Goal: Task Accomplishment & Management: Manage account settings

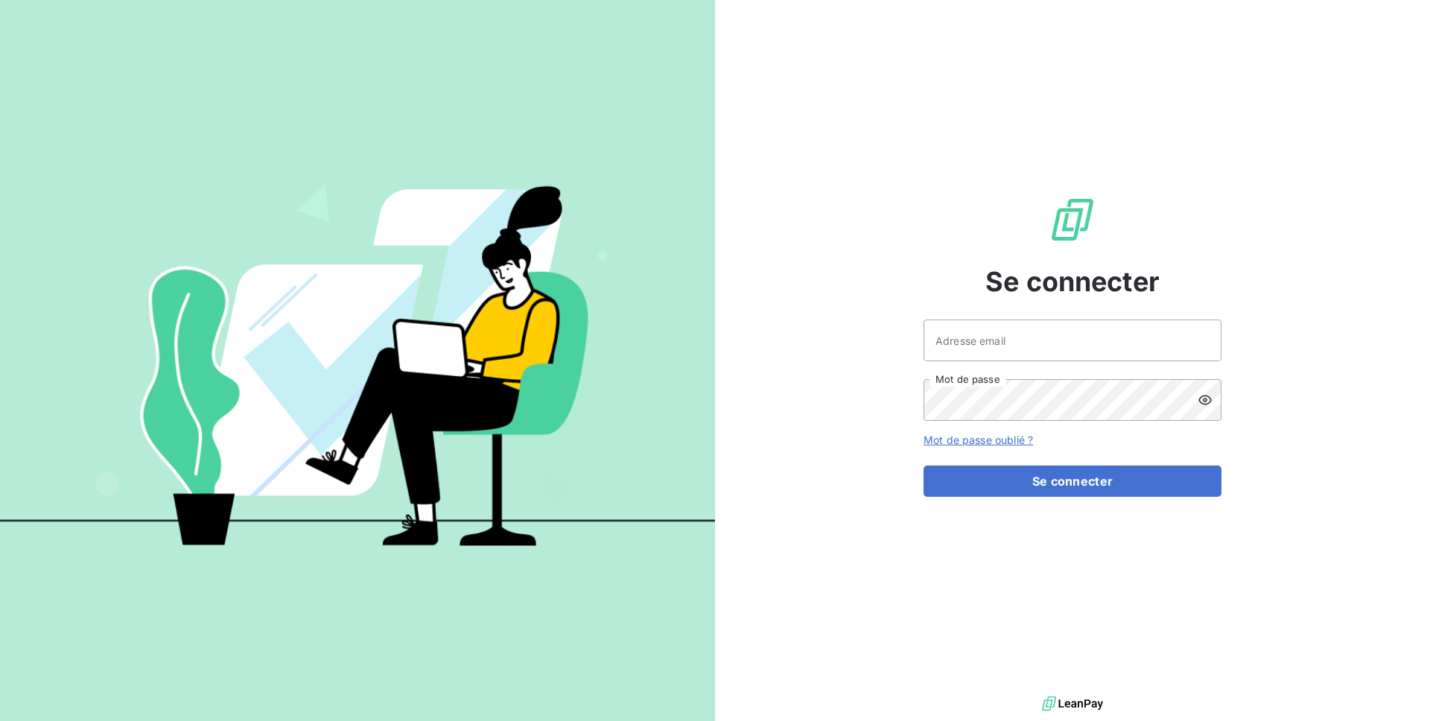
click at [939, 364] on div "Adresse email Mot de passe" at bounding box center [1073, 370] width 298 height 101
click at [956, 349] on input "Adresse email" at bounding box center [1073, 341] width 298 height 42
click at [1044, 332] on input "admin@alsglob" at bounding box center [1073, 341] width 298 height 42
click at [1048, 343] on input "admin@alsglob" at bounding box center [1073, 341] width 298 height 42
click at [924, 466] on button "Se connecter" at bounding box center [1073, 481] width 298 height 31
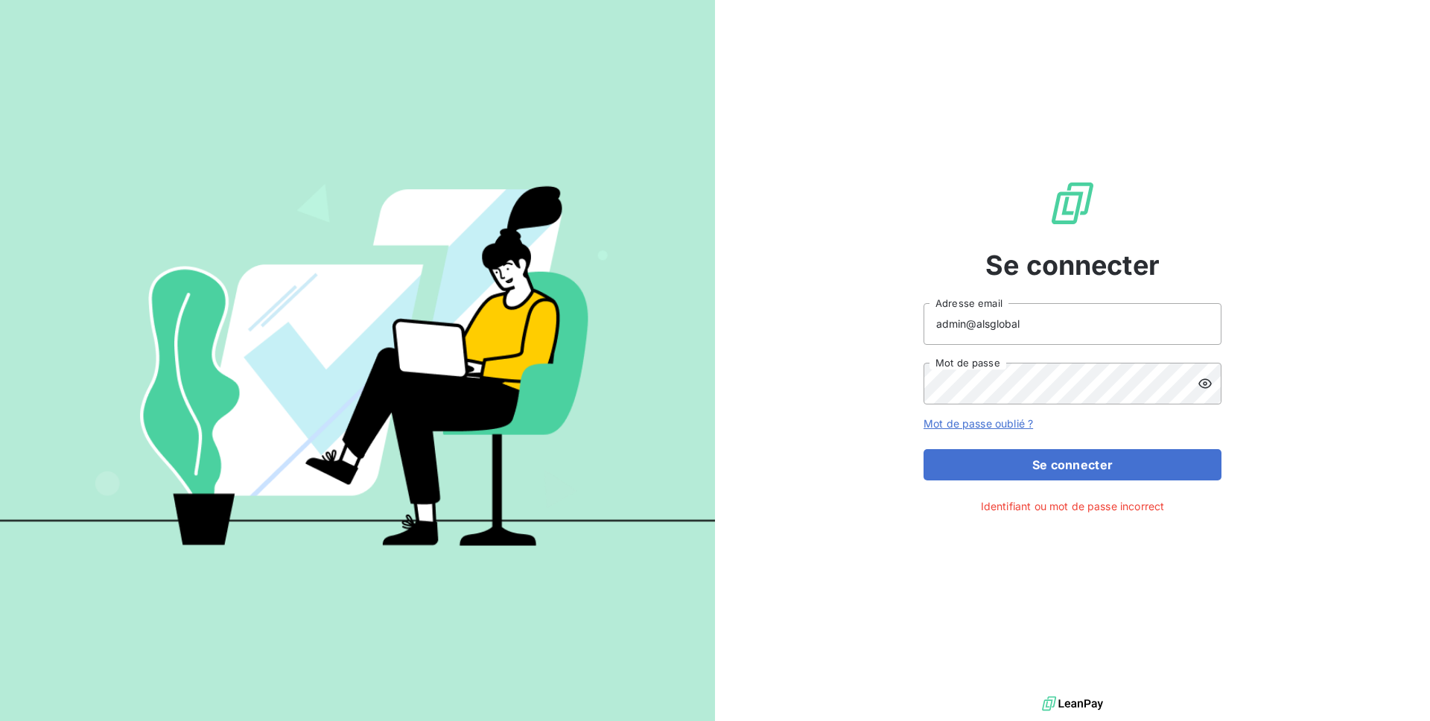
click at [1212, 385] on icon at bounding box center [1205, 383] width 15 height 15
click at [1028, 326] on input "admin@alsglobal" at bounding box center [1073, 324] width 298 height 42
click at [924, 449] on button "Se connecter" at bounding box center [1073, 464] width 298 height 31
click at [1052, 329] on input "admin@alsfrnace" at bounding box center [1073, 324] width 298 height 42
type input "admin@alsfrance"
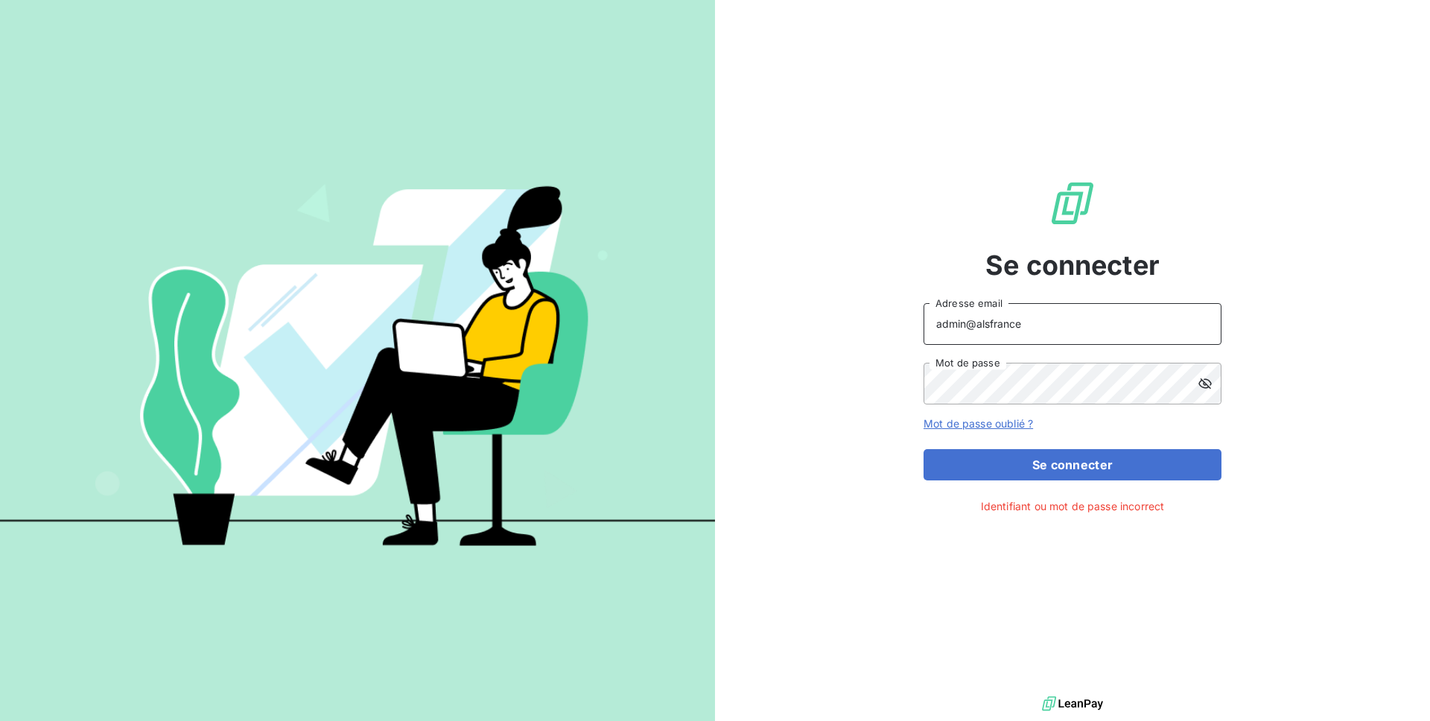
click at [924, 449] on button "Se connecter" at bounding box center [1073, 464] width 298 height 31
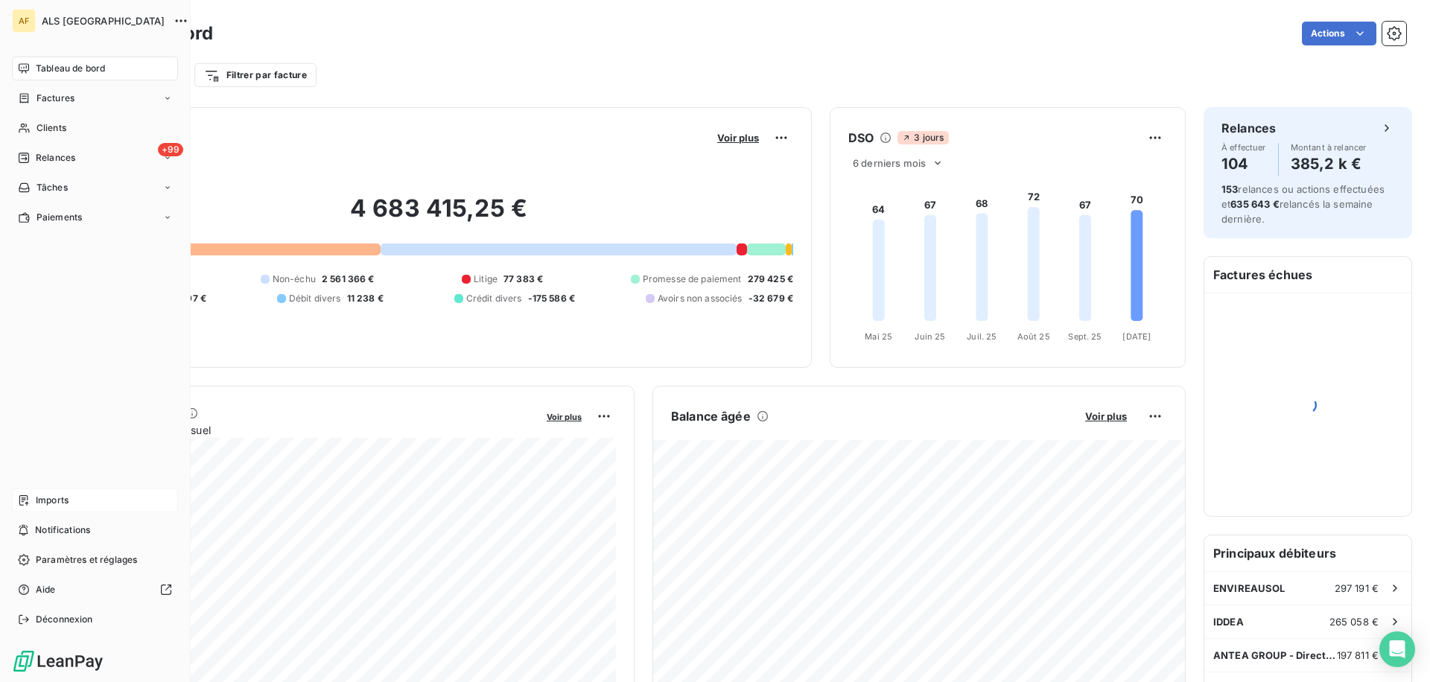
click at [65, 495] on span "Imports" at bounding box center [52, 500] width 33 height 13
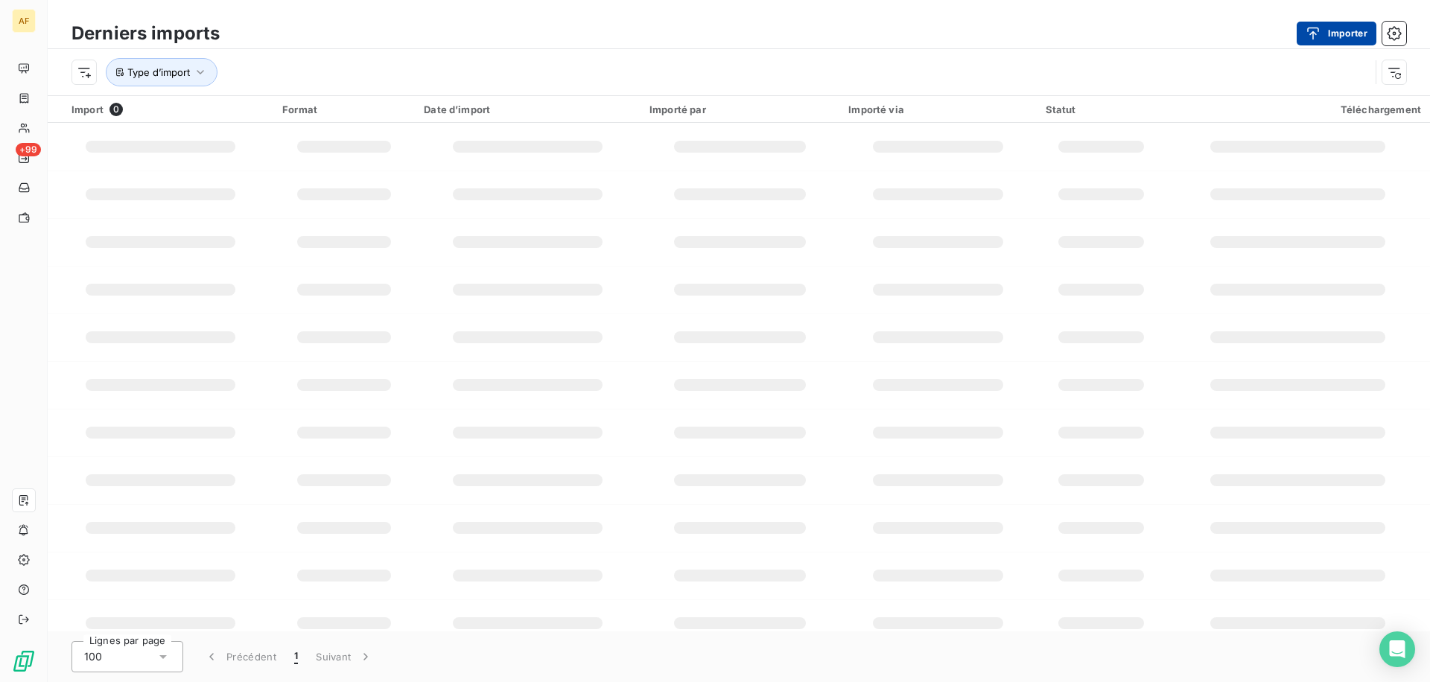
click at [1314, 27] on icon "button" at bounding box center [1313, 33] width 15 height 15
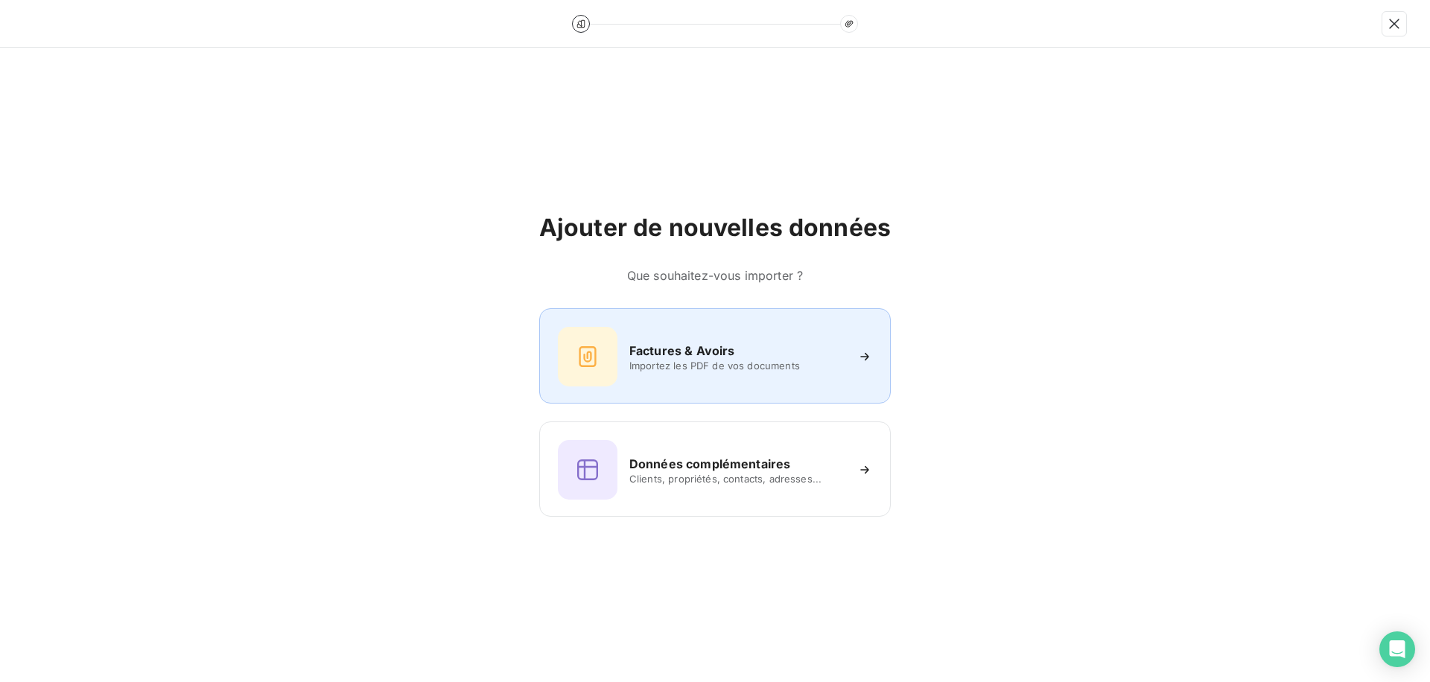
click at [630, 353] on h6 "Factures & Avoirs" at bounding box center [683, 351] width 106 height 18
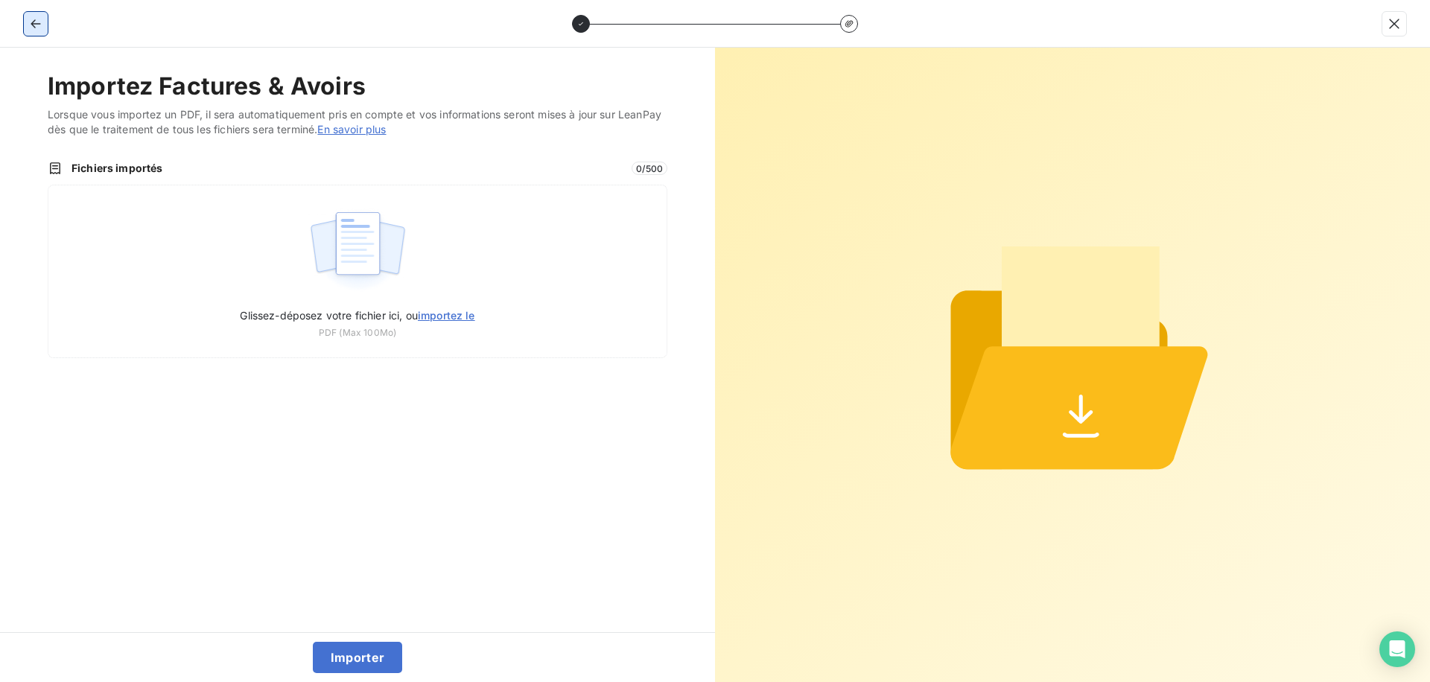
click at [39, 32] on button "button" at bounding box center [36, 24] width 24 height 24
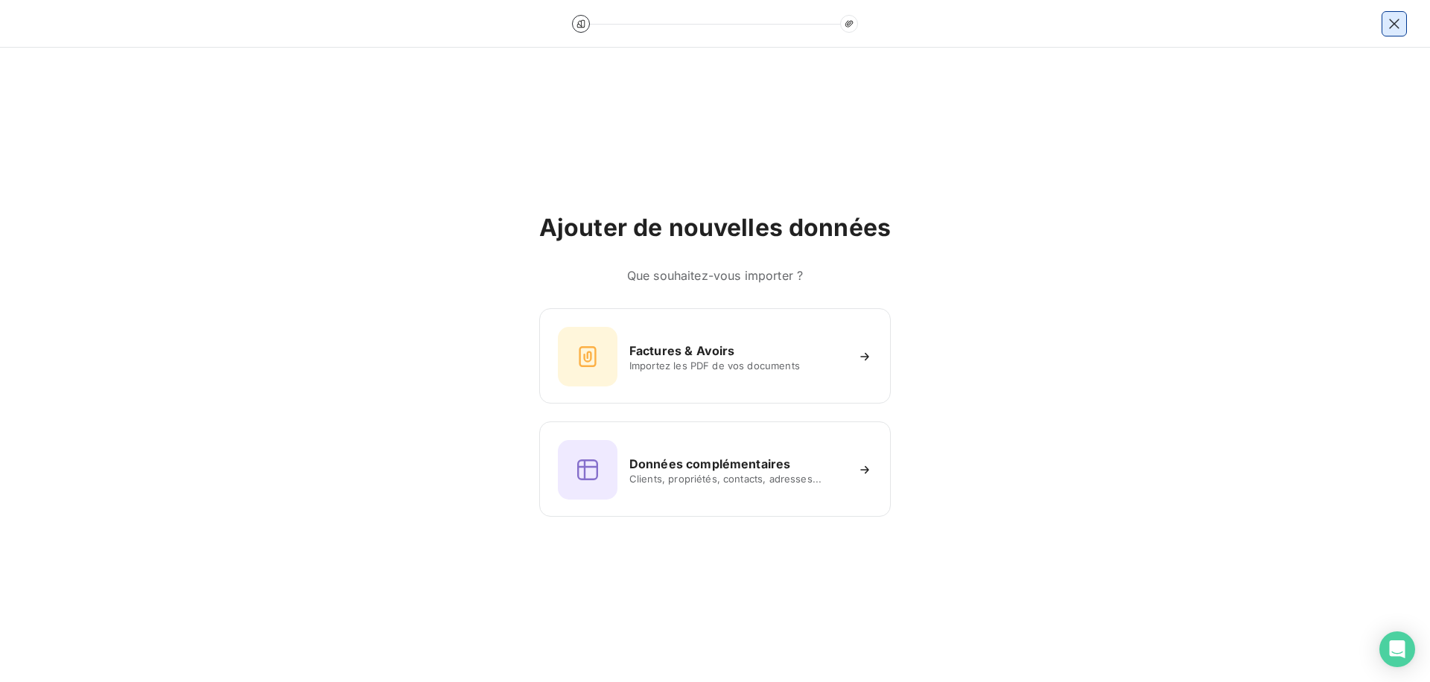
click at [1393, 19] on icon "button" at bounding box center [1394, 23] width 15 height 15
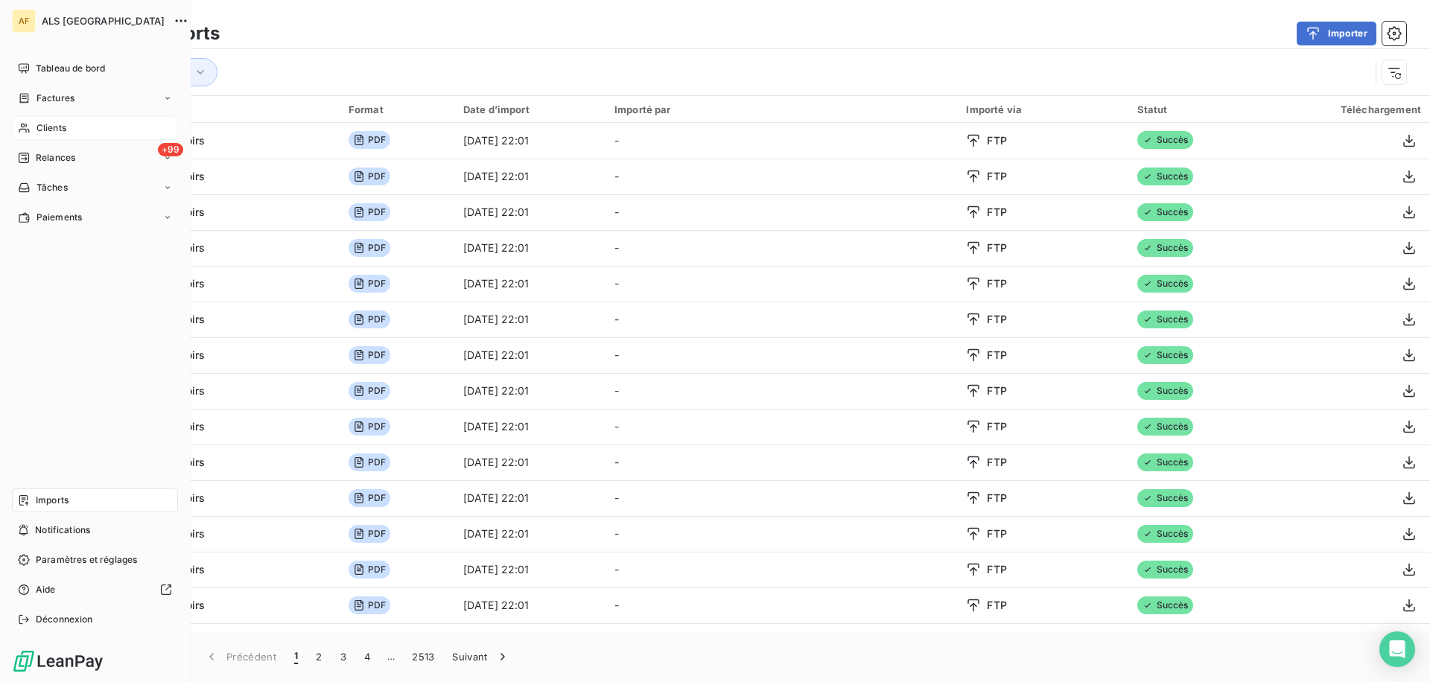
click at [42, 124] on span "Clients" at bounding box center [52, 127] width 30 height 13
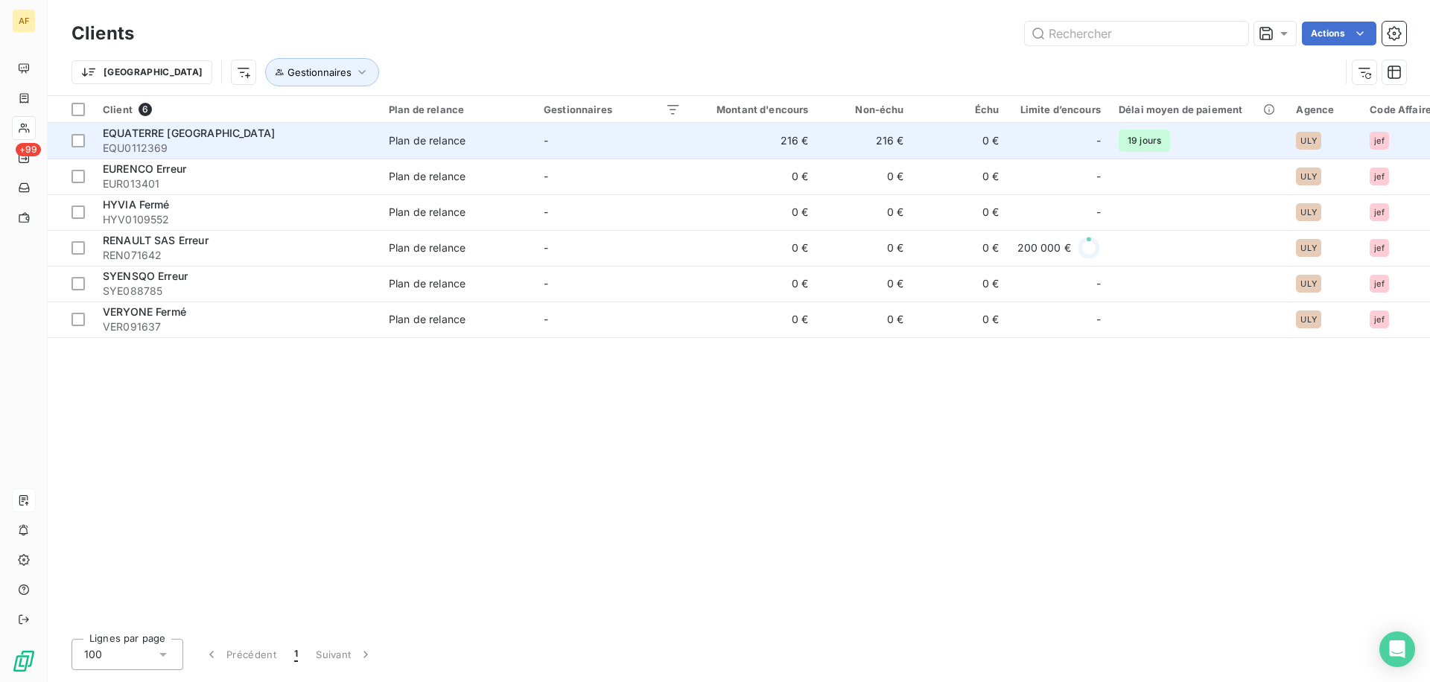
click at [346, 129] on div "EQUATERRE VAL DE SAONE" at bounding box center [237, 133] width 268 height 15
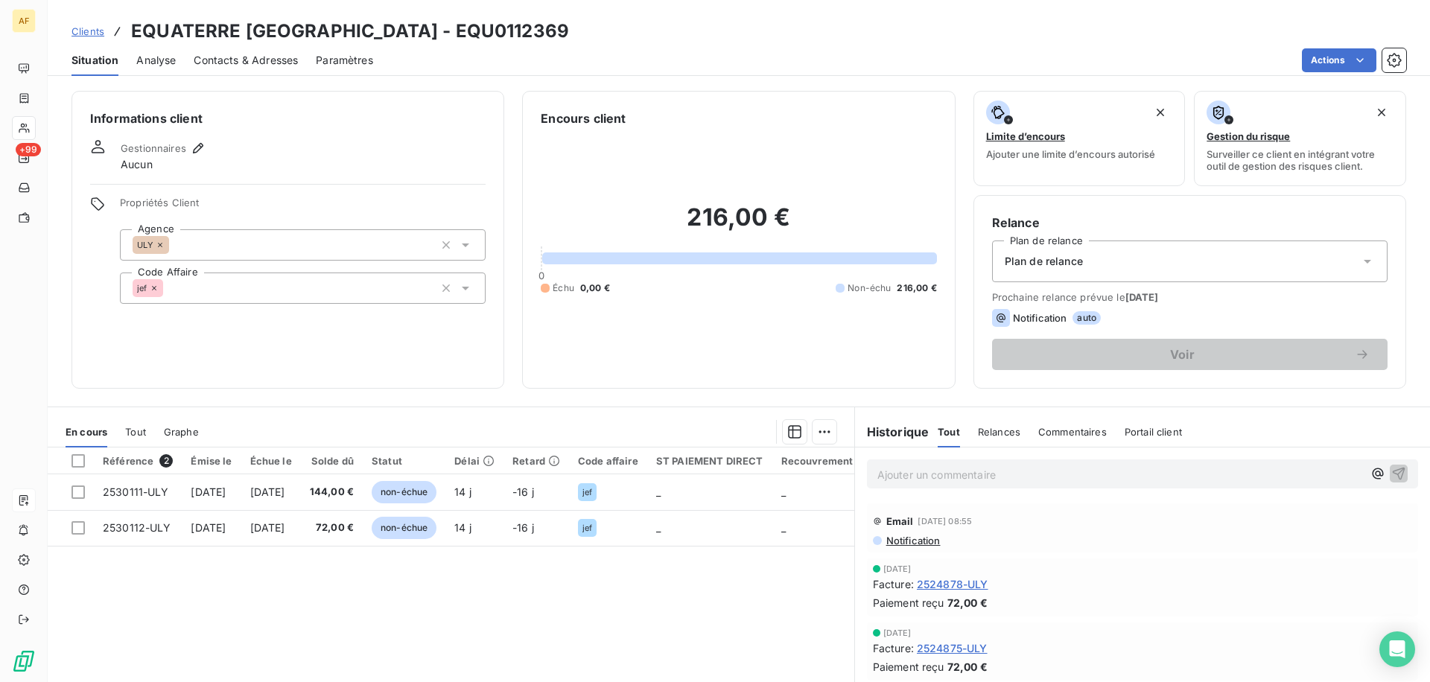
click at [148, 63] on span "Analyse" at bounding box center [155, 60] width 39 height 15
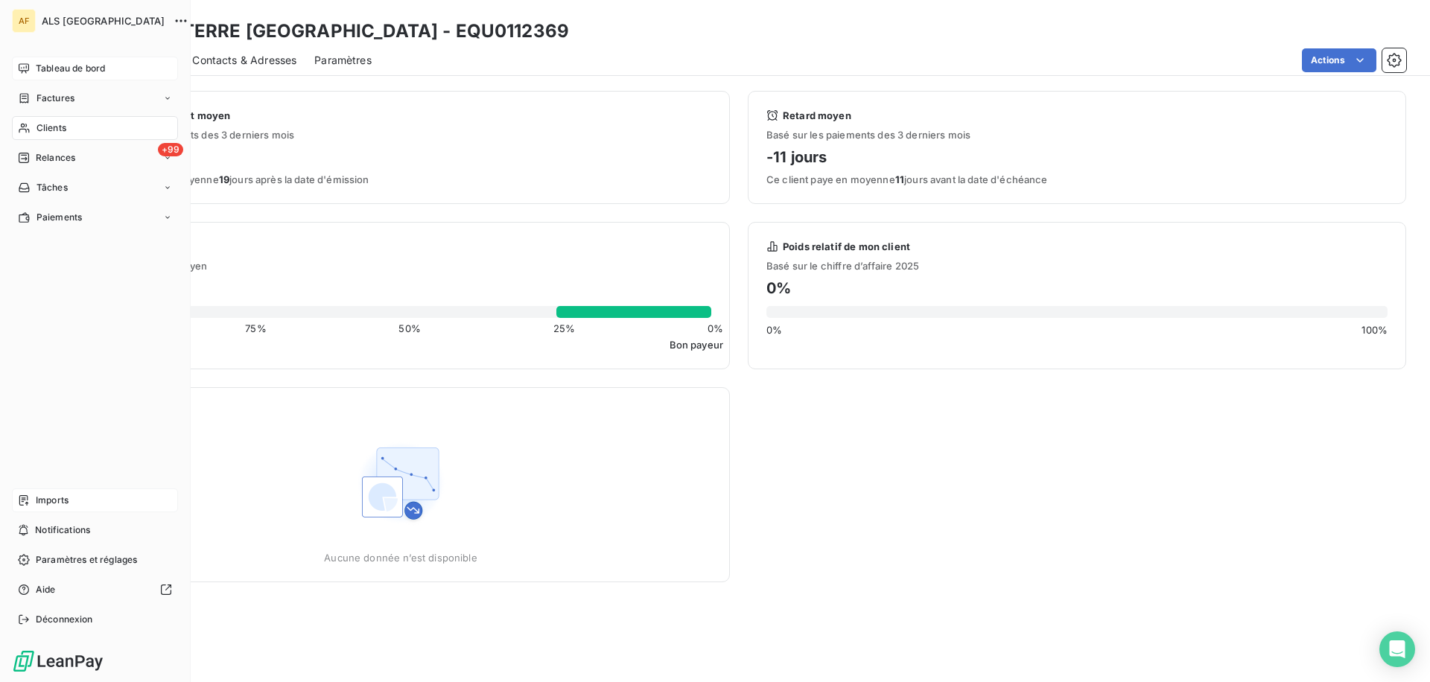
click at [33, 66] on div "Tableau de bord" at bounding box center [95, 69] width 166 height 24
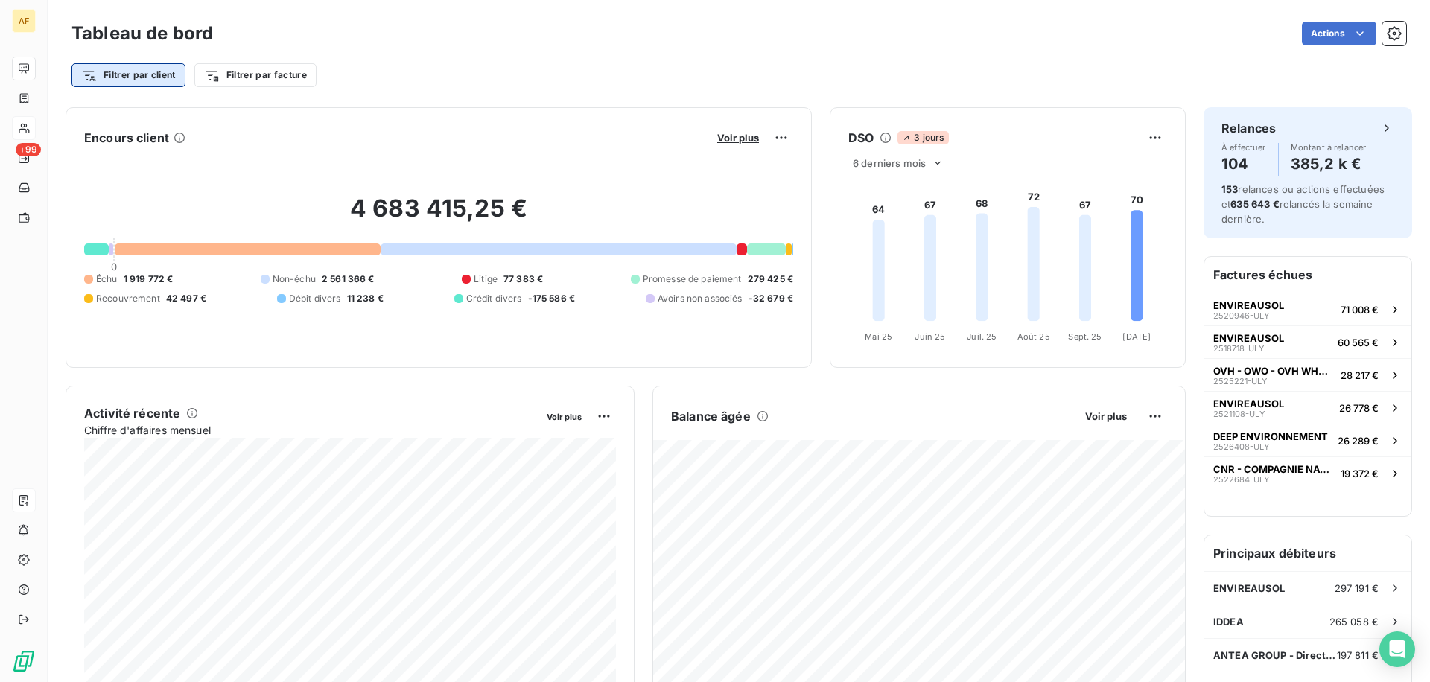
click at [134, 78] on html "AF +99 Tableau de bord Actions Filtrer par client Filtrer par facture Encours c…" at bounding box center [715, 341] width 1430 height 682
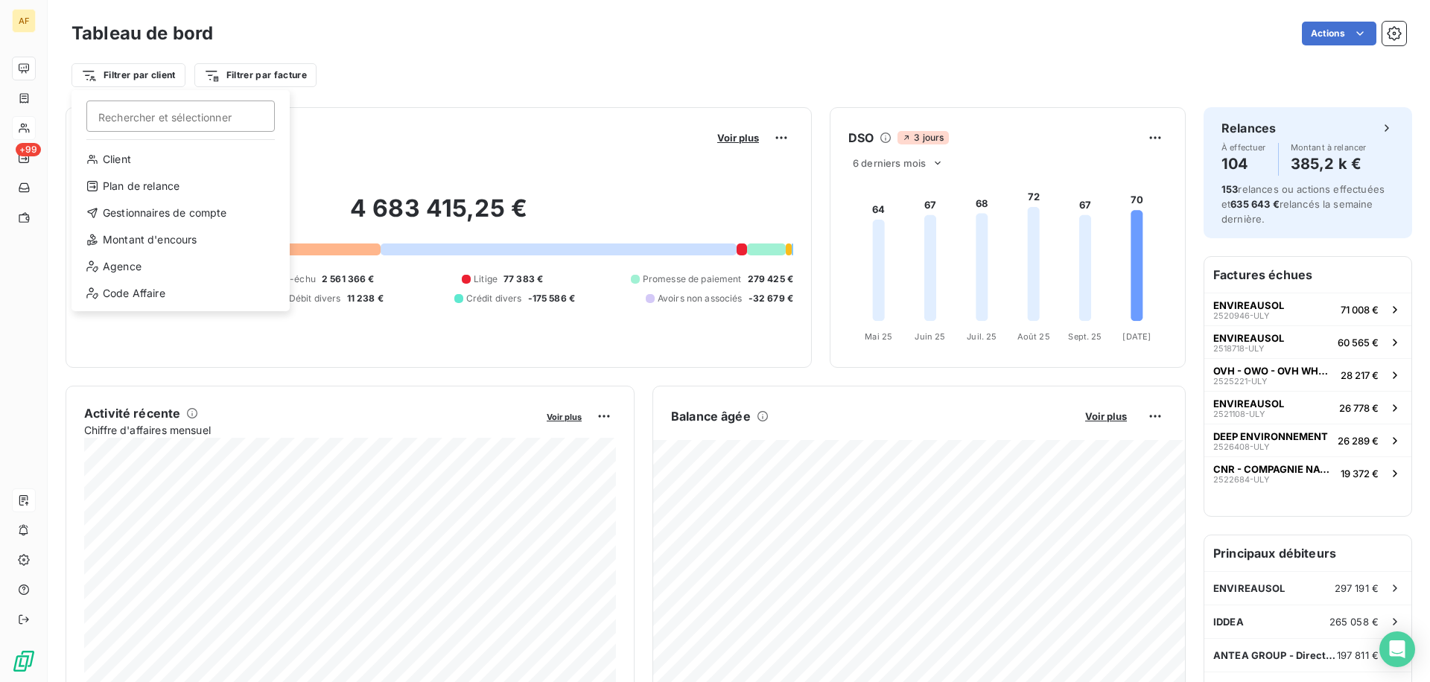
click at [454, 85] on html "AF +99 Tableau de bord Actions Filtrer par client Rechercher et sélectionner Cl…" at bounding box center [715, 341] width 1430 height 682
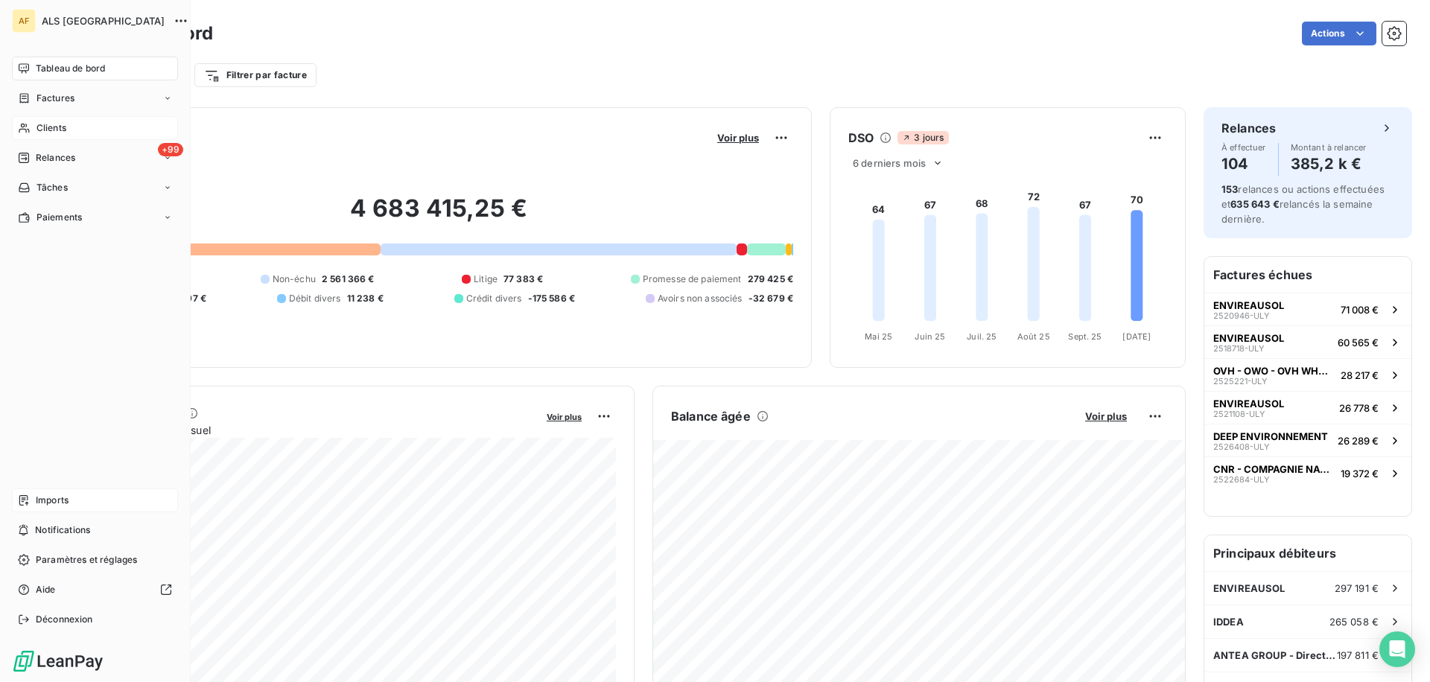
click at [45, 128] on span "Clients" at bounding box center [52, 127] width 30 height 13
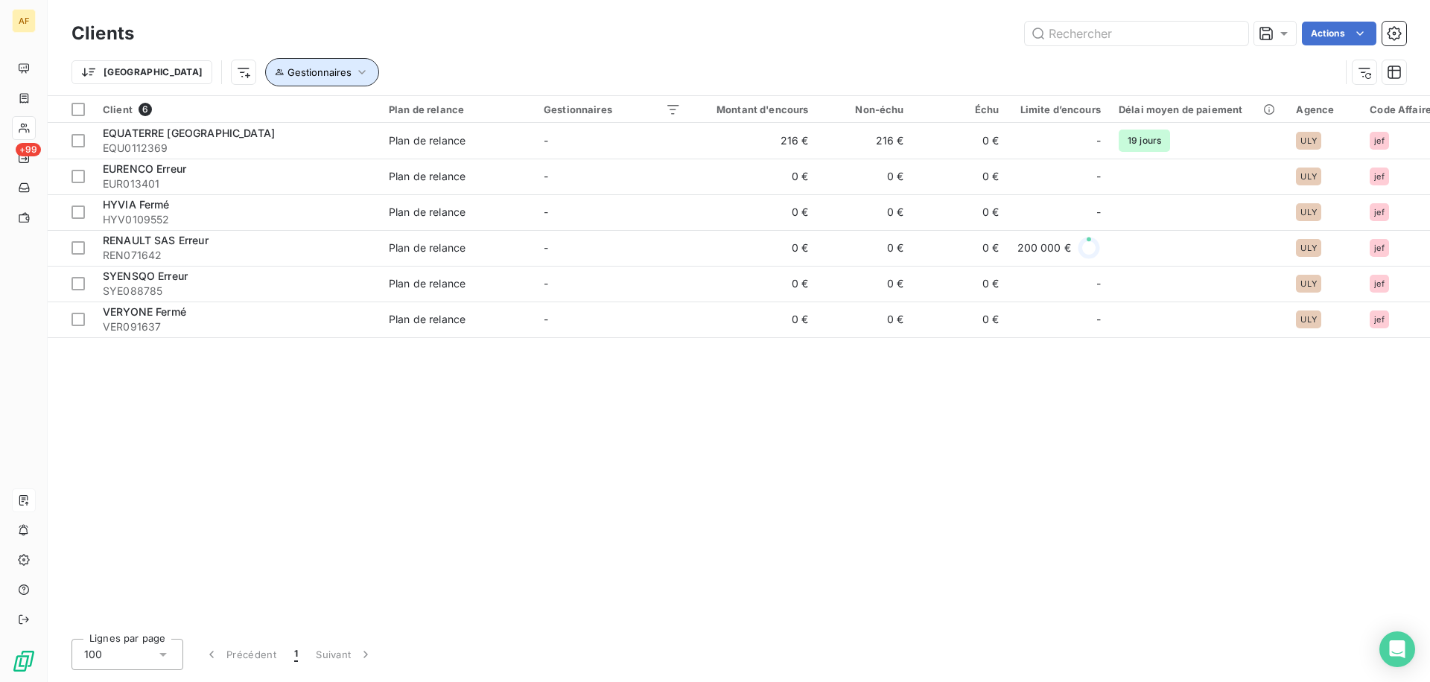
click at [265, 79] on button "Gestionnaires" at bounding box center [322, 72] width 114 height 28
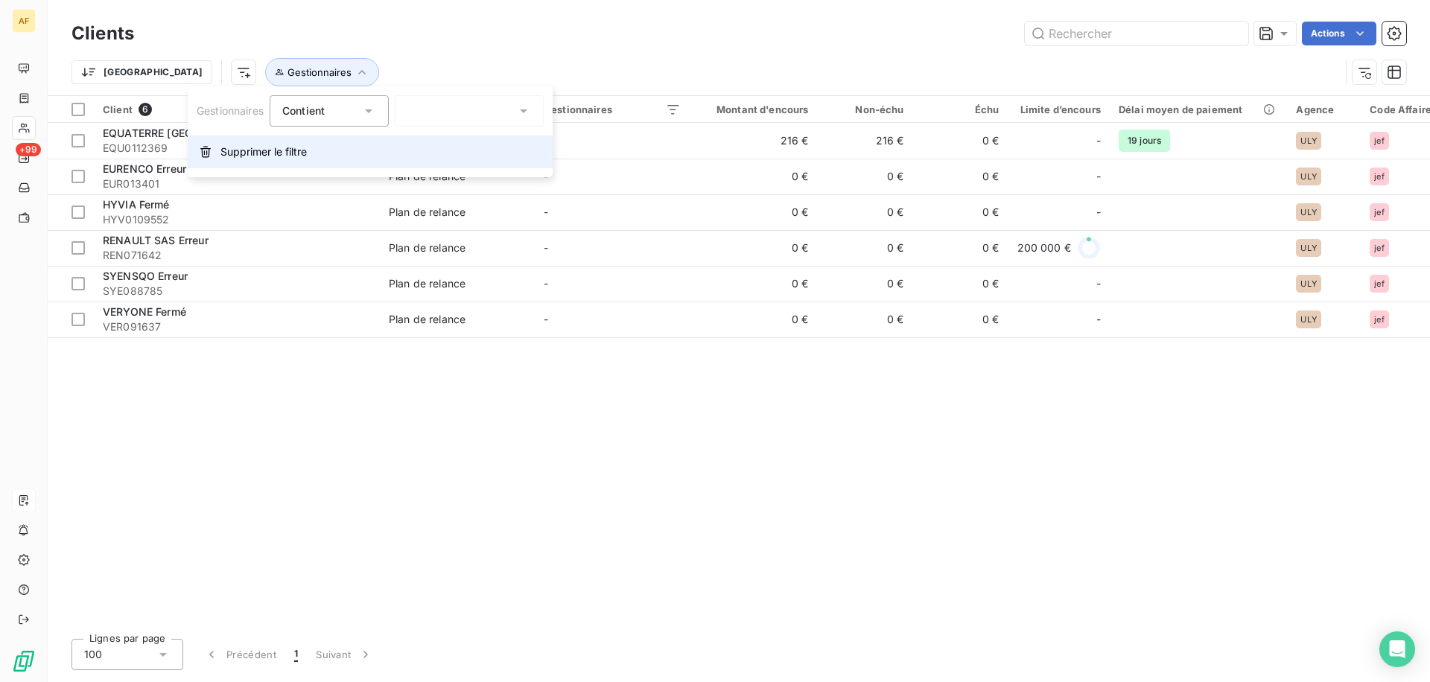
click at [252, 154] on span "Supprimer le filtre" at bounding box center [264, 152] width 86 height 15
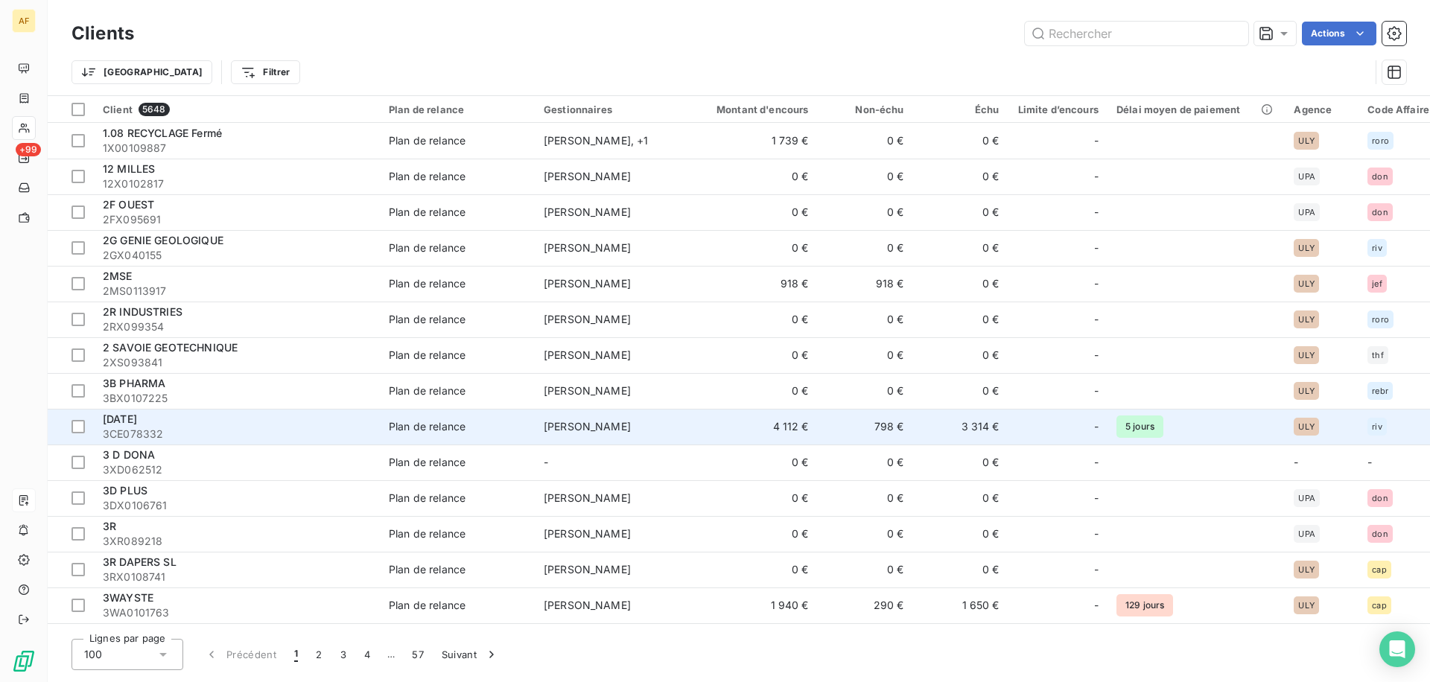
click at [275, 415] on div "[DATE]" at bounding box center [237, 419] width 268 height 15
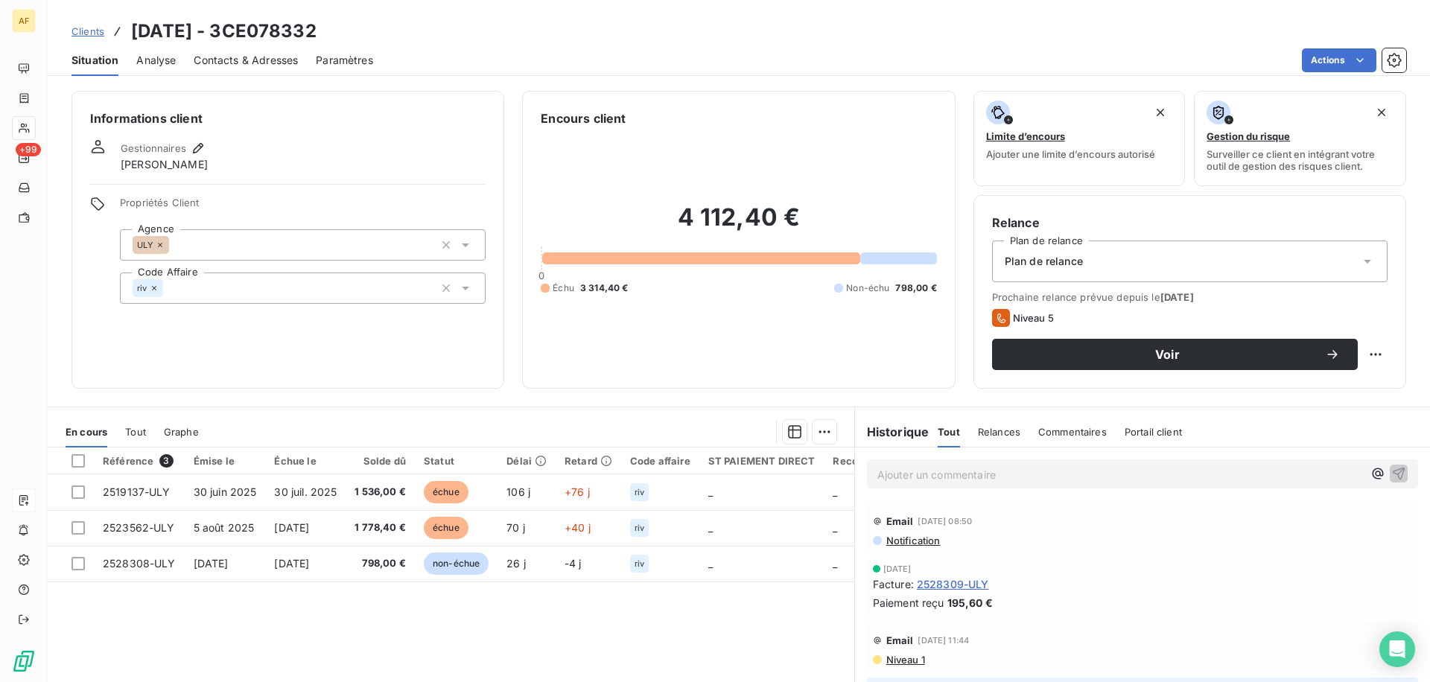
click at [156, 63] on span "Analyse" at bounding box center [155, 60] width 39 height 15
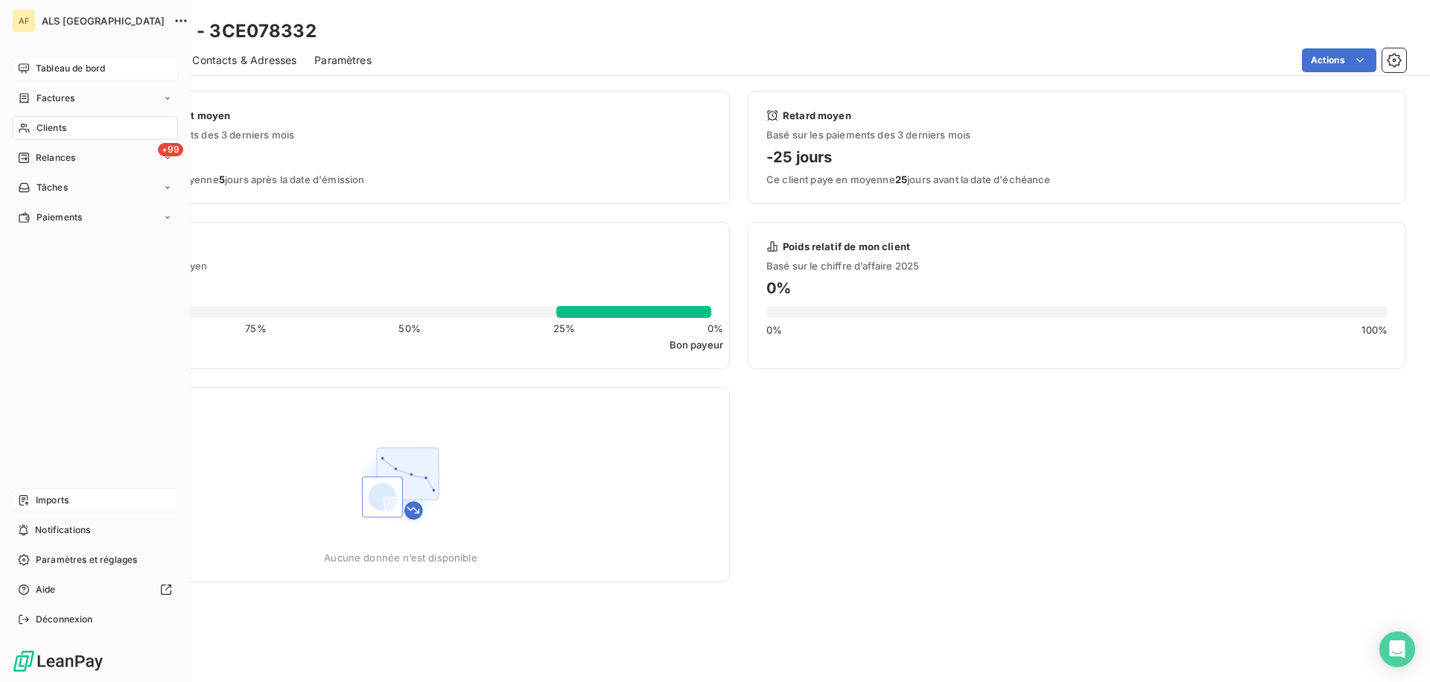
click at [28, 70] on icon at bounding box center [24, 68] width 10 height 10
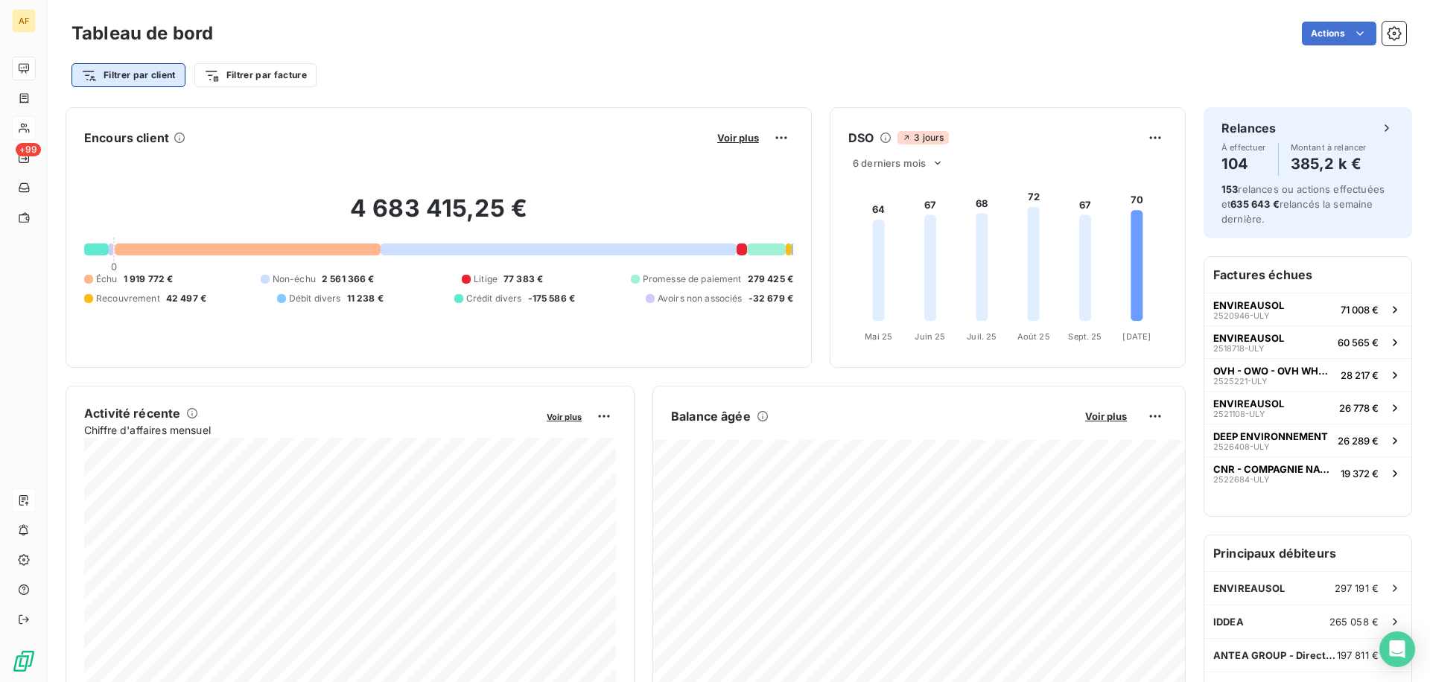
click at [142, 83] on html "AF +99 Tableau de bord Actions Filtrer par client Filtrer par facture Encours c…" at bounding box center [715, 341] width 1430 height 682
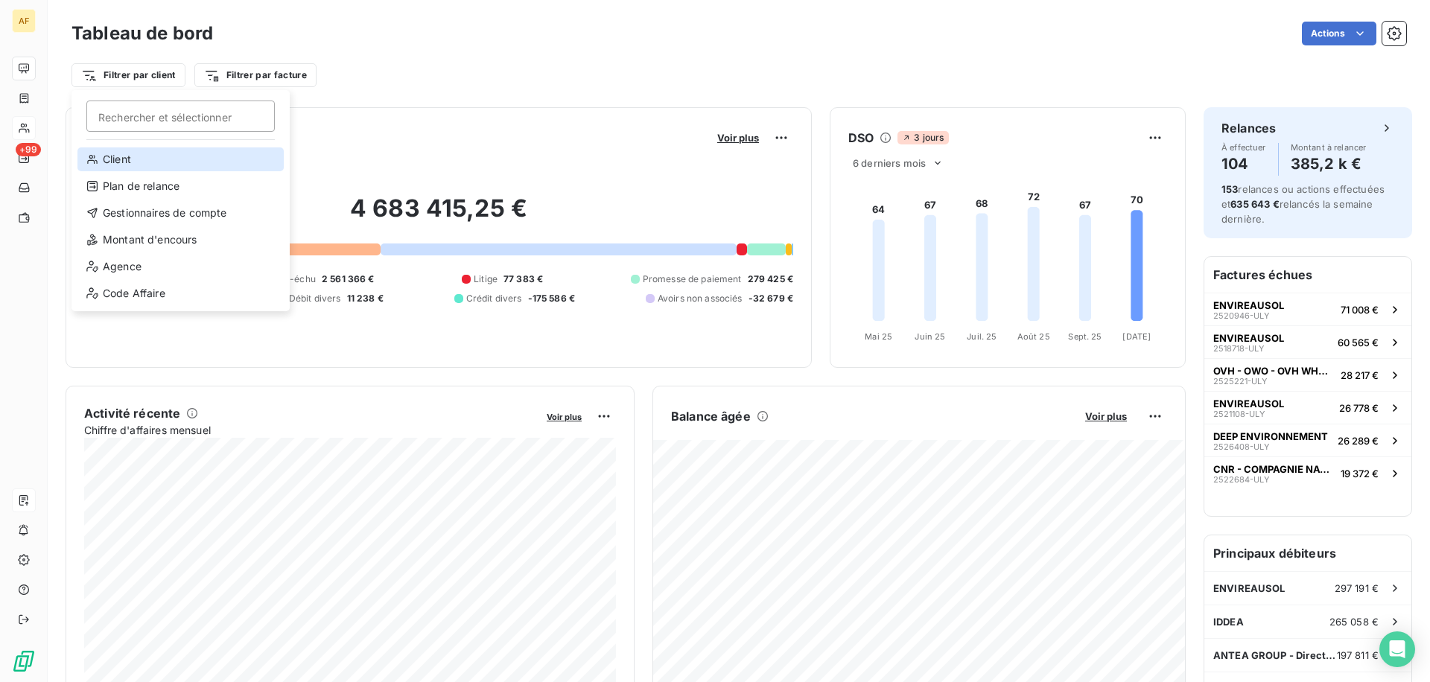
click at [171, 162] on div "Client" at bounding box center [180, 160] width 206 height 24
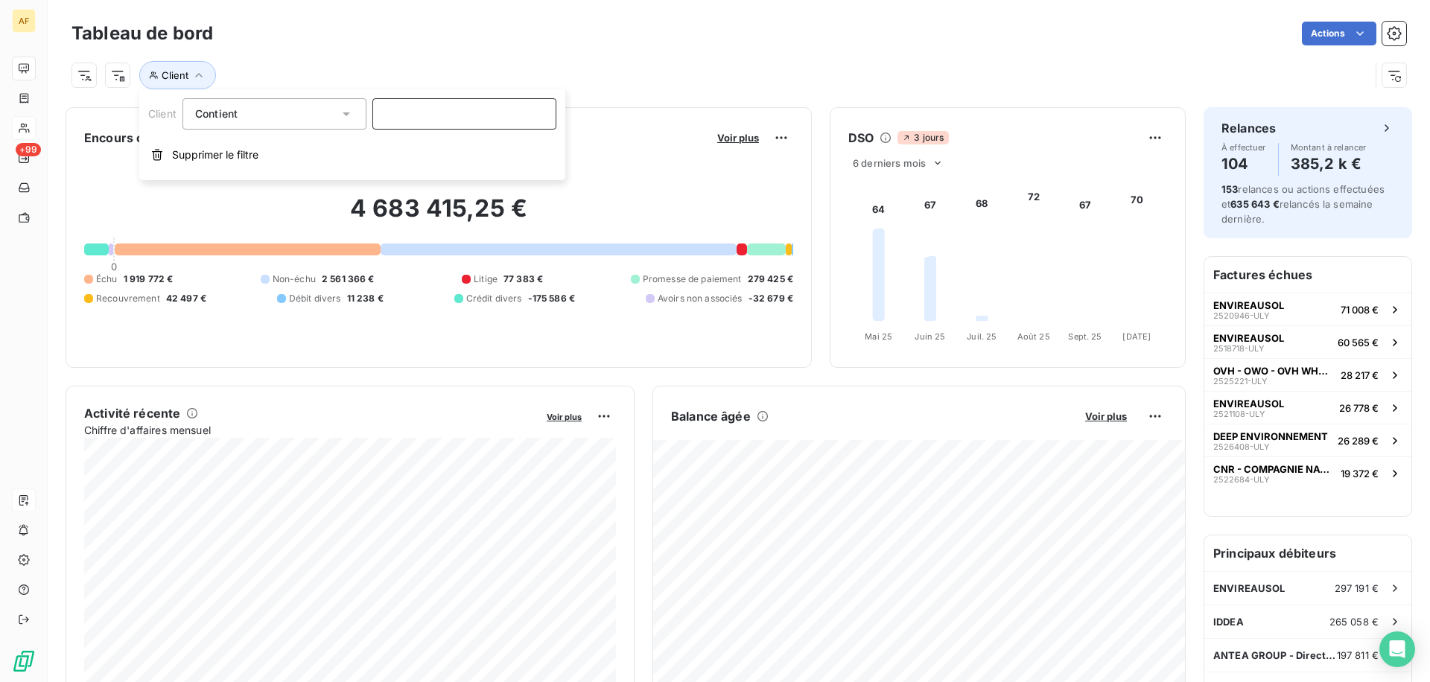
click at [418, 114] on input at bounding box center [464, 113] width 184 height 31
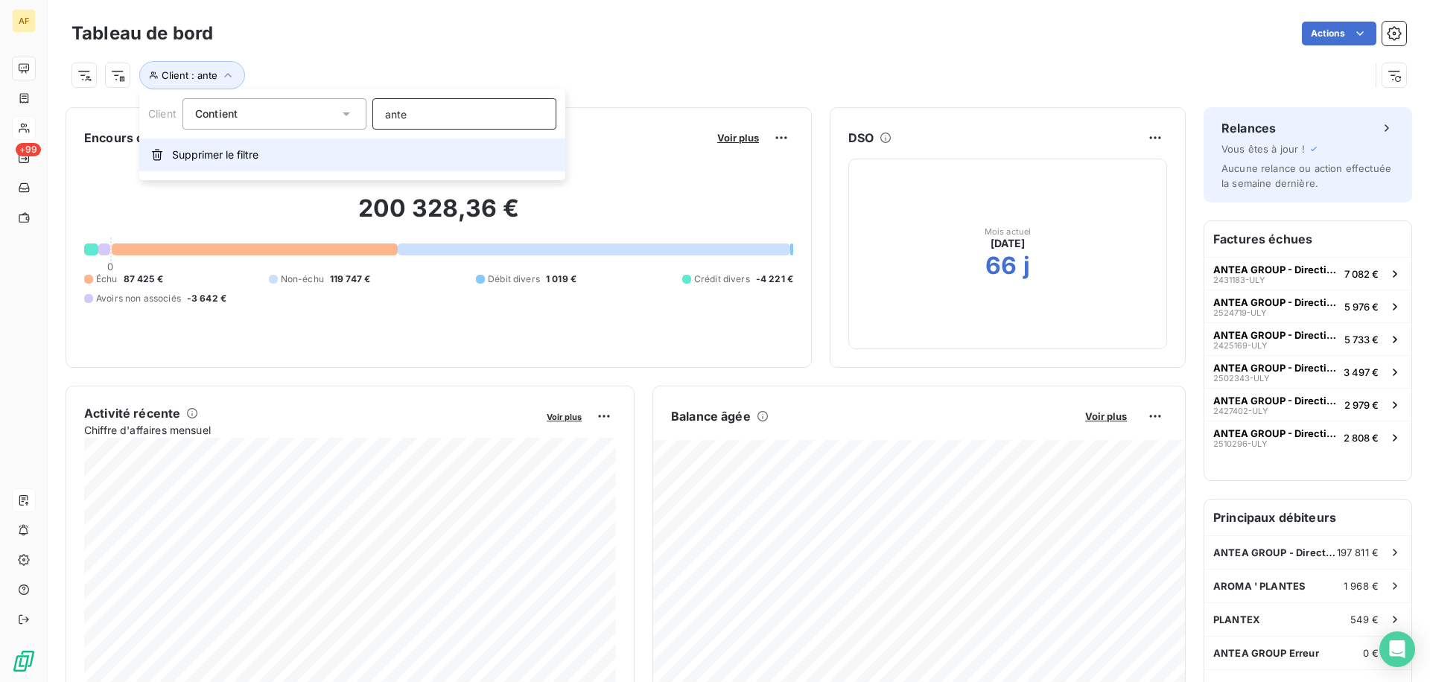
type input "antea"
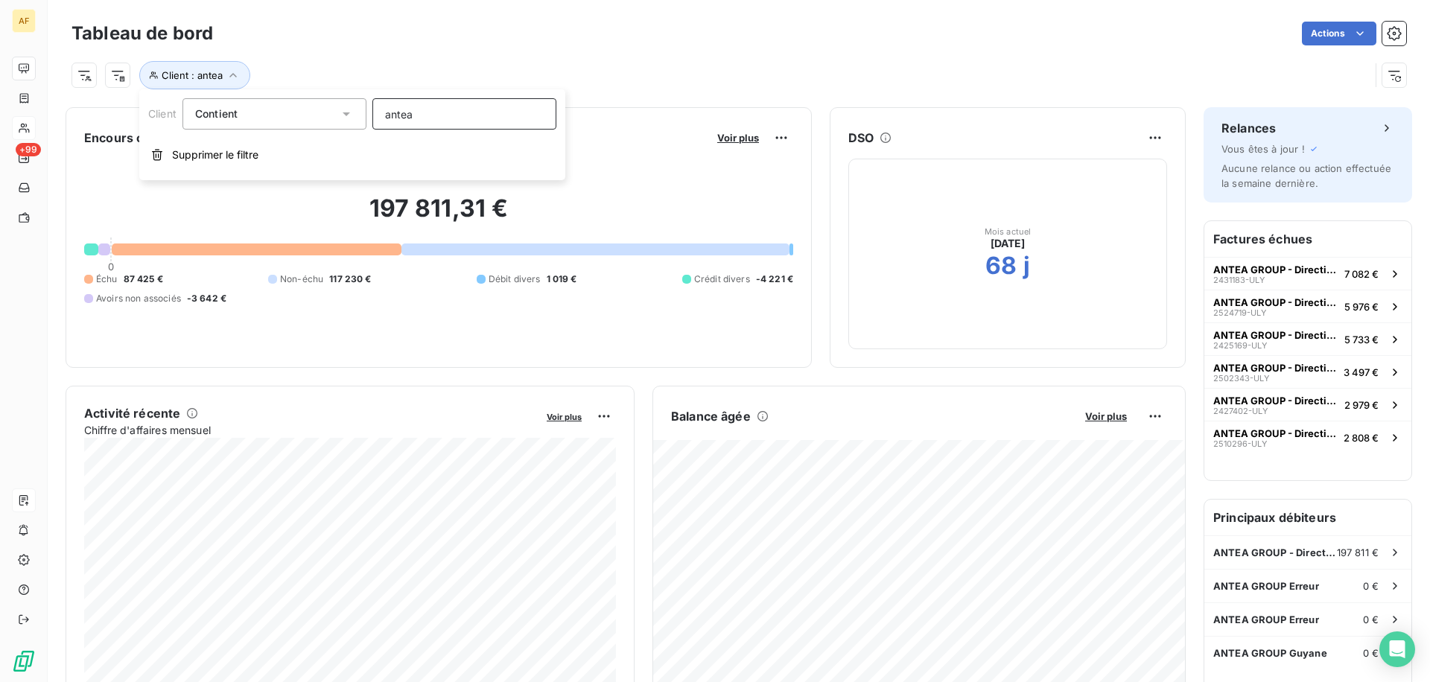
click at [403, 123] on input "antea" at bounding box center [464, 113] width 184 height 31
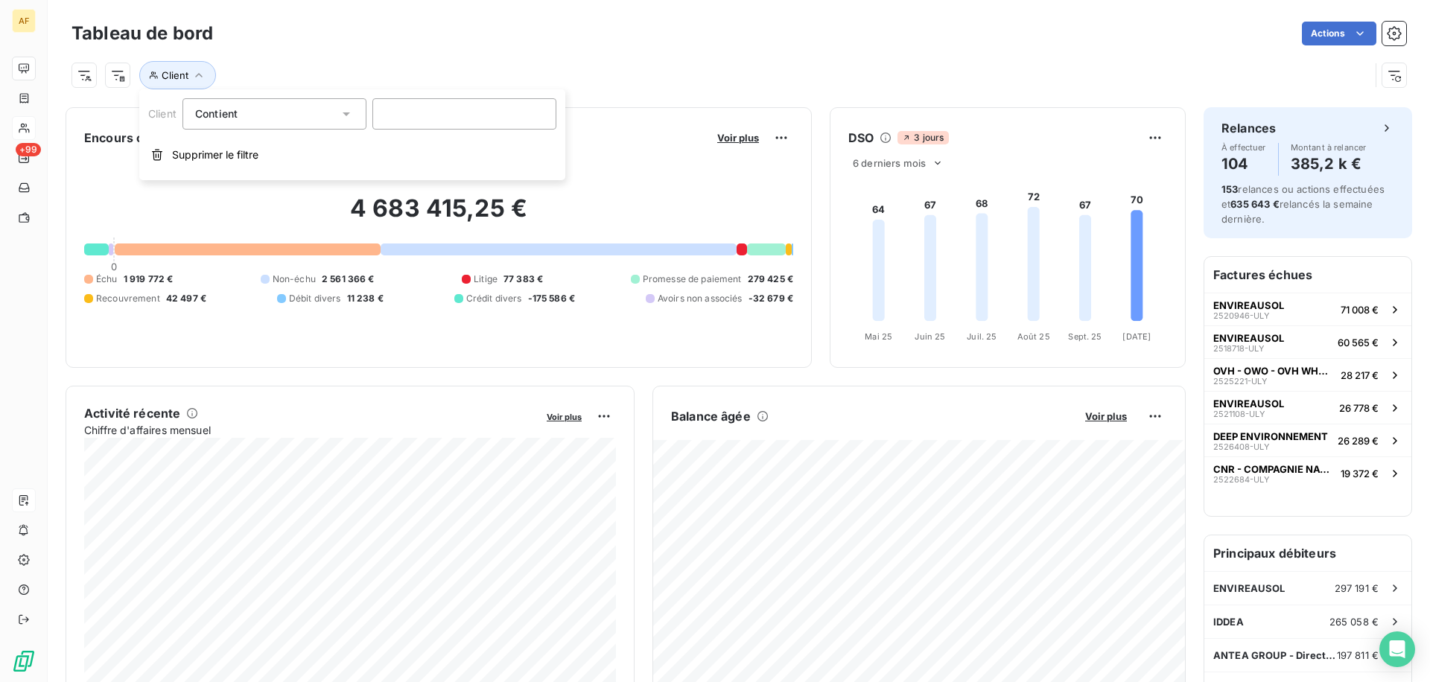
click at [32, 123] on div at bounding box center [24, 128] width 24 height 24
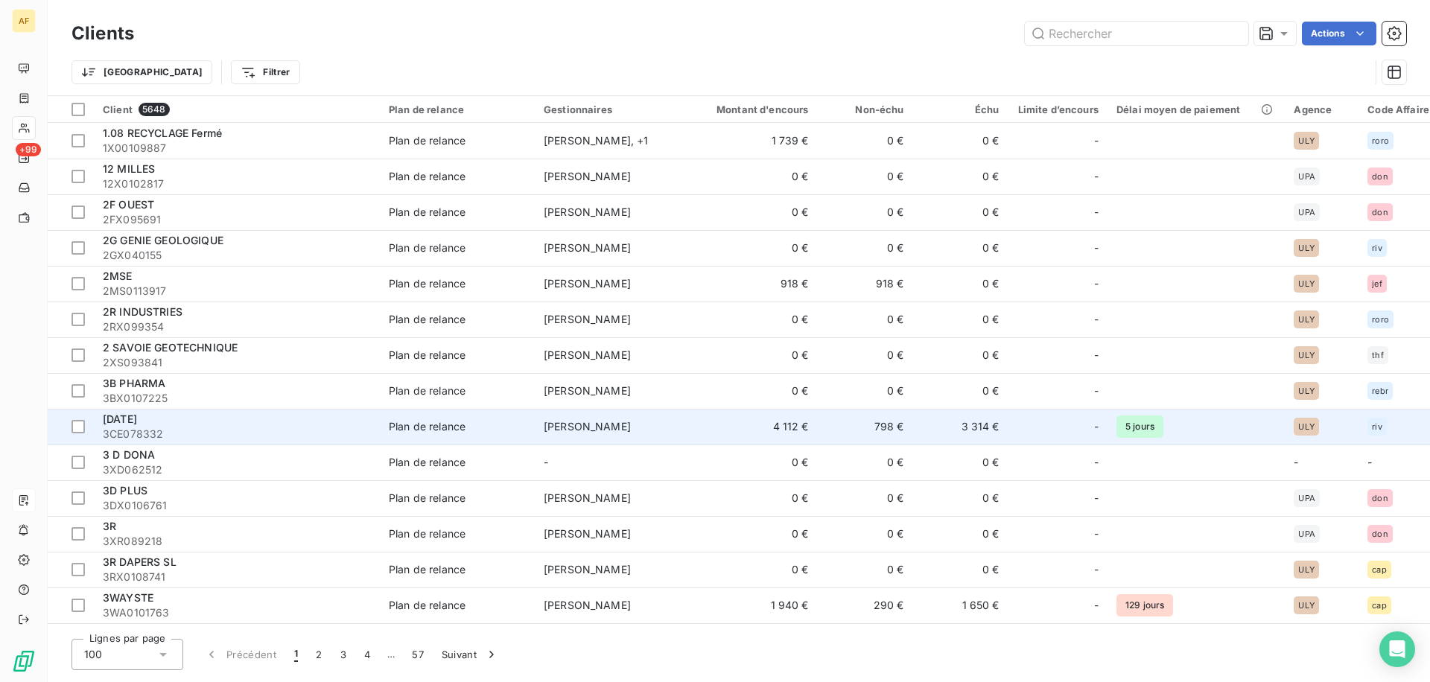
click at [207, 417] on div "[DATE]" at bounding box center [237, 419] width 268 height 15
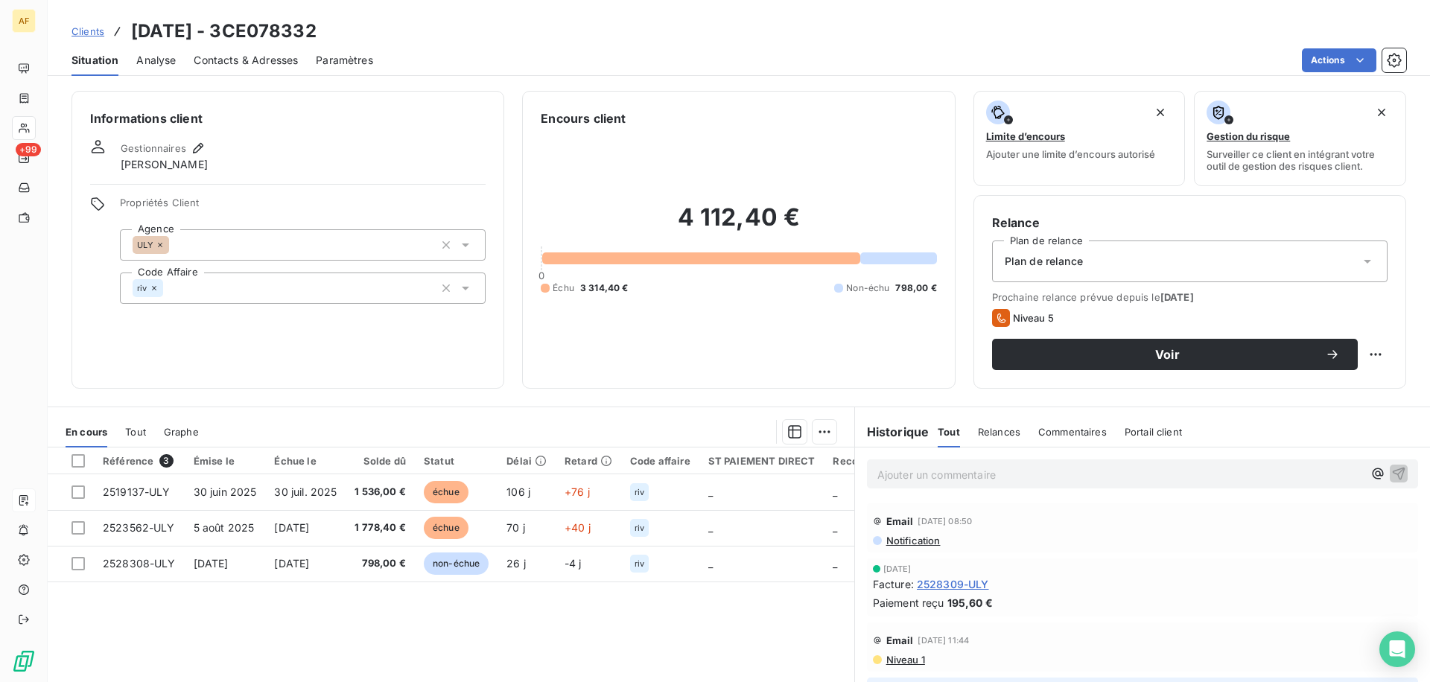
click at [138, 63] on span "Analyse" at bounding box center [155, 60] width 39 height 15
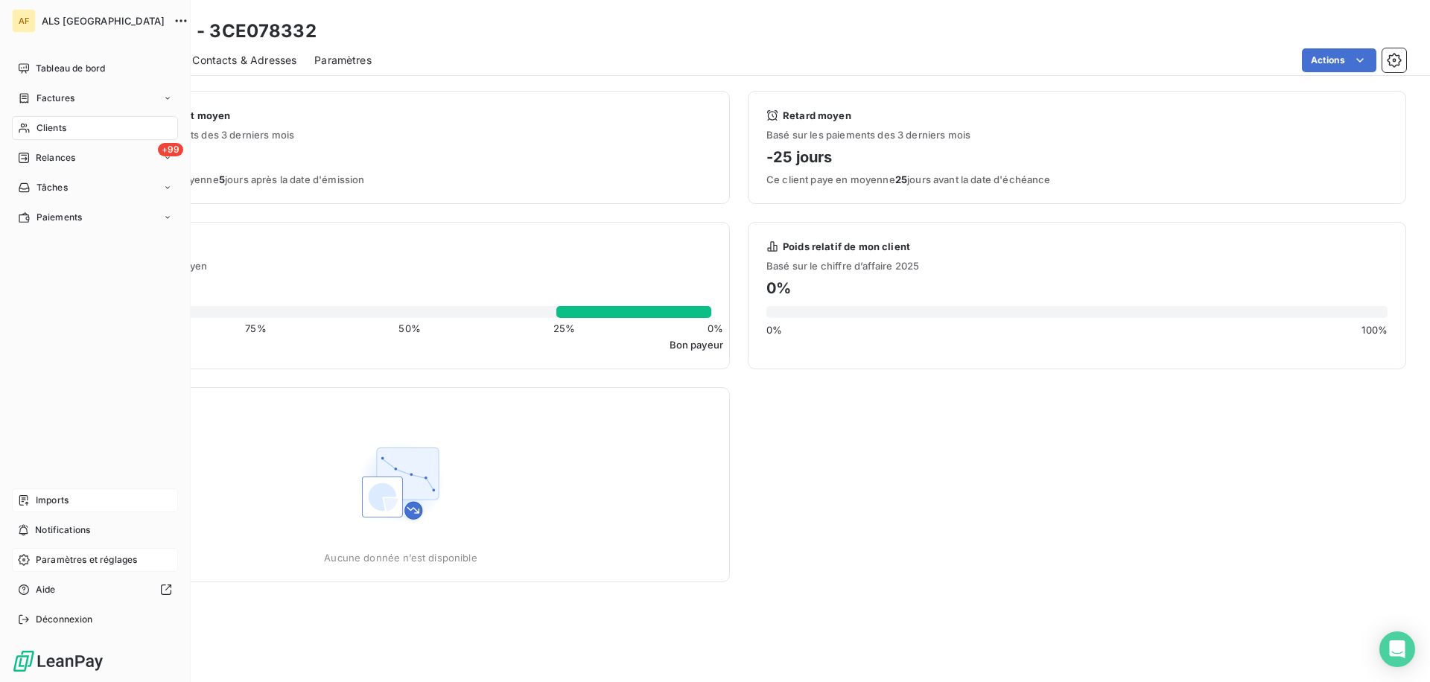
click at [69, 551] on div "Paramètres et réglages" at bounding box center [95, 560] width 166 height 24
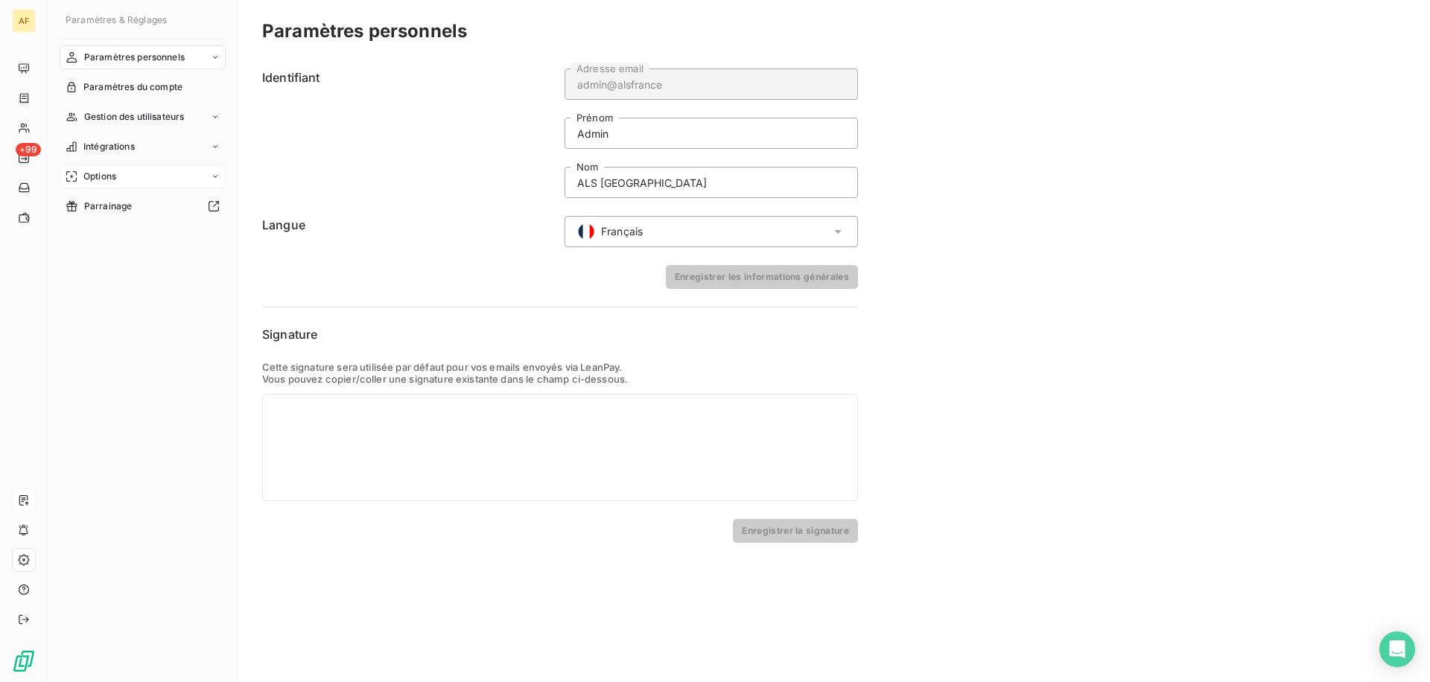
click at [139, 170] on div "Options" at bounding box center [143, 177] width 166 height 24
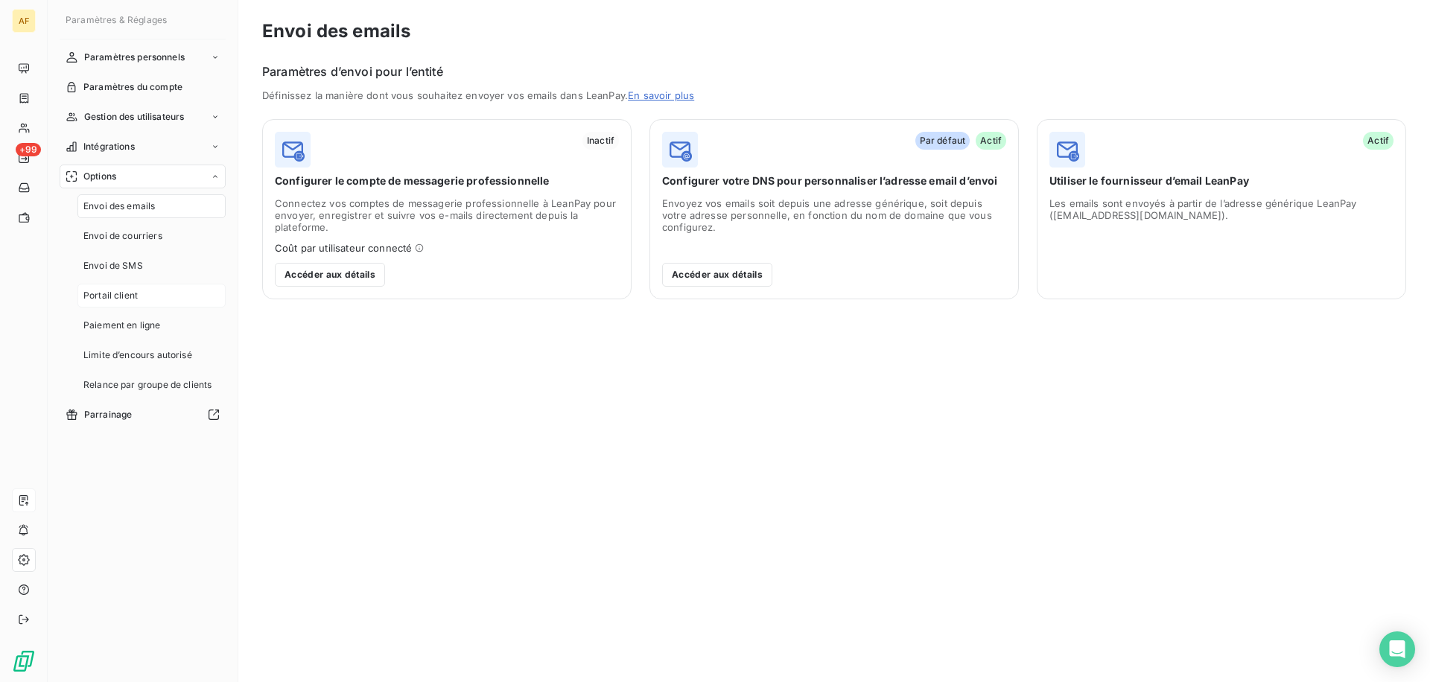
click at [145, 305] on div "Portail client" at bounding box center [151, 296] width 148 height 24
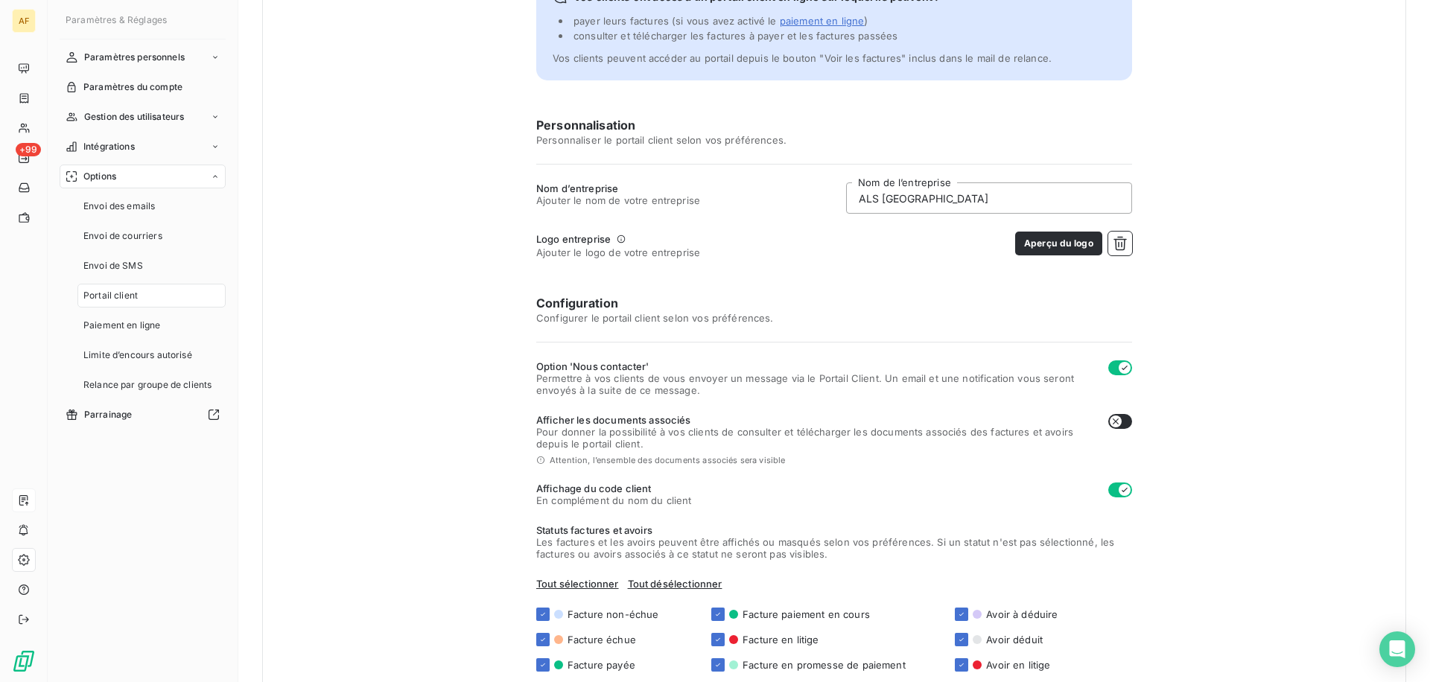
scroll to position [127, 0]
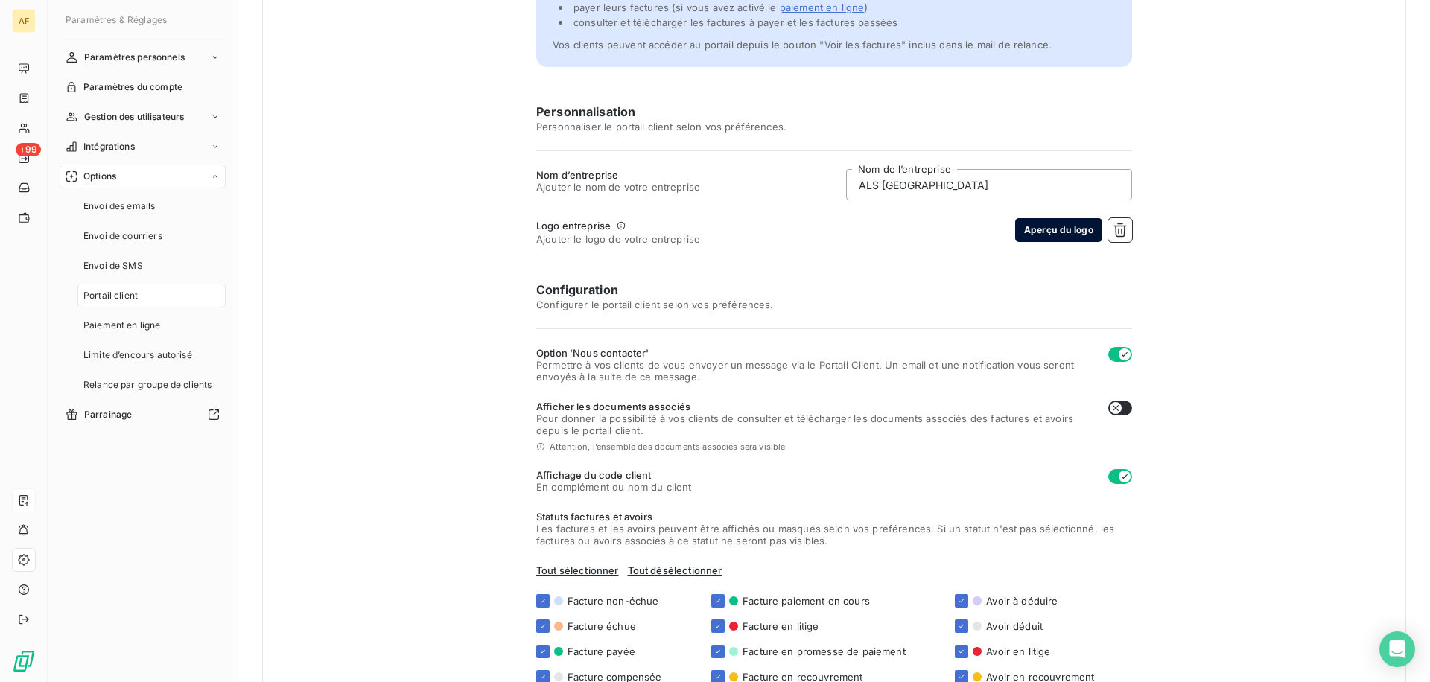
click at [1056, 226] on button "Aperçu du logo" at bounding box center [1058, 230] width 87 height 24
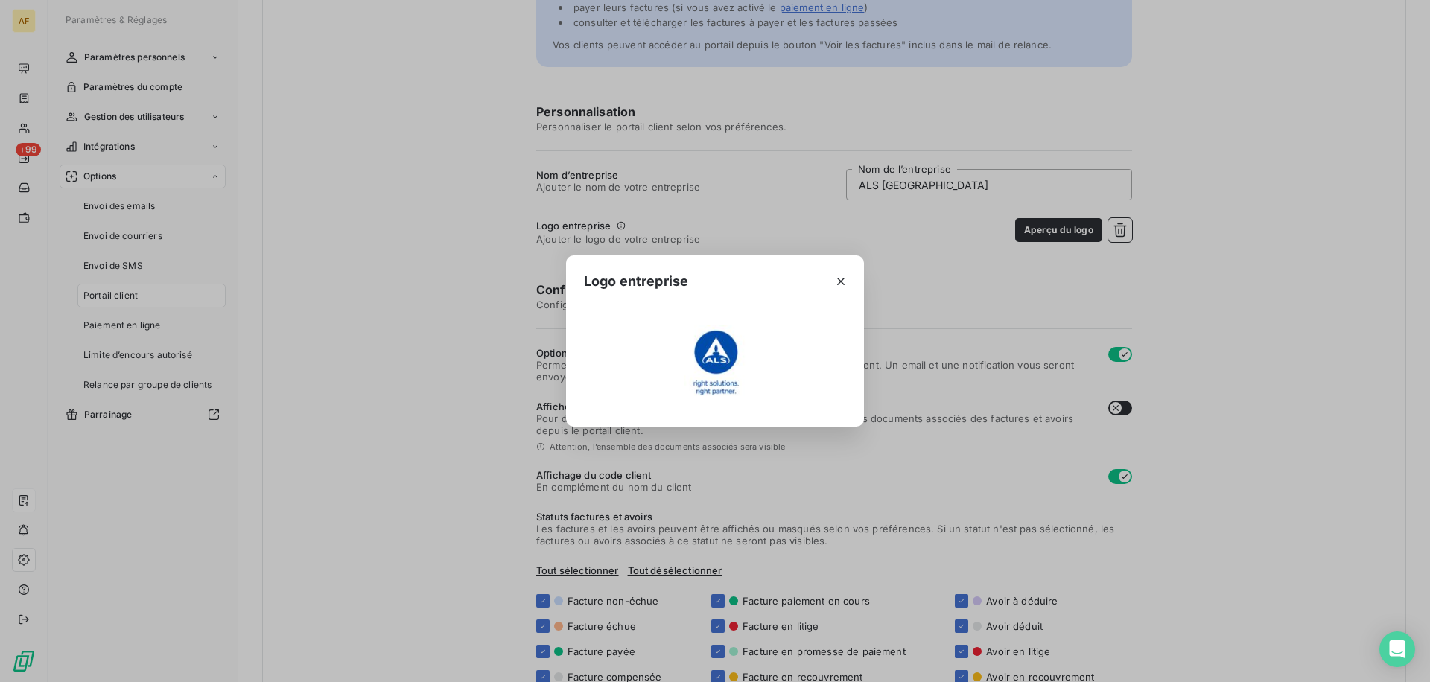
click at [455, 369] on div "Logo entreprise" at bounding box center [715, 341] width 1430 height 682
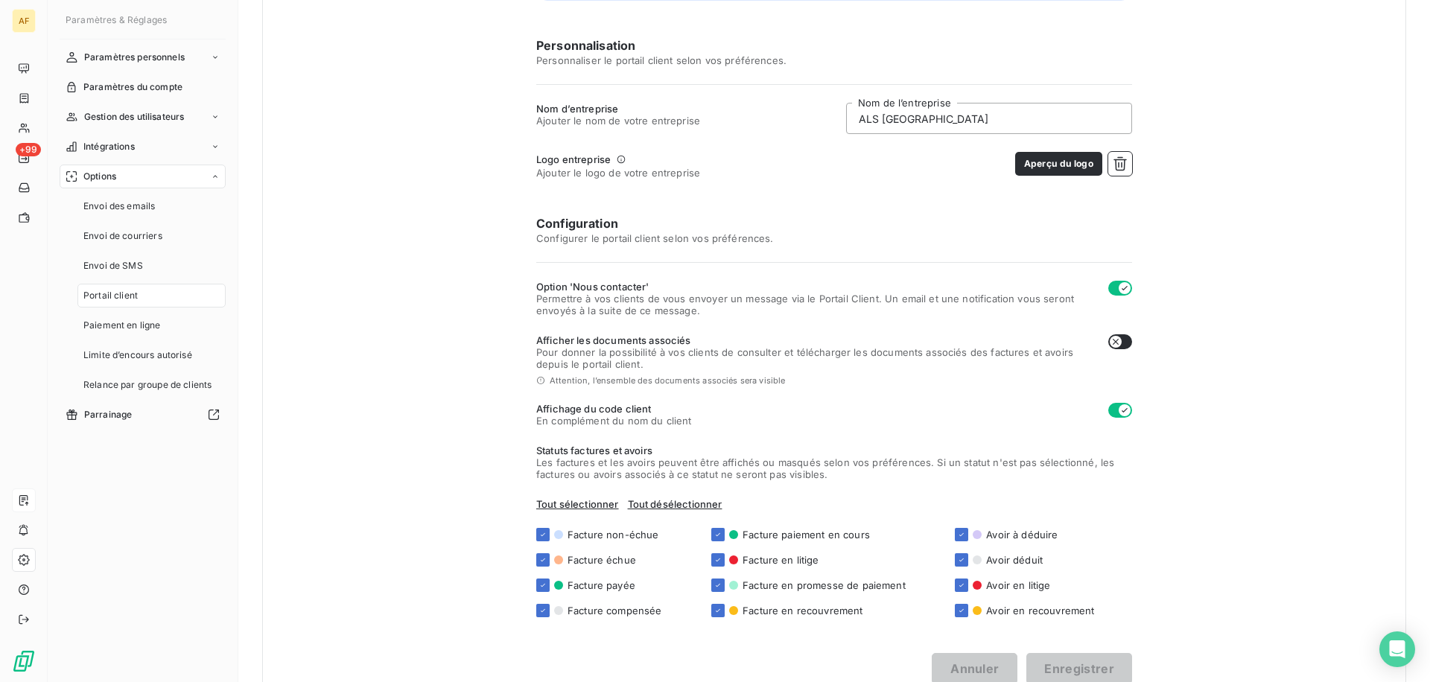
scroll to position [238, 0]
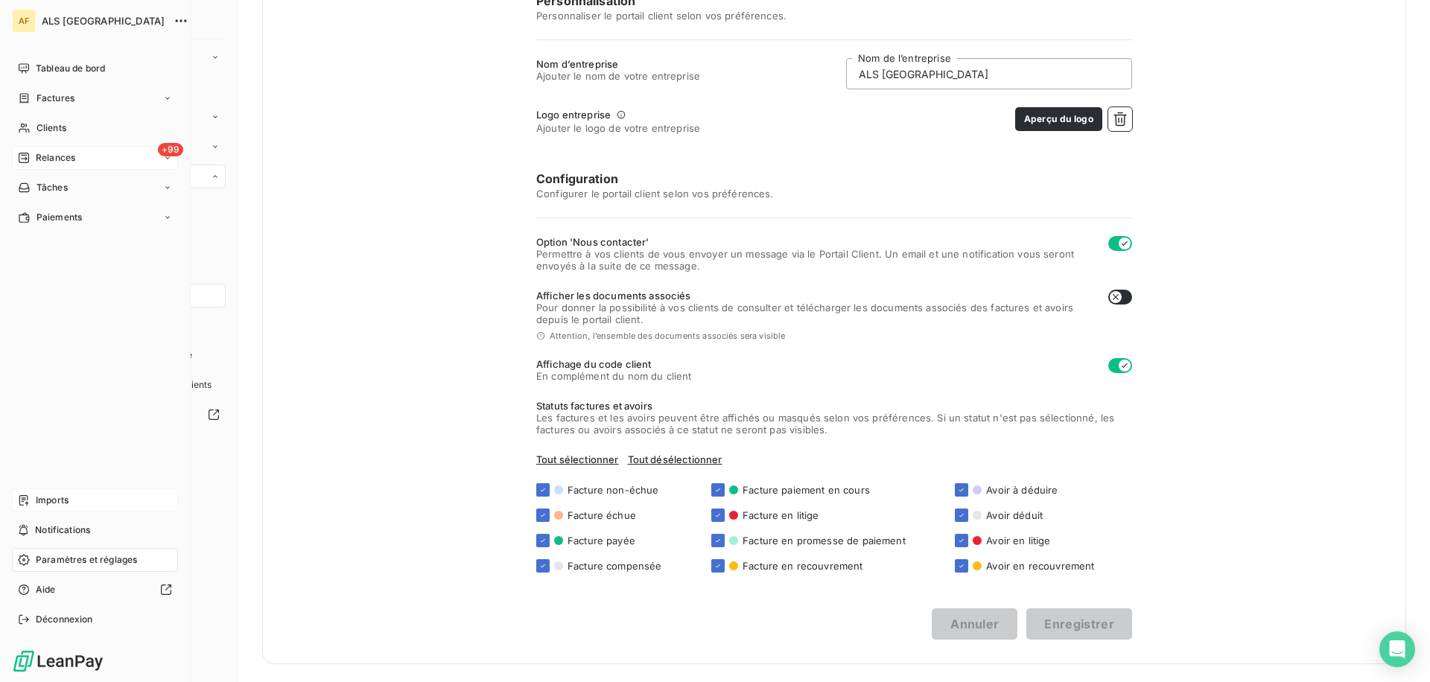
click at [30, 153] on div "Relances" at bounding box center [46, 157] width 57 height 13
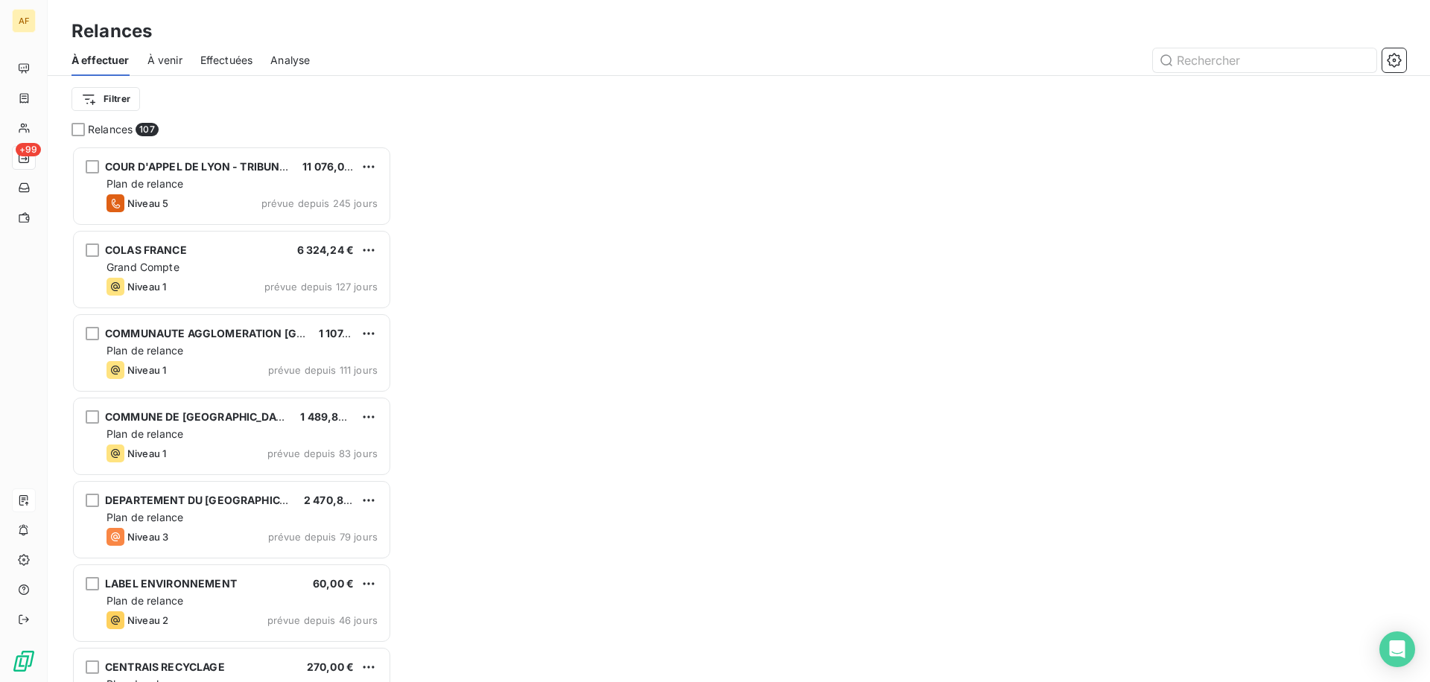
scroll to position [536, 320]
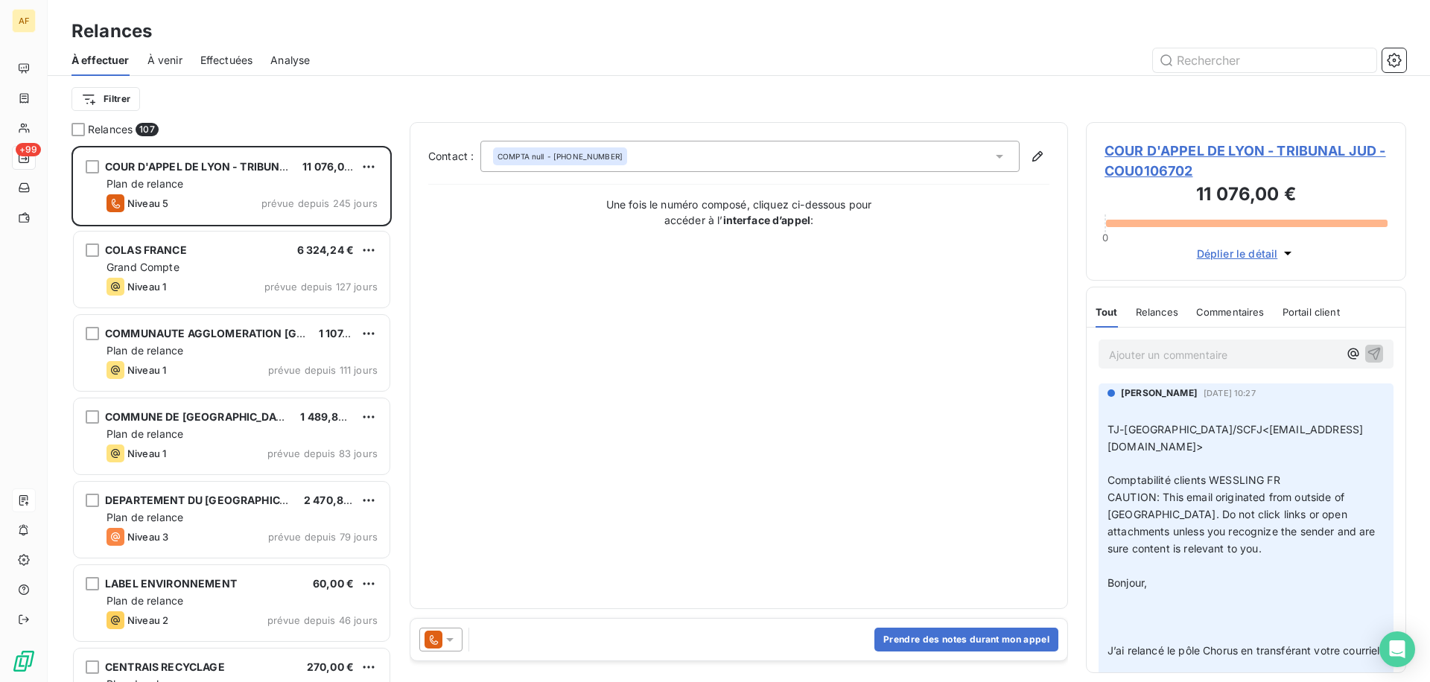
click at [220, 62] on span "Effectuées" at bounding box center [226, 60] width 53 height 15
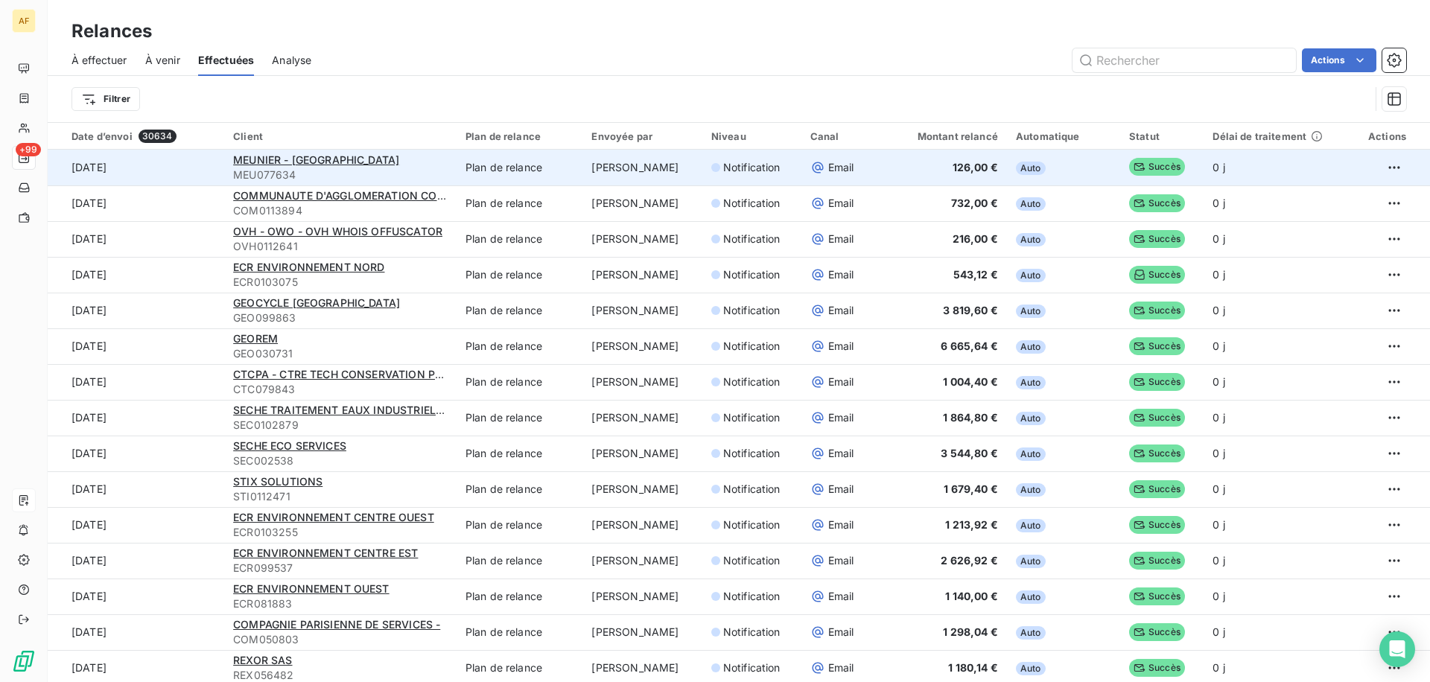
click at [697, 178] on td "[PERSON_NAME]" at bounding box center [642, 168] width 119 height 36
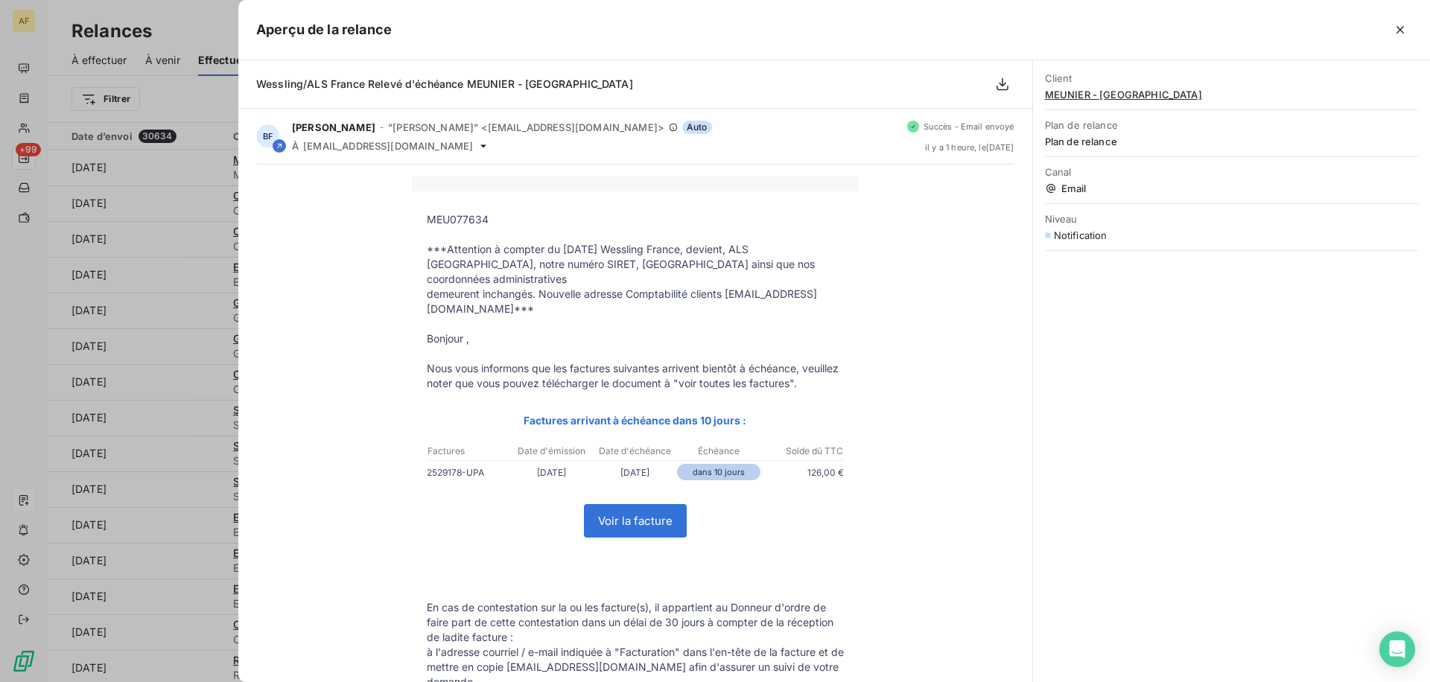
click at [137, 327] on div at bounding box center [715, 341] width 1430 height 682
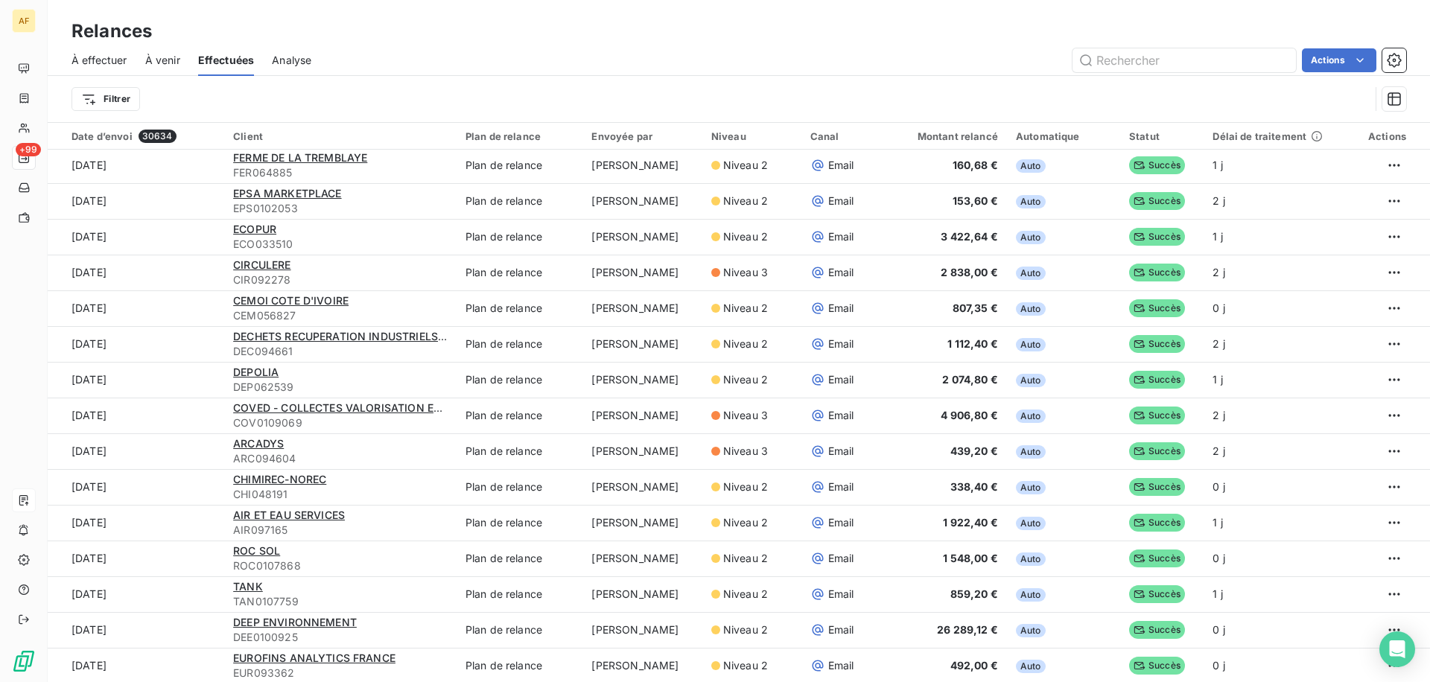
scroll to position [1693, 0]
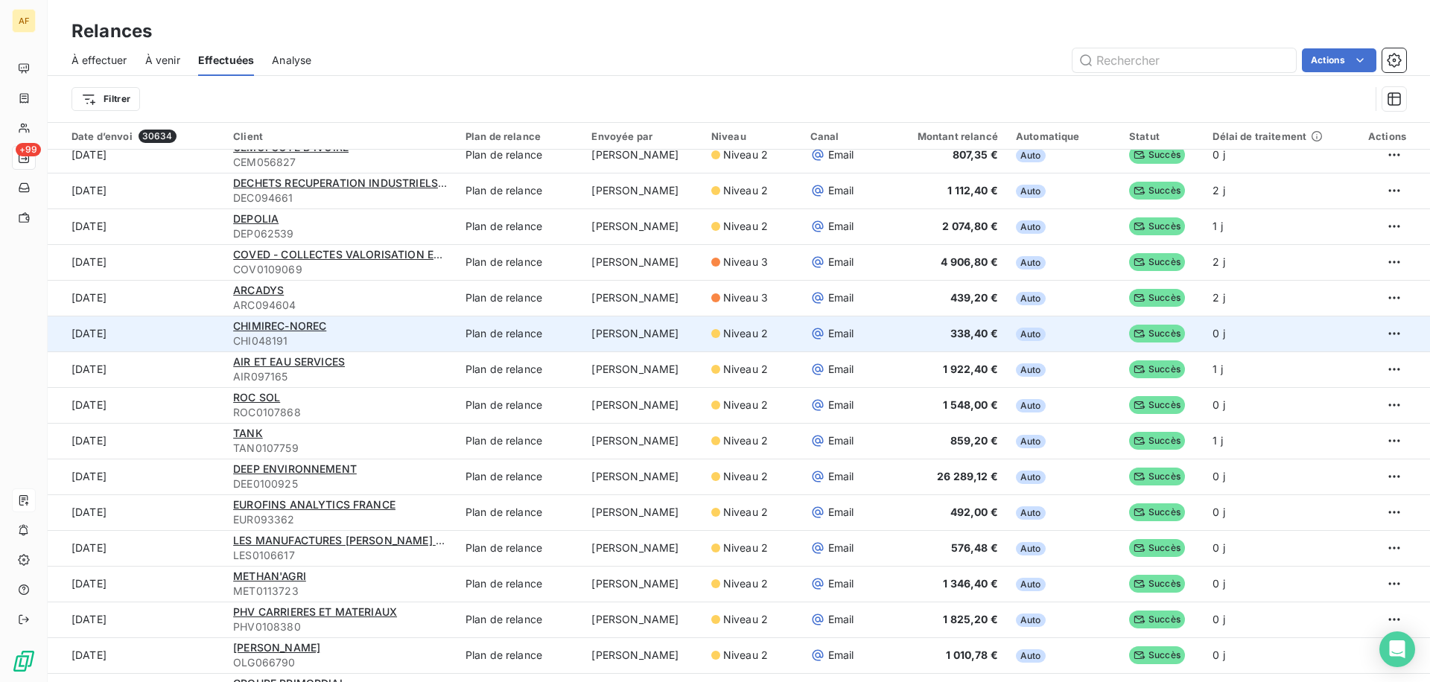
click at [624, 341] on td "[PERSON_NAME]" at bounding box center [642, 334] width 119 height 36
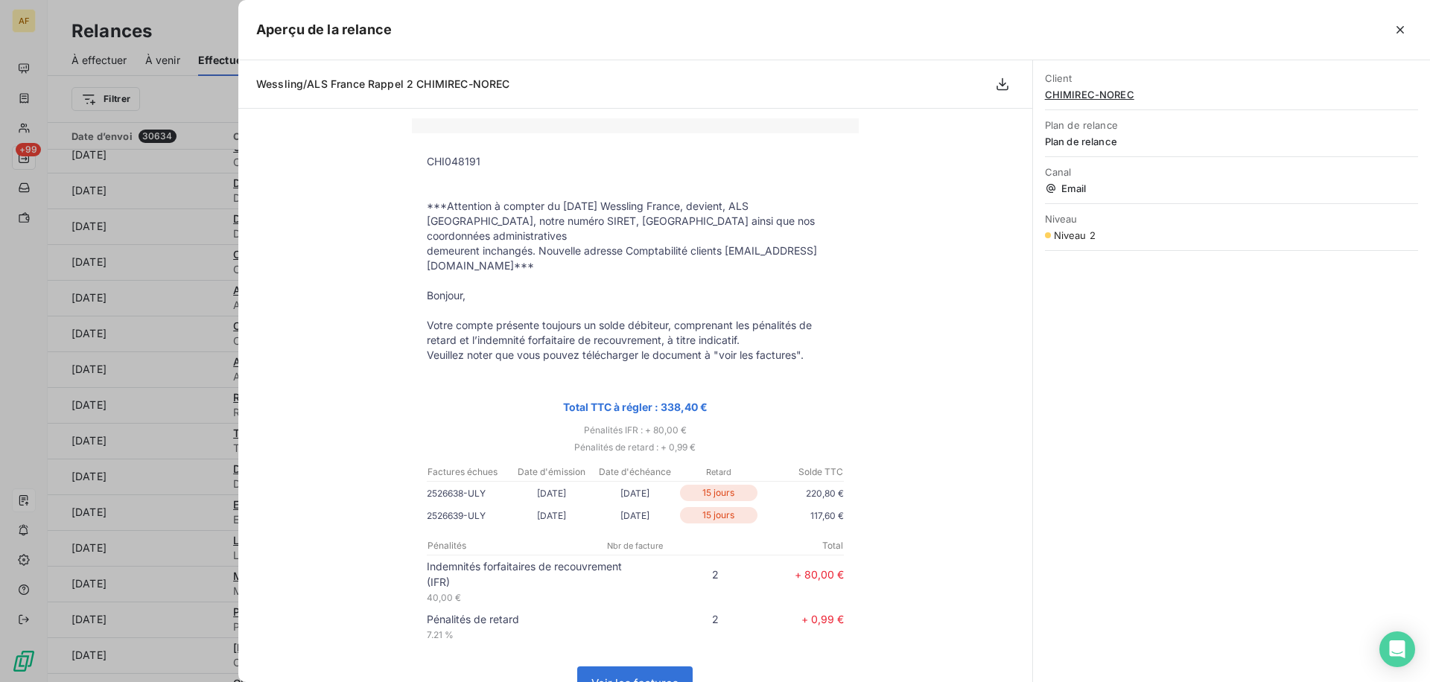
scroll to position [0, 0]
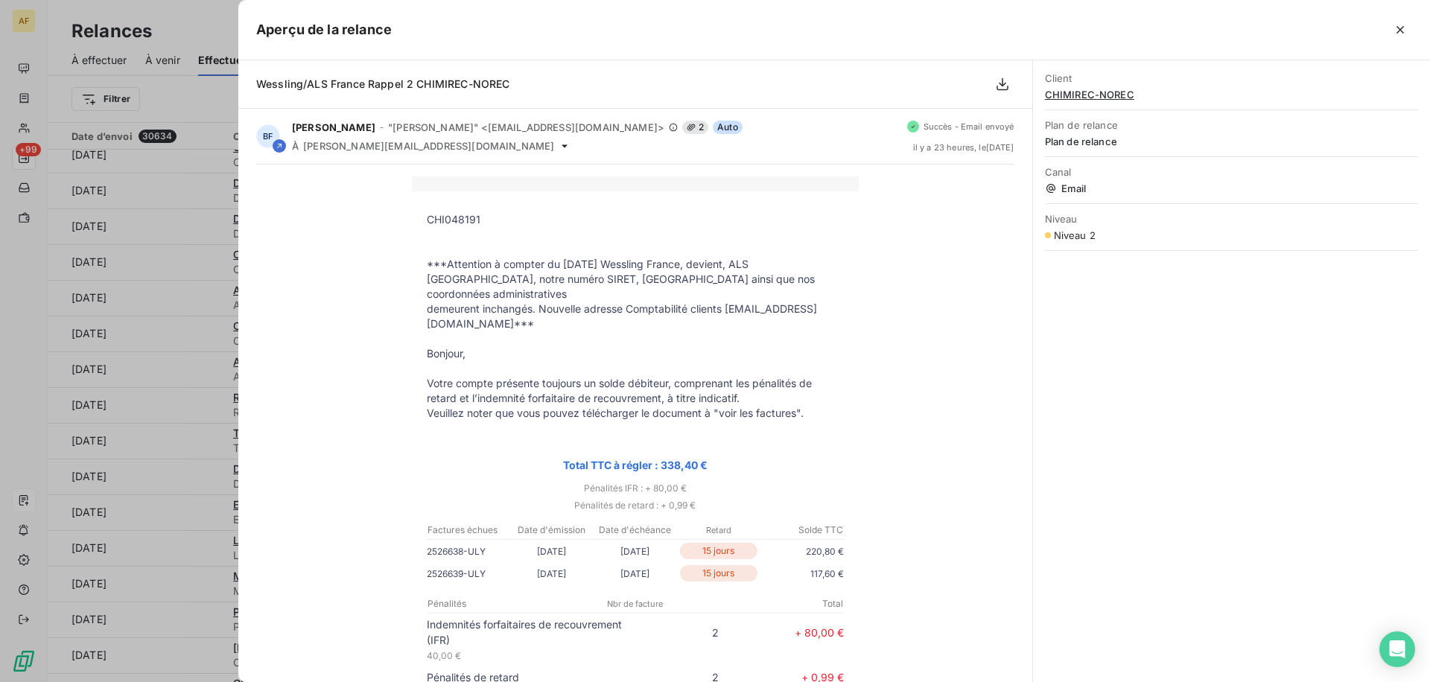
click at [183, 252] on div at bounding box center [715, 341] width 1430 height 682
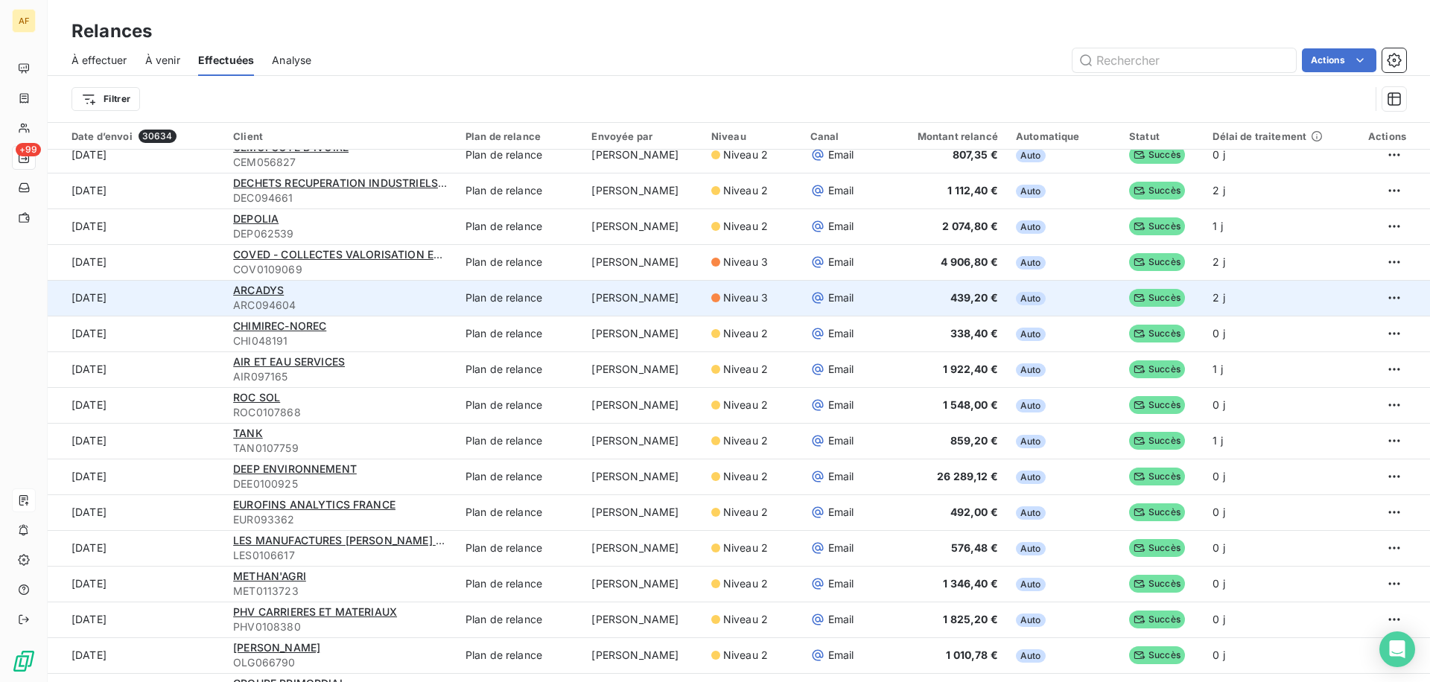
click at [457, 298] on td "Plan de relance" at bounding box center [520, 298] width 127 height 36
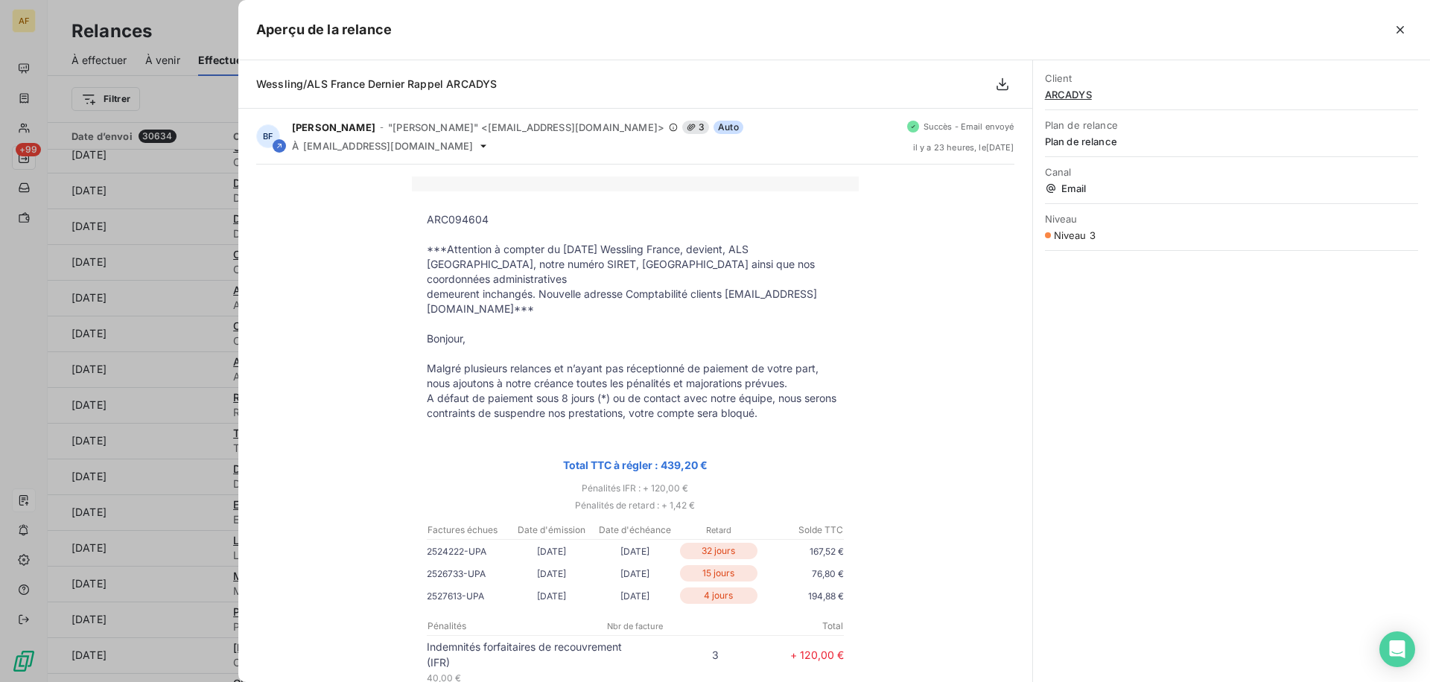
drag, startPoint x: 539, startPoint y: 281, endPoint x: 568, endPoint y: 301, distance: 35.3
click at [568, 301] on tbody "ARC094604 ***Attention à compter du 01/10/2025 Wessling France, devient, ALS Fr…" at bounding box center [635, 597] width 447 height 771
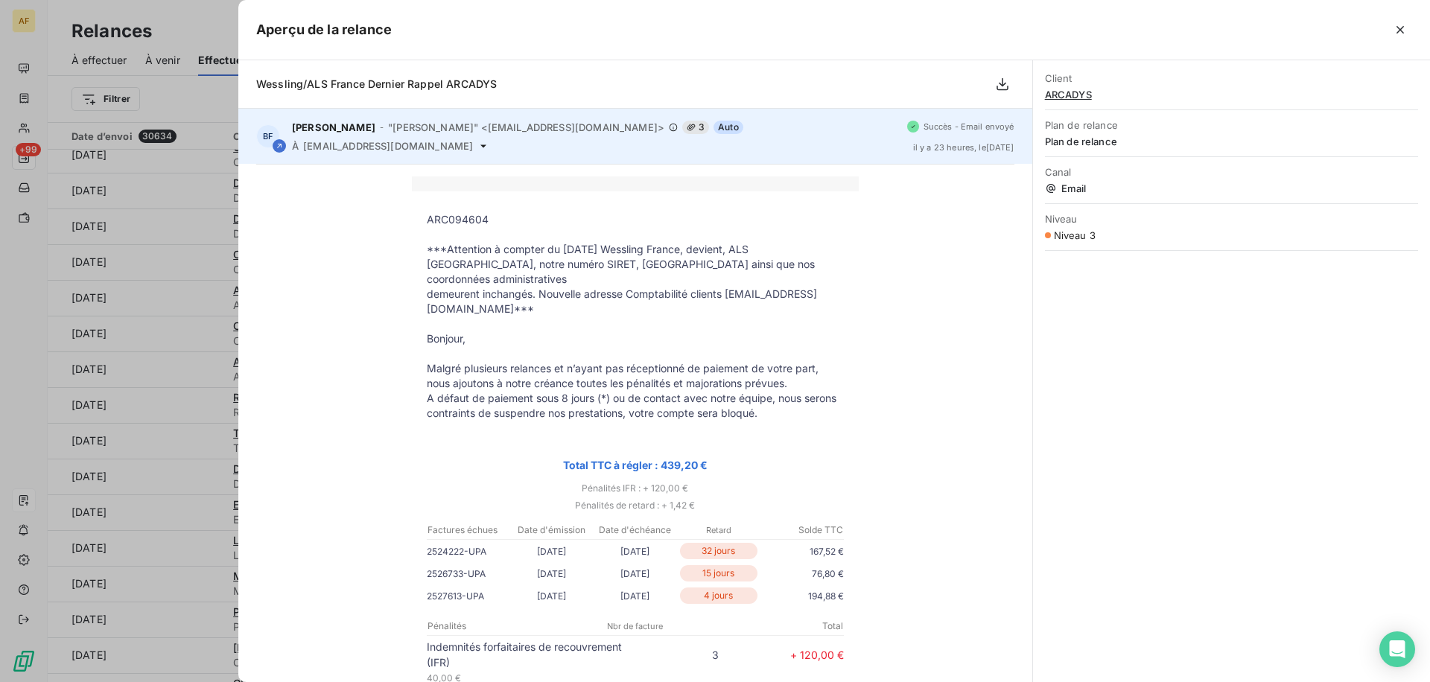
click at [548, 143] on div "À pphagouape@arcadysparis.fr" at bounding box center [593, 146] width 603 height 12
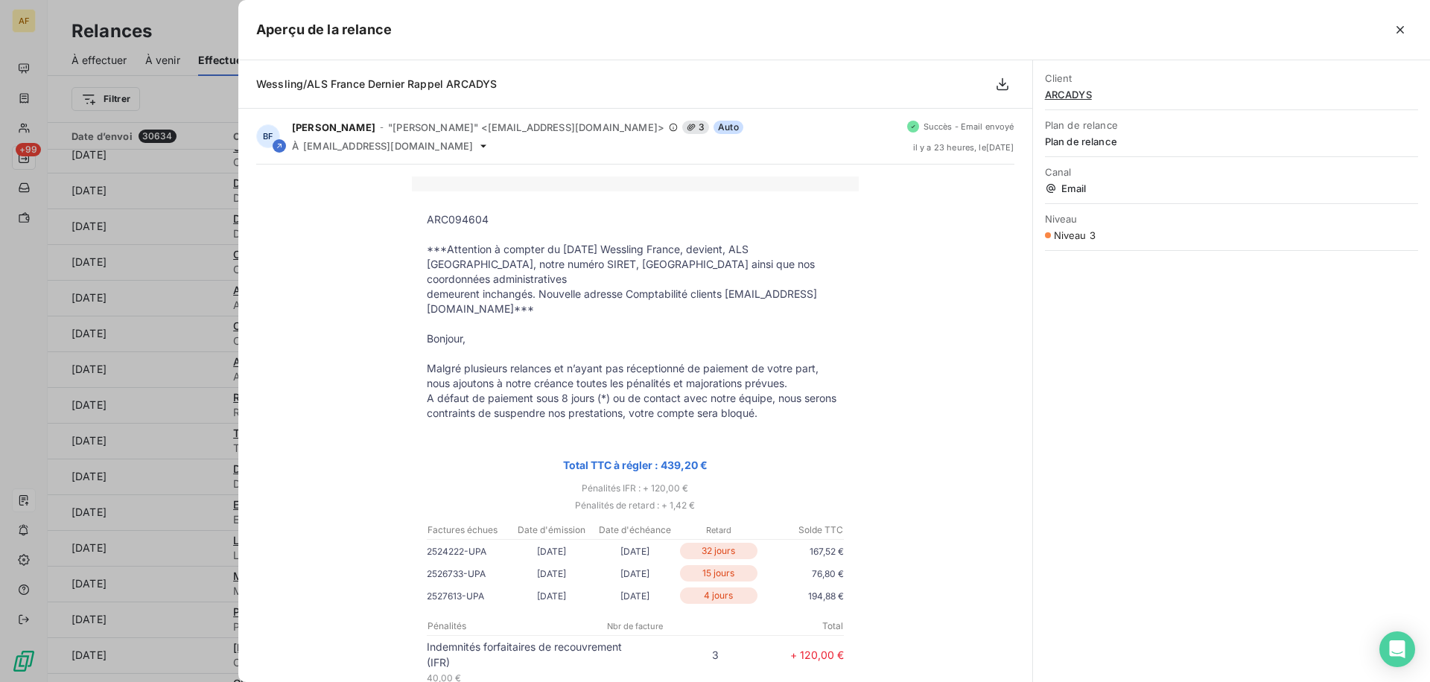
click at [141, 197] on div at bounding box center [715, 341] width 1430 height 682
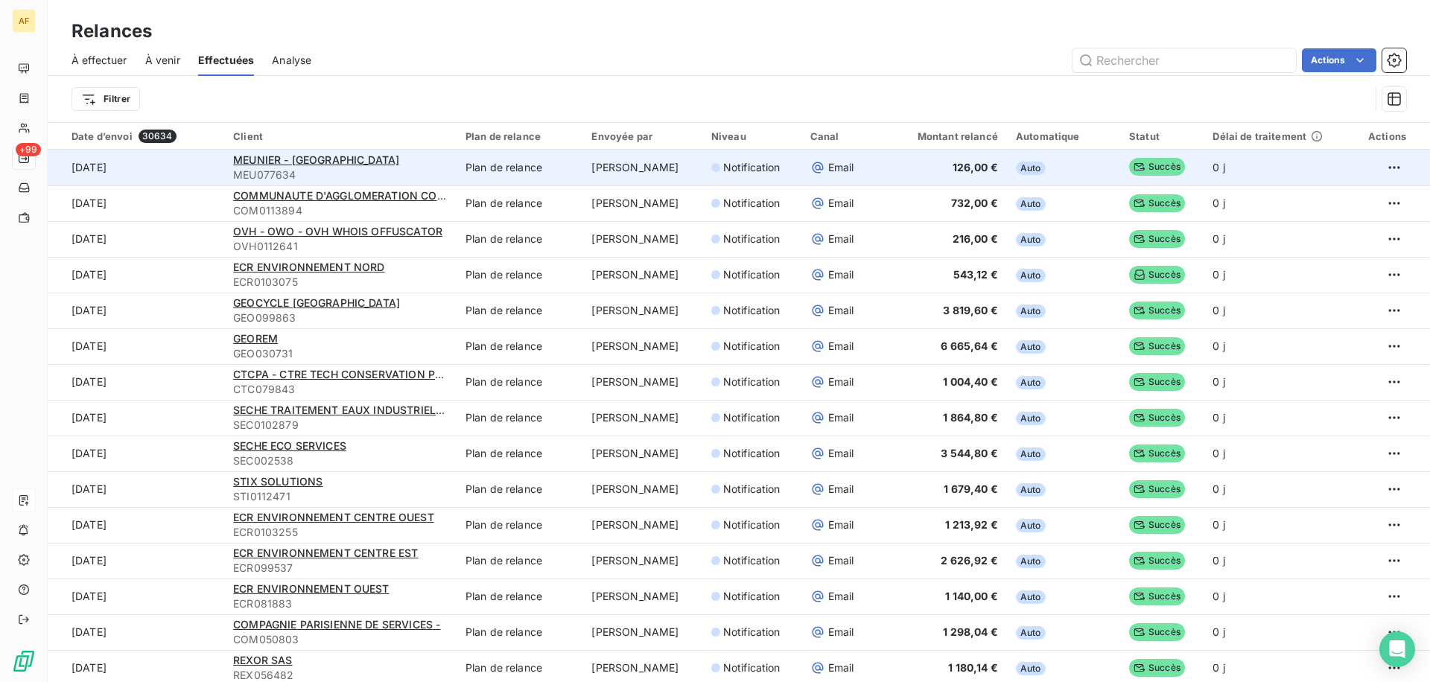
click at [507, 170] on td "Plan de relance" at bounding box center [520, 168] width 127 height 36
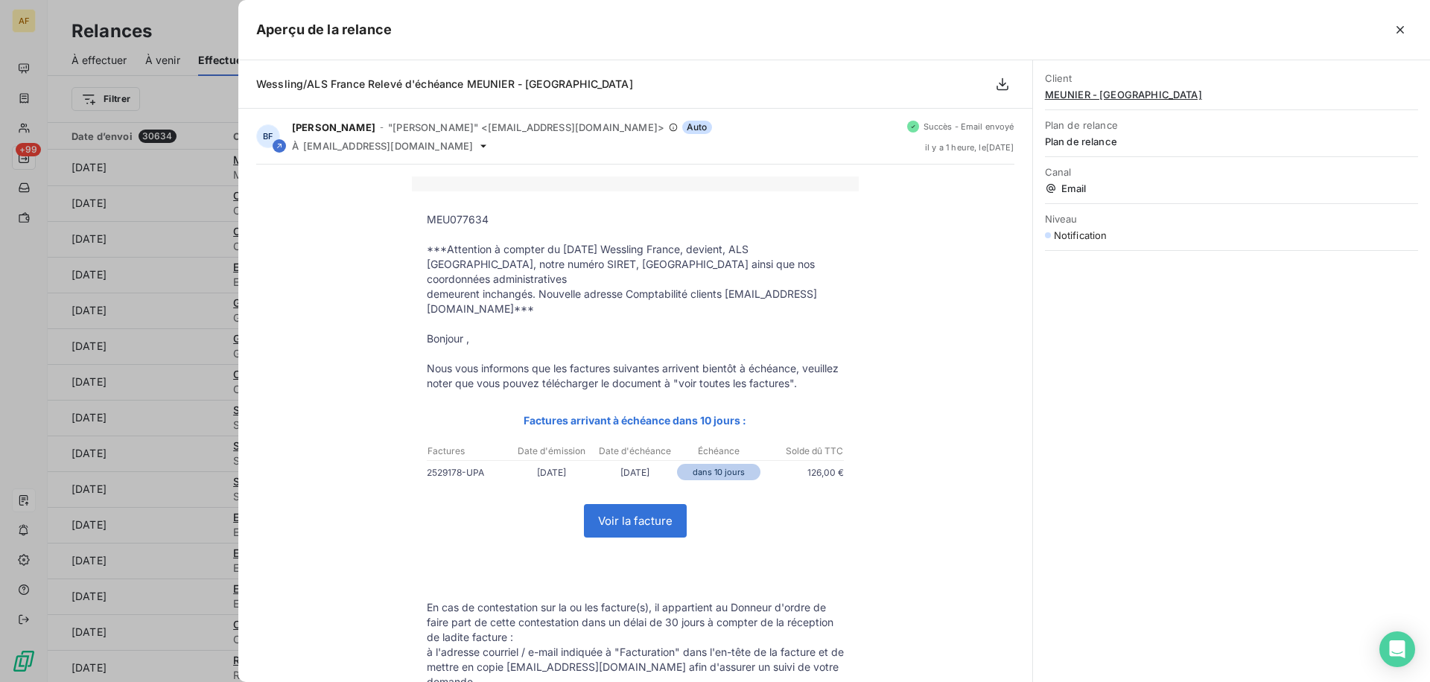
click at [107, 237] on div at bounding box center [715, 341] width 1430 height 682
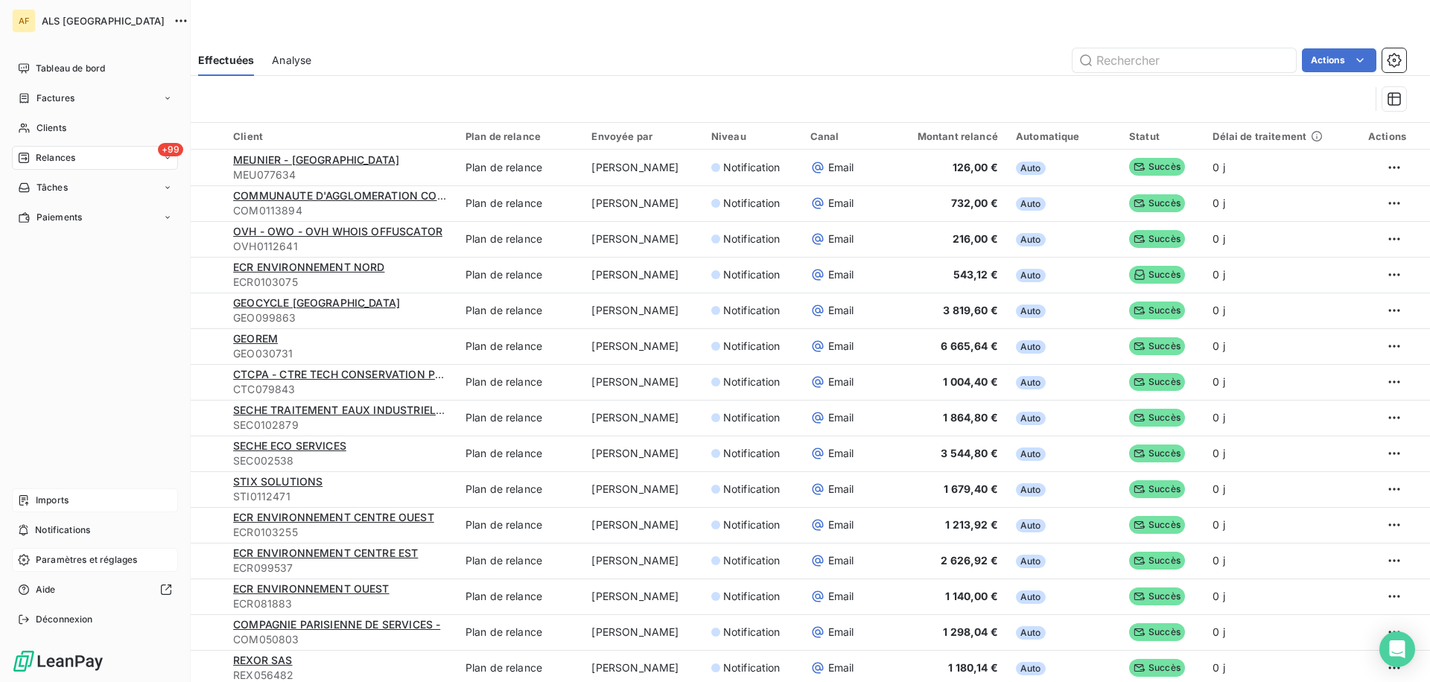
click at [66, 562] on span "Paramètres et réglages" at bounding box center [86, 560] width 101 height 13
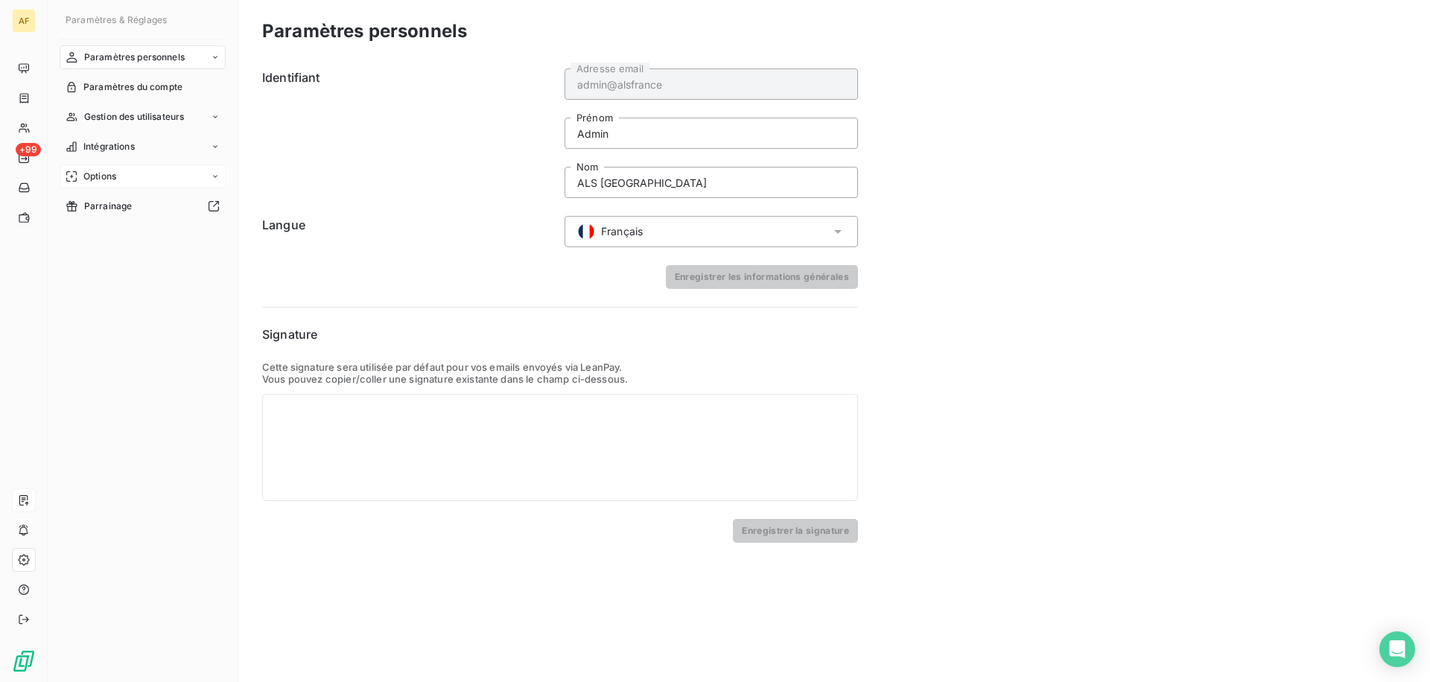
click at [110, 171] on span "Options" at bounding box center [99, 176] width 33 height 13
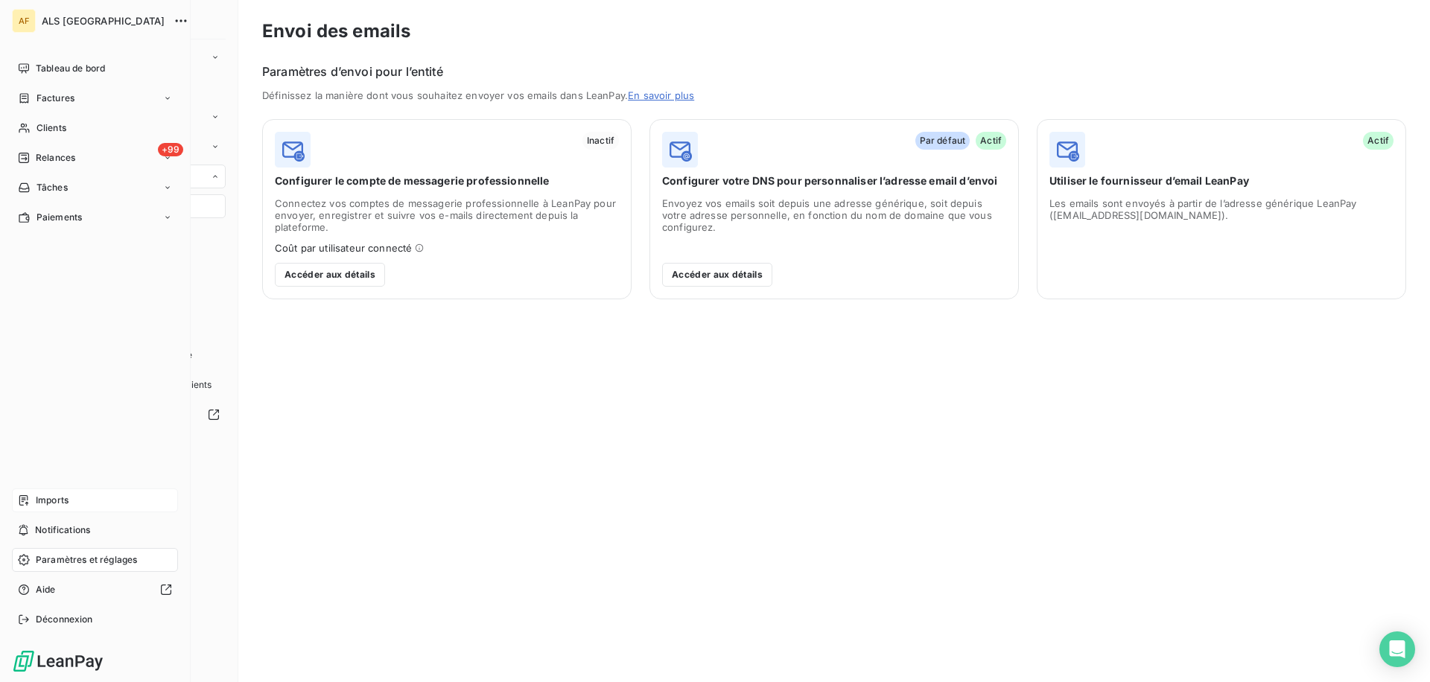
click at [76, 564] on span "Paramètres et réglages" at bounding box center [86, 560] width 101 height 13
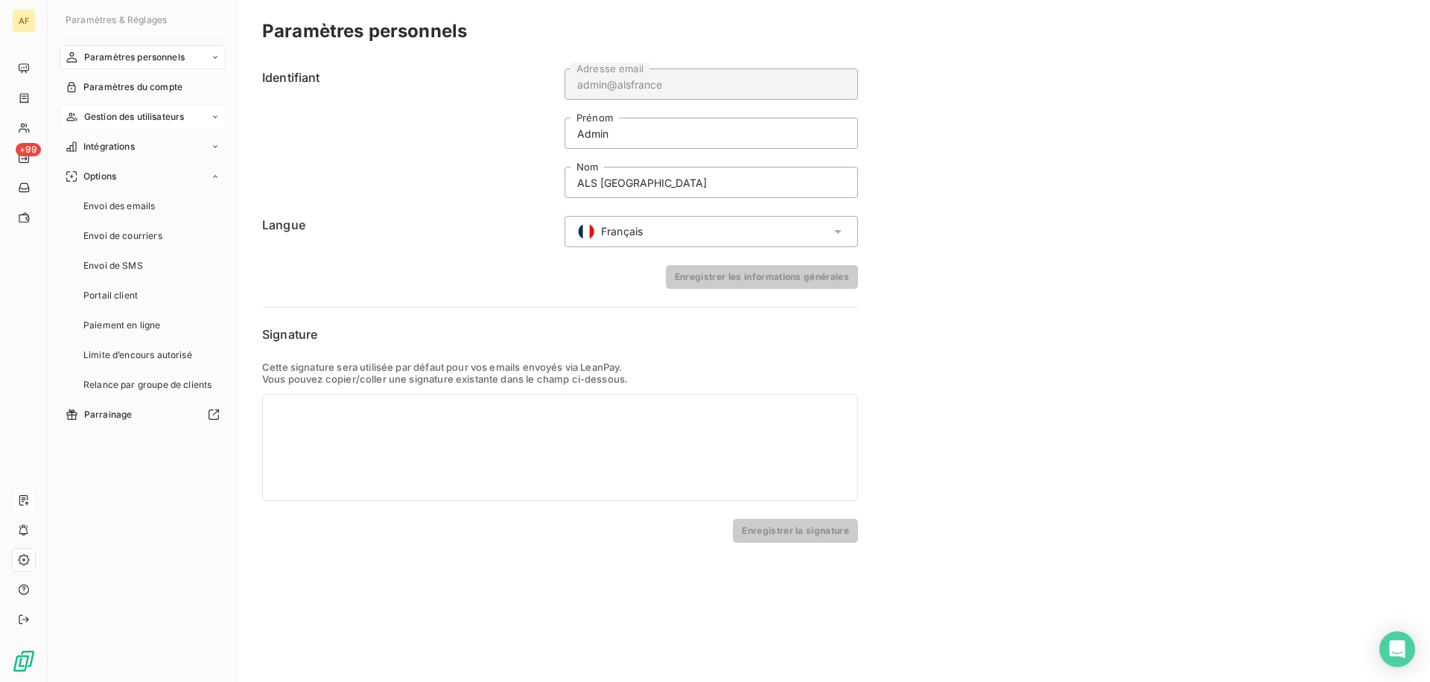
click at [142, 113] on span "Gestion des utilisateurs" at bounding box center [134, 116] width 101 height 13
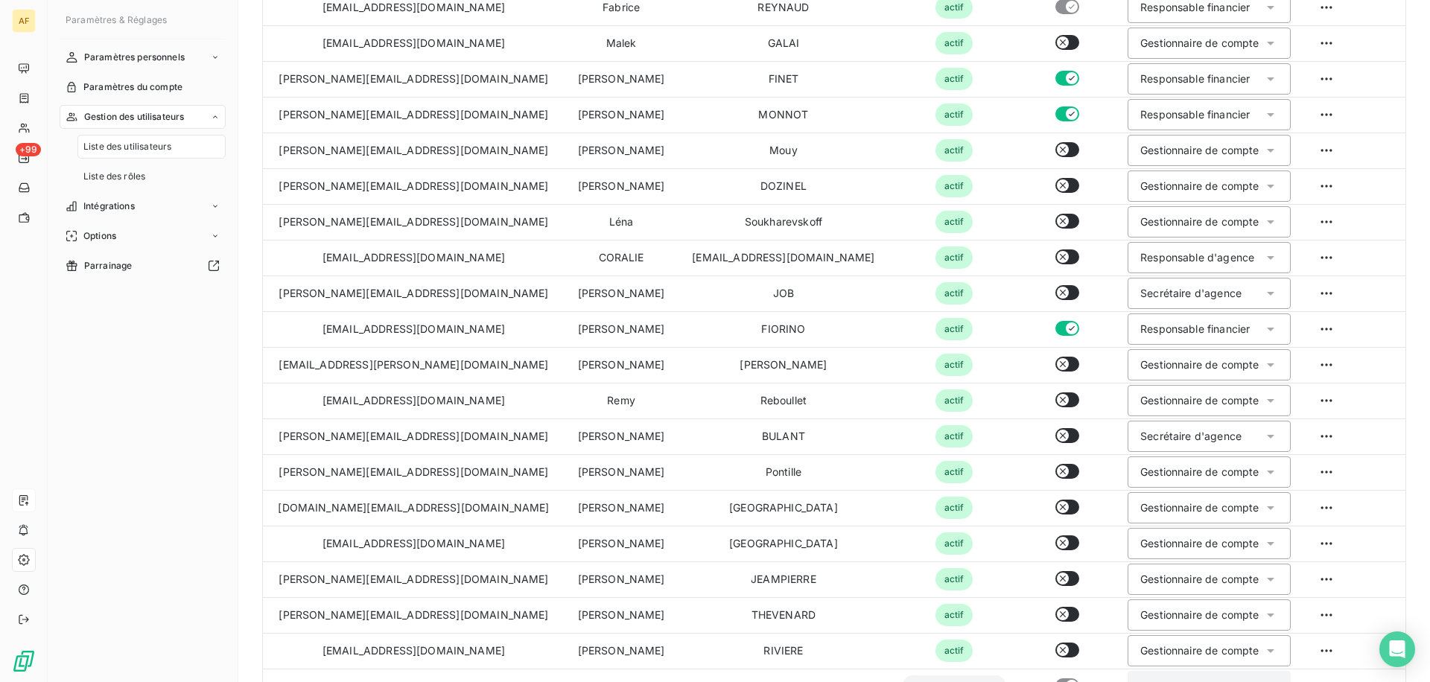
scroll to position [286, 0]
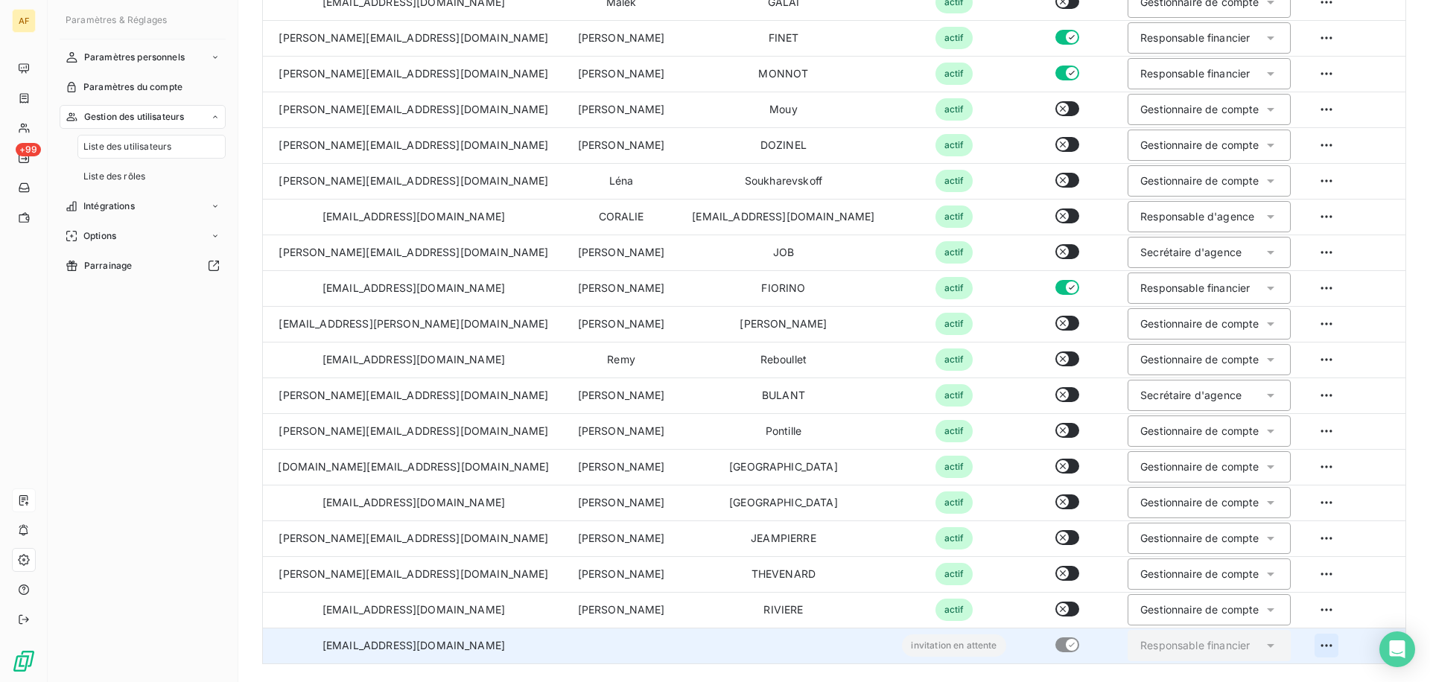
click at [1316, 649] on html "AF +99 Paramètres & Réglages Paramètres personnels Paramètres du compte Gestion…" at bounding box center [715, 341] width 1430 height 682
click at [1246, 559] on div "Ré-envoyer l’invitation" at bounding box center [1301, 560] width 279 height 24
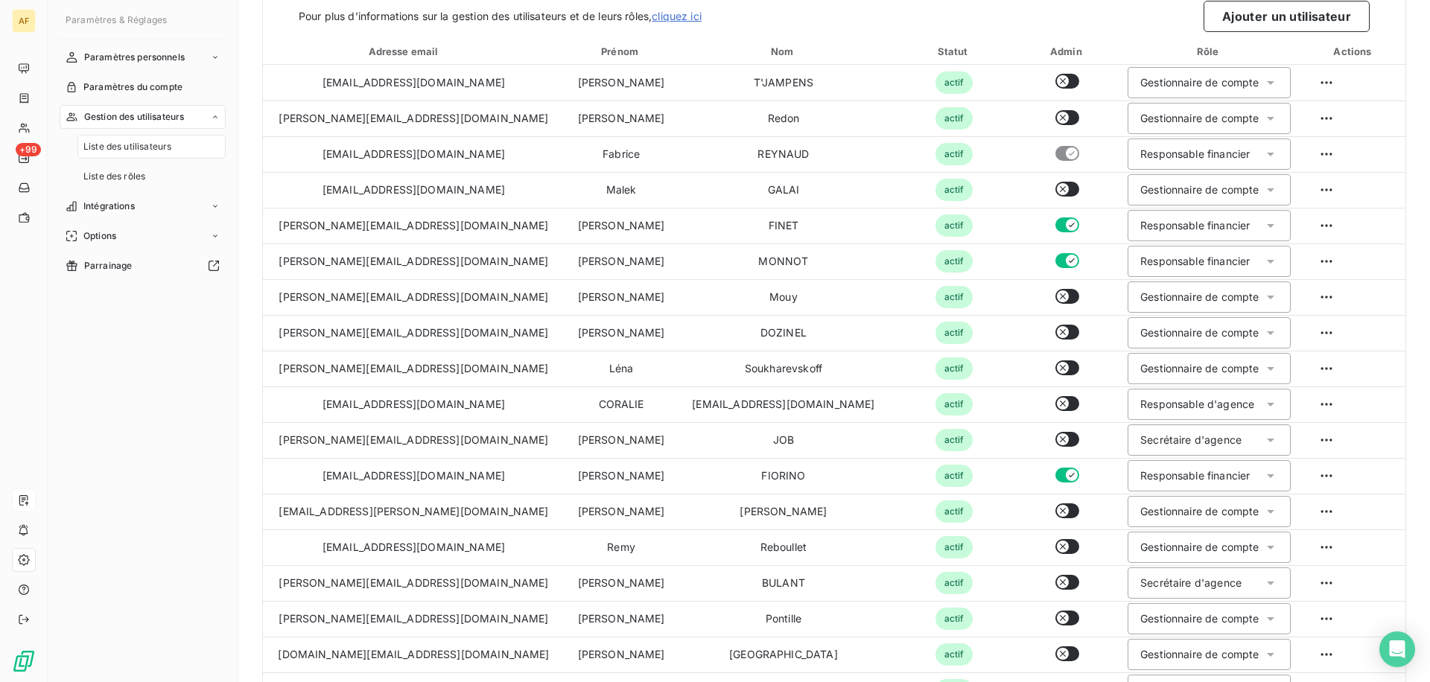
scroll to position [0, 0]
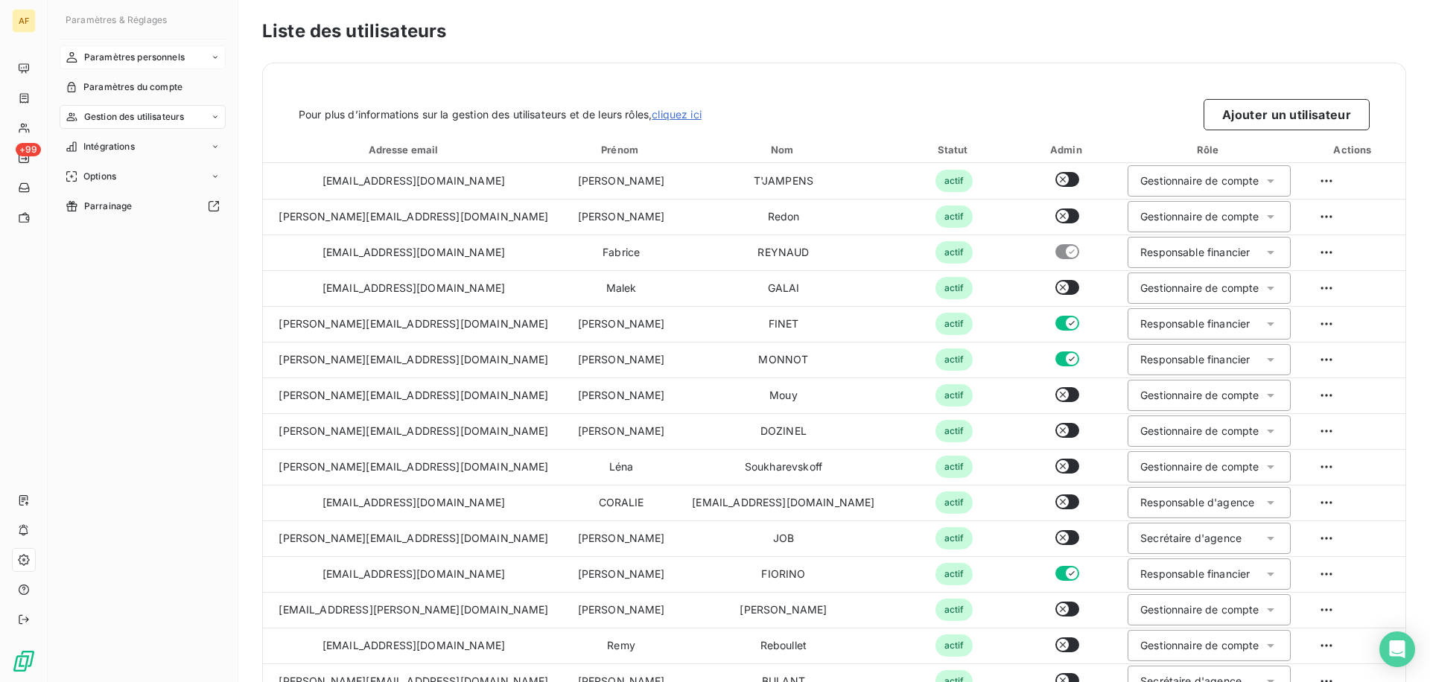
click at [107, 60] on span "Paramètres personnels" at bounding box center [134, 57] width 101 height 13
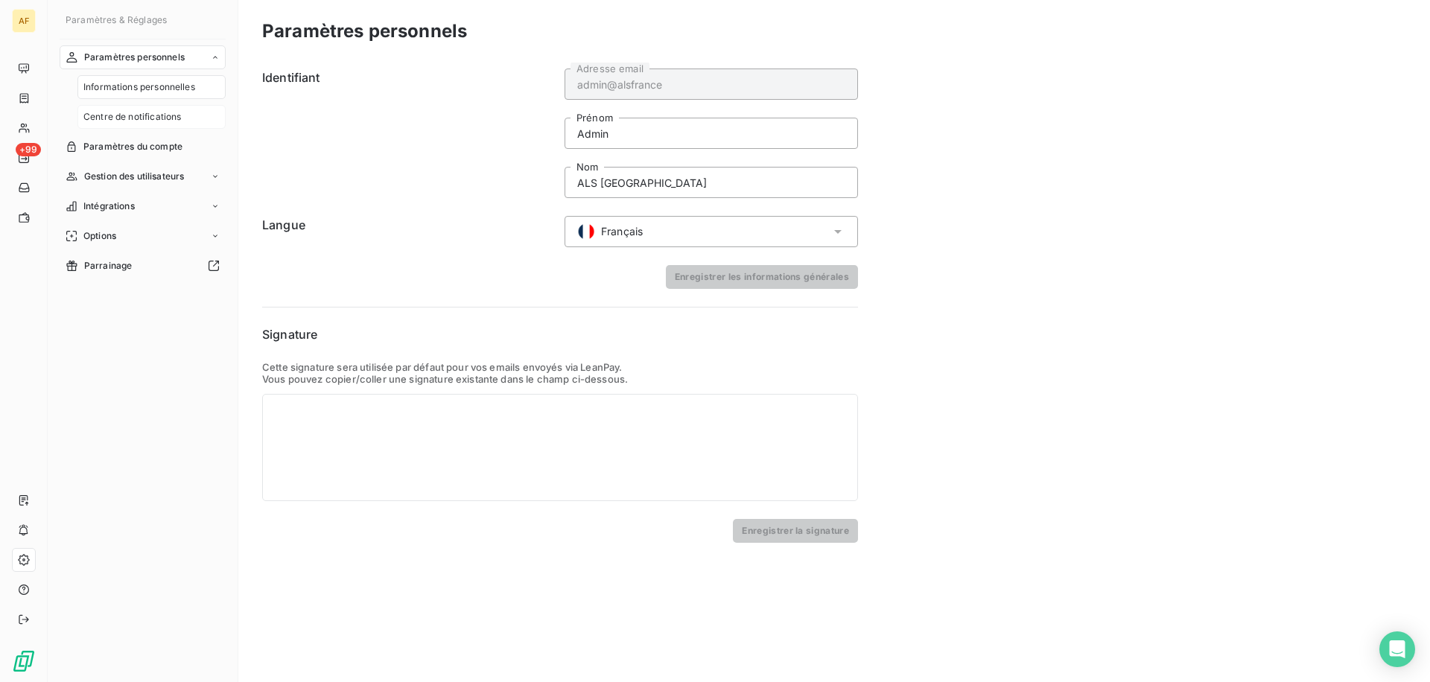
click at [121, 105] on div "Centre de notifications" at bounding box center [151, 117] width 148 height 24
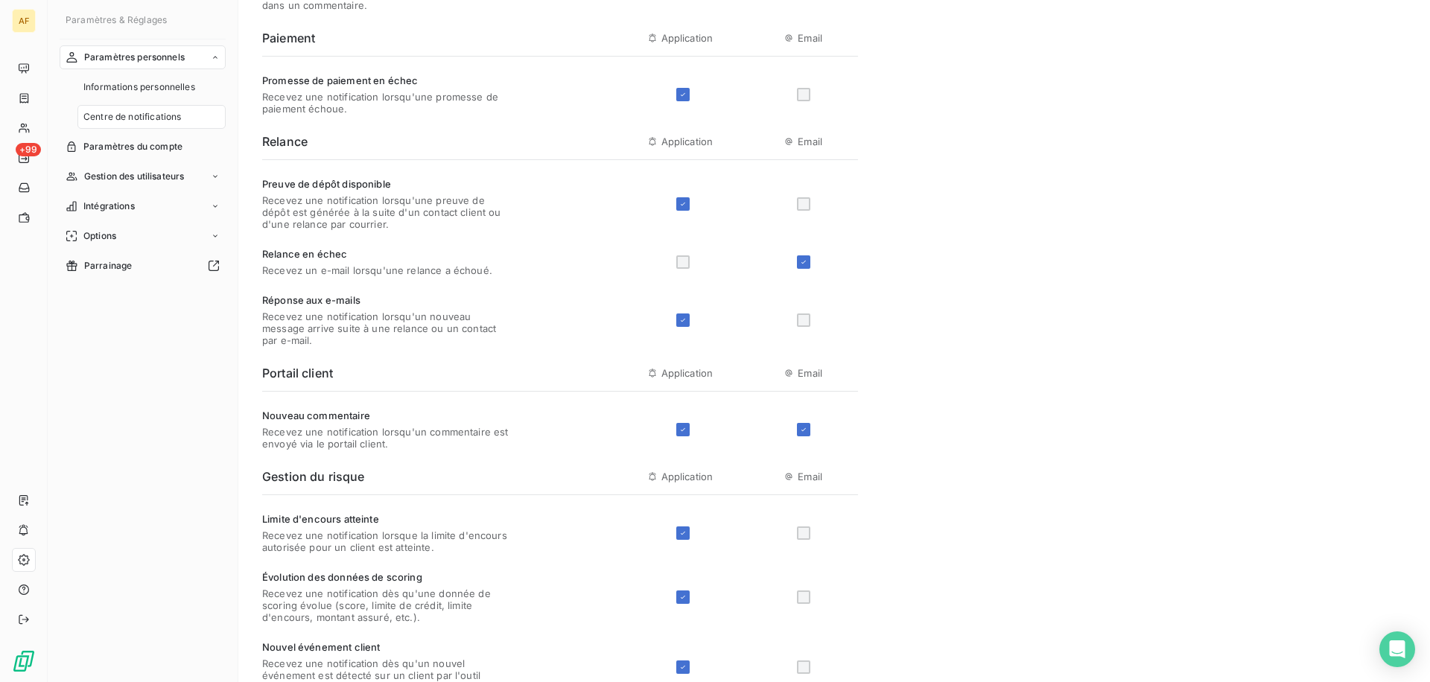
scroll to position [148, 0]
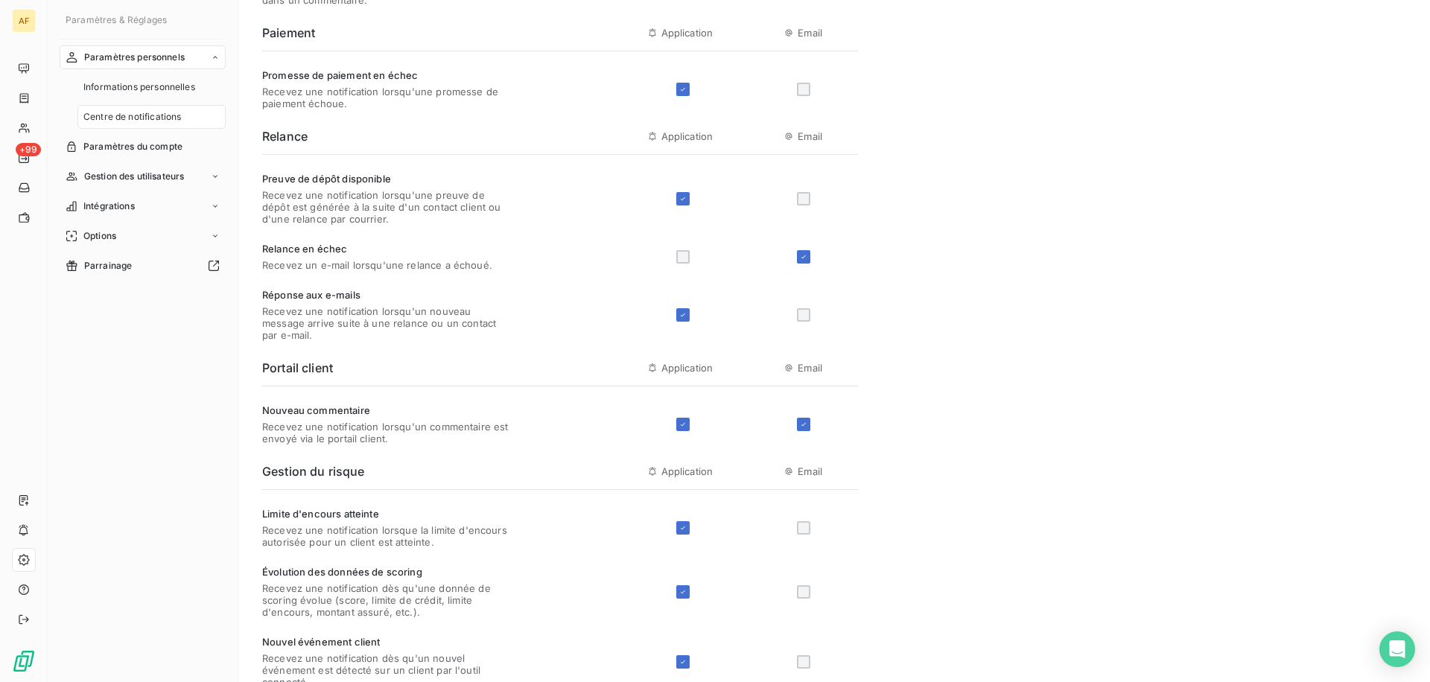
click at [280, 421] on span "Recevez une notification lorsqu'un commentaire est envoyé via le portail client." at bounding box center [385, 433] width 247 height 24
click at [299, 411] on span "Nouveau commentaire" at bounding box center [385, 411] width 247 height 12
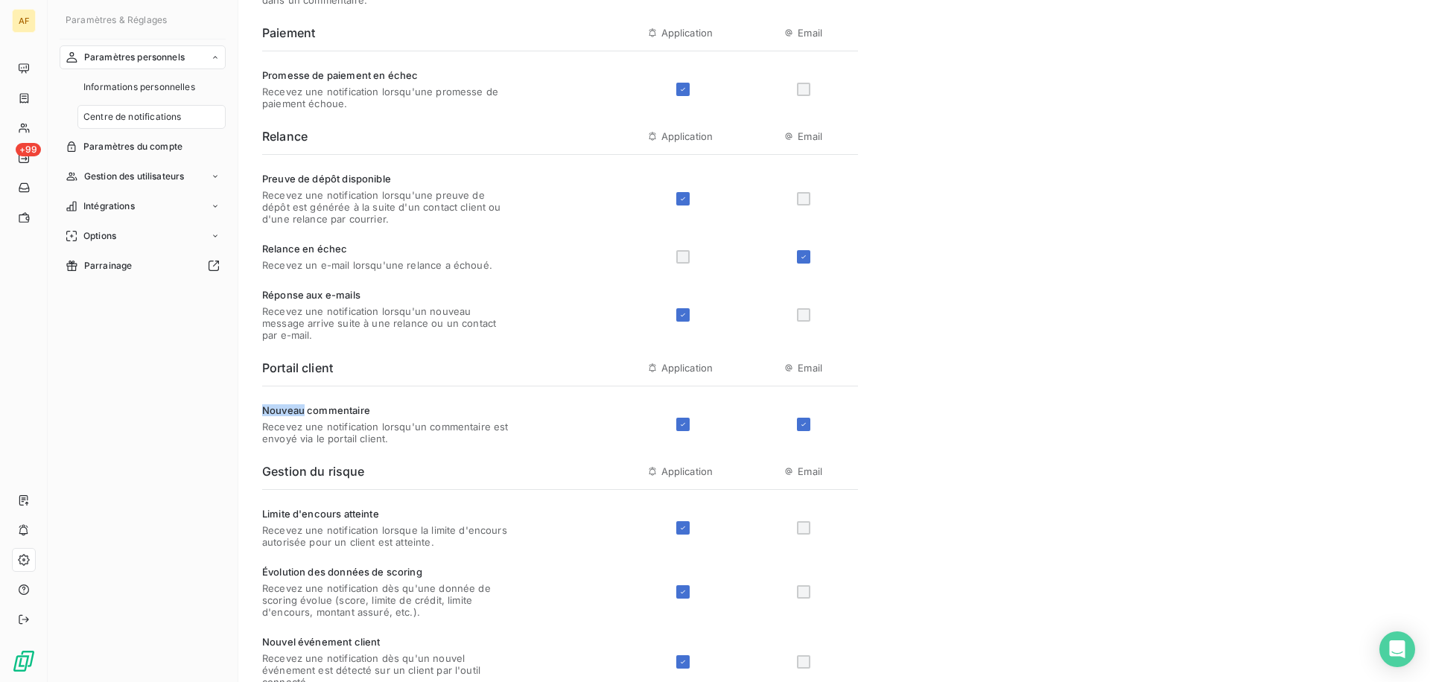
click at [299, 411] on span "Nouveau commentaire" at bounding box center [385, 411] width 247 height 12
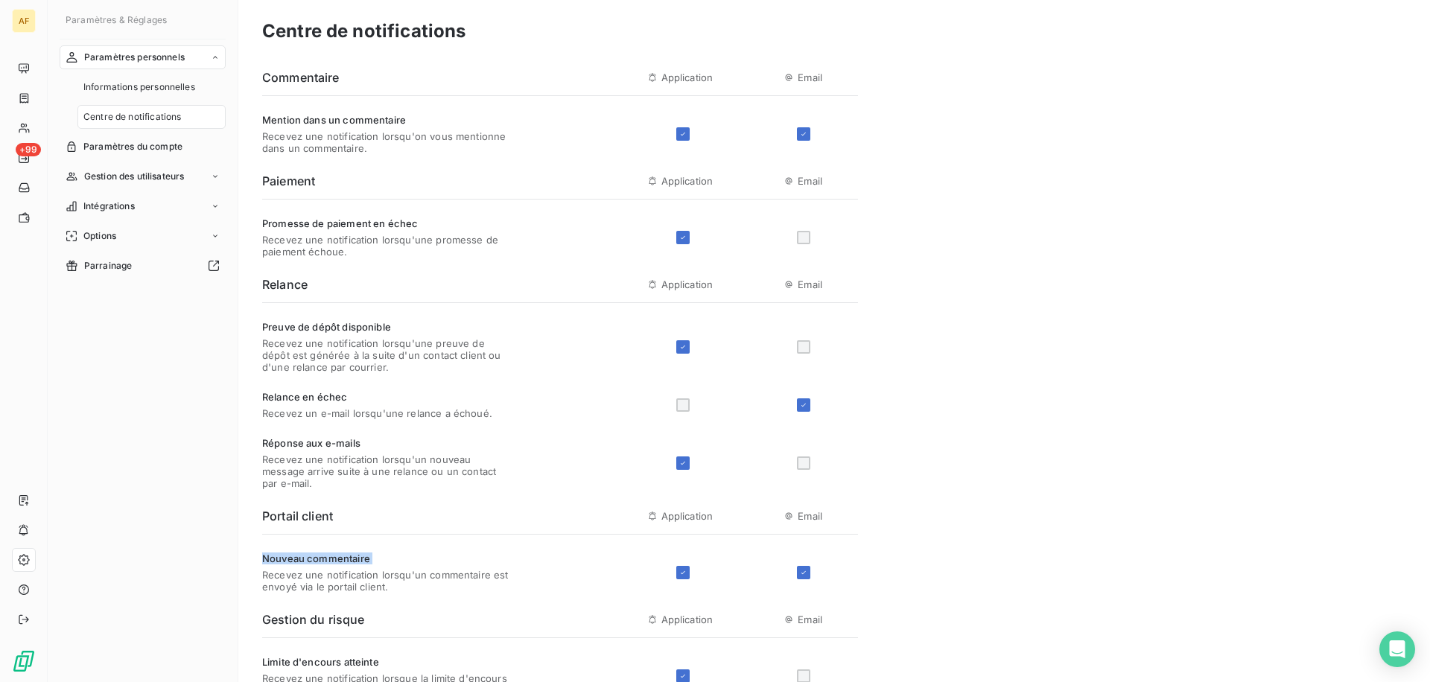
click at [328, 126] on div "Mention dans un commentaire Recevez une notification lorsqu'on vous mentionne d…" at bounding box center [385, 134] width 247 height 40
click at [577, 380] on div "Preuve de dépôt disponible Recevez une notification lorsqu'une preuve de dépôt …" at bounding box center [560, 396] width 596 height 186
click at [126, 229] on div "Options" at bounding box center [143, 236] width 166 height 24
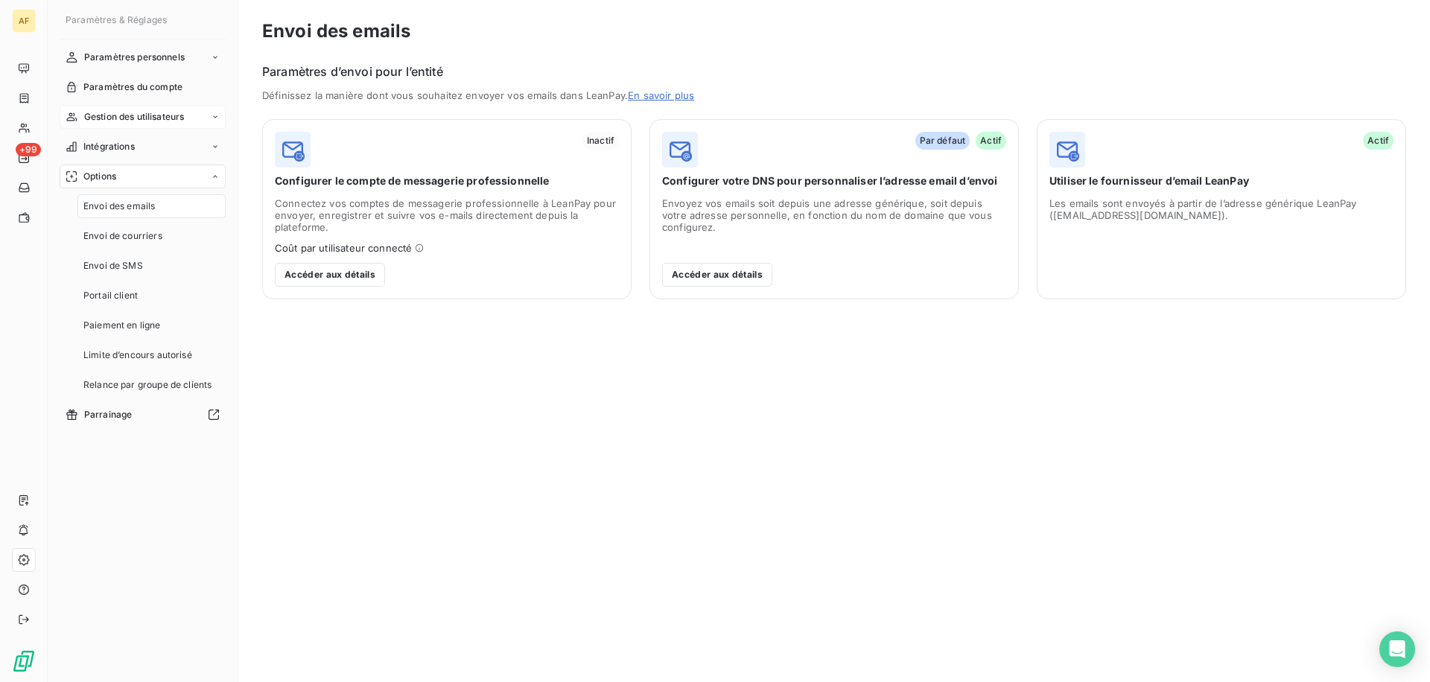
click at [141, 115] on span "Gestion des utilisateurs" at bounding box center [134, 116] width 101 height 13
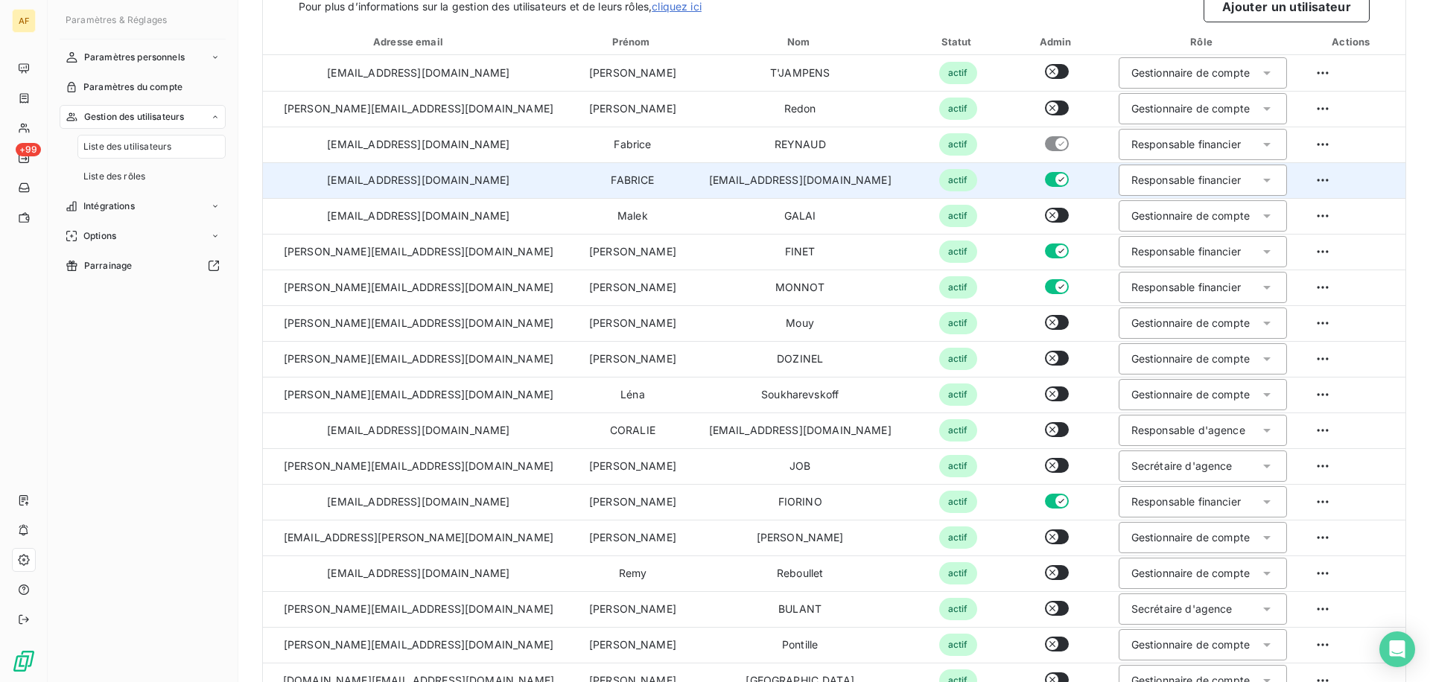
scroll to position [81, 0]
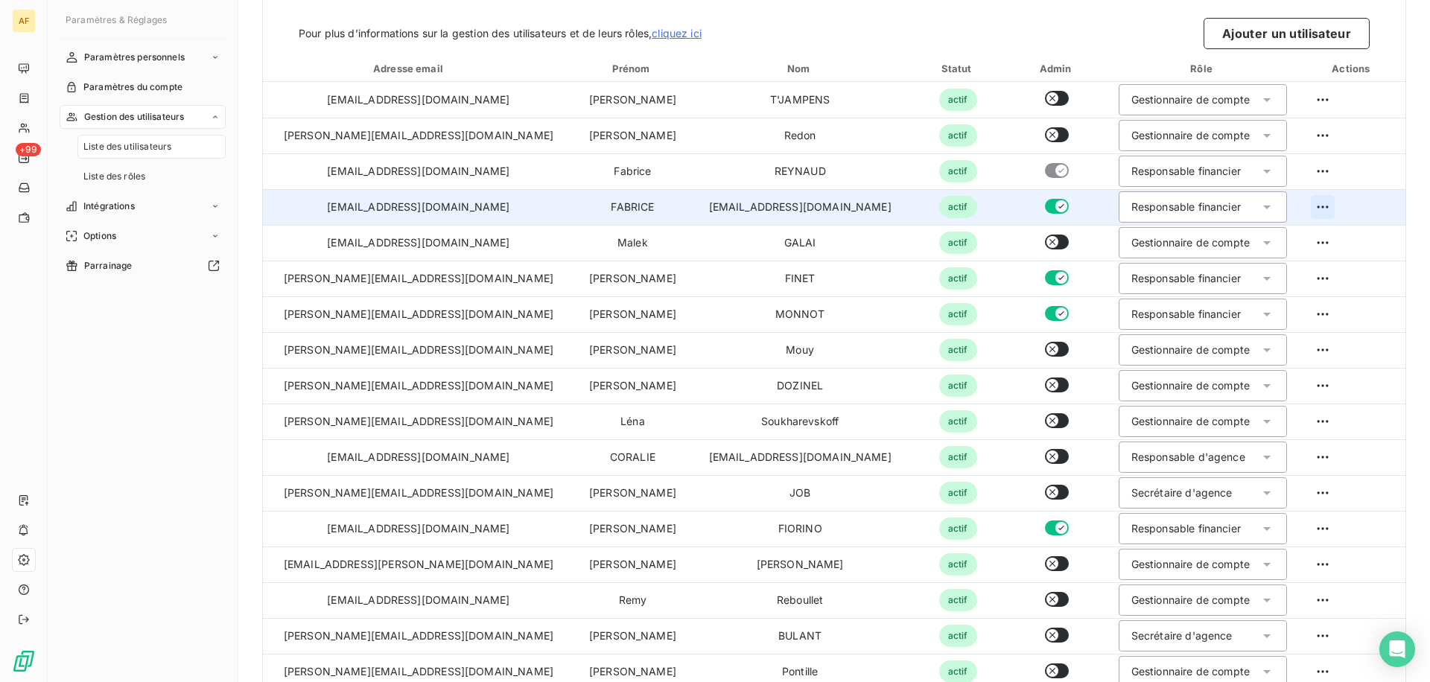
click at [1316, 205] on html "AF +99 Paramètres & Réglages Paramètres personnels Paramètres du compte Gestion…" at bounding box center [715, 341] width 1430 height 682
click at [1276, 293] on div "[PERSON_NAME] comme propriétaire du compte" at bounding box center [1301, 294] width 279 height 24
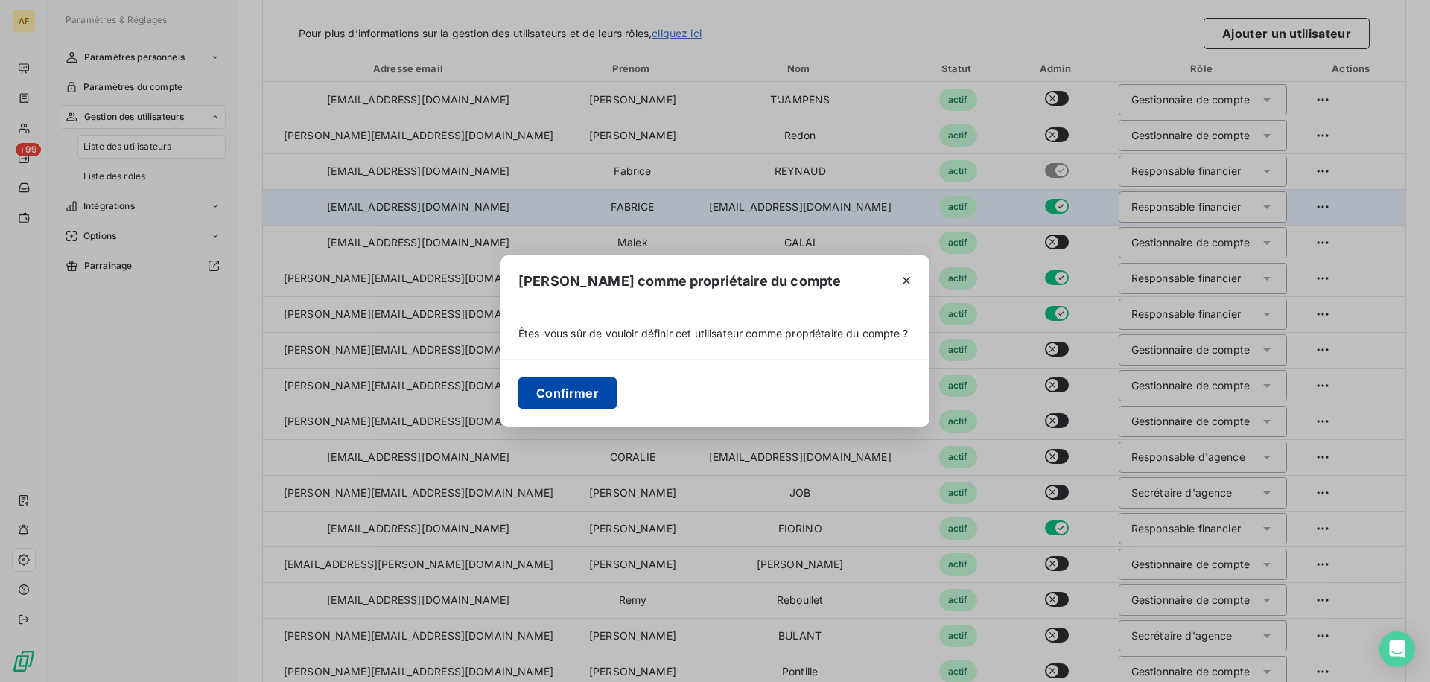
click at [570, 390] on button "Confirmer" at bounding box center [568, 393] width 98 height 31
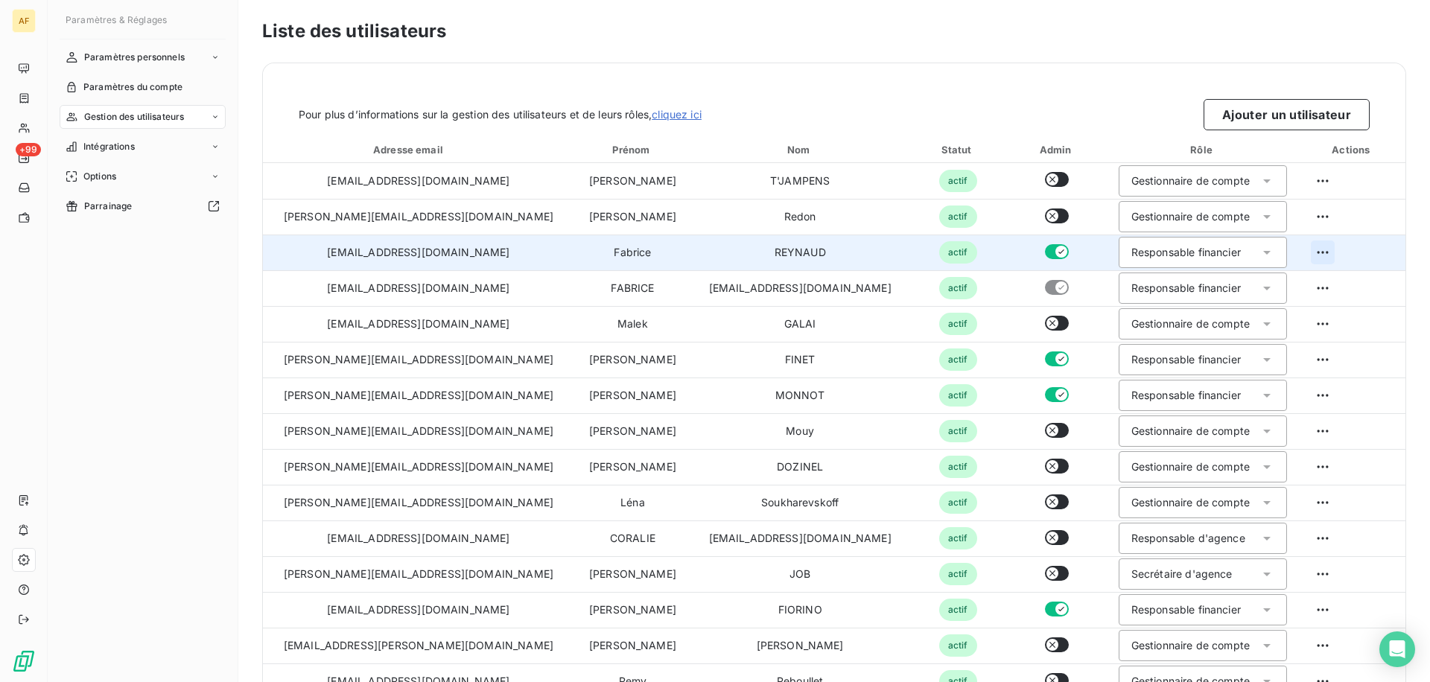
click at [1318, 256] on html "AF +99 Paramètres & Réglages Paramètres personnels Paramètres du compte Gestion…" at bounding box center [715, 341] width 1430 height 682
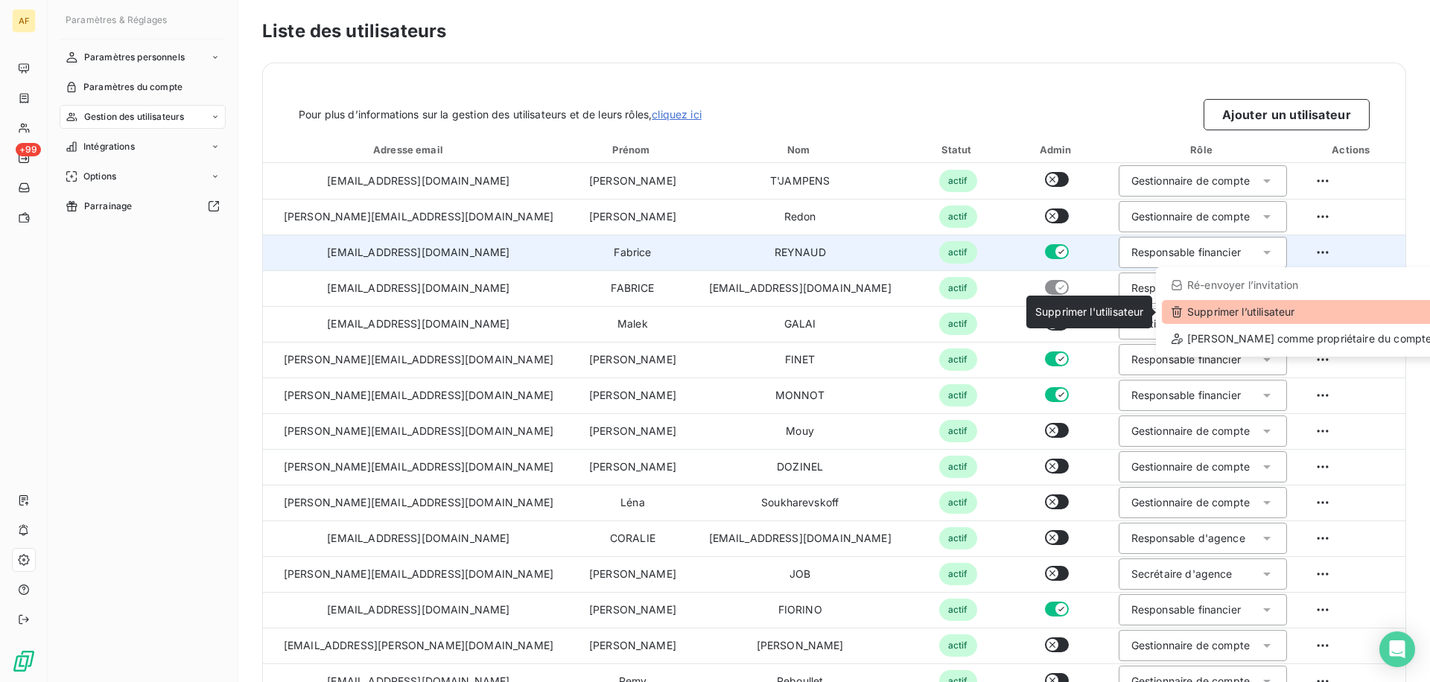
click at [1265, 318] on div "Supprimer l’utilisateur" at bounding box center [1301, 312] width 279 height 24
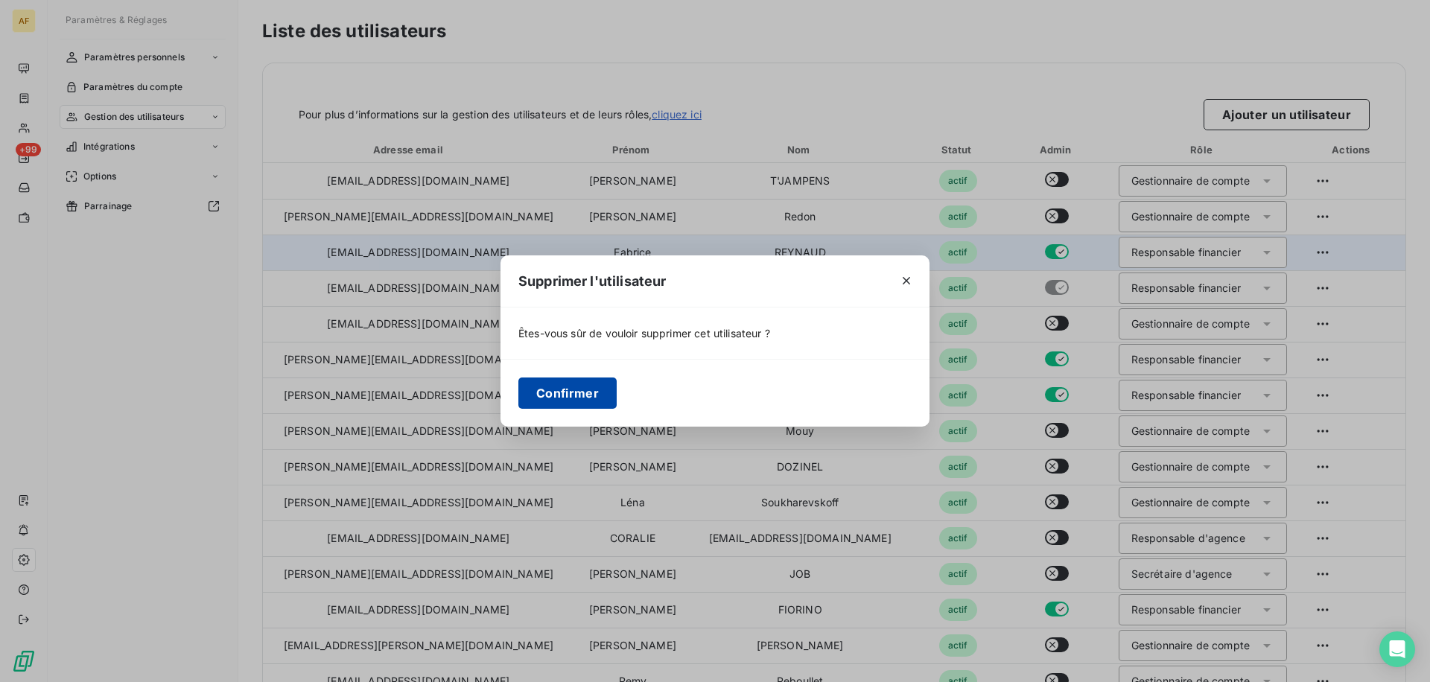
click at [559, 381] on button "Confirmer" at bounding box center [568, 393] width 98 height 31
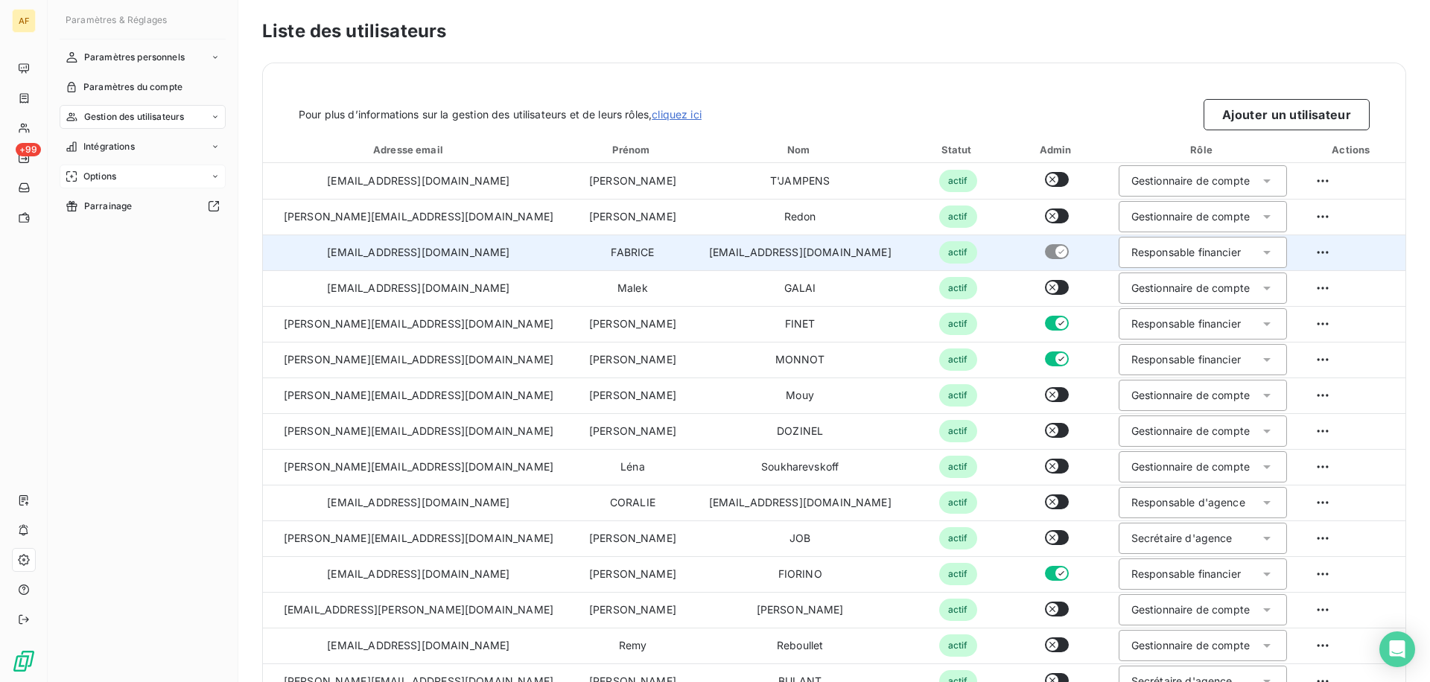
click at [102, 180] on span "Options" at bounding box center [99, 176] width 33 height 13
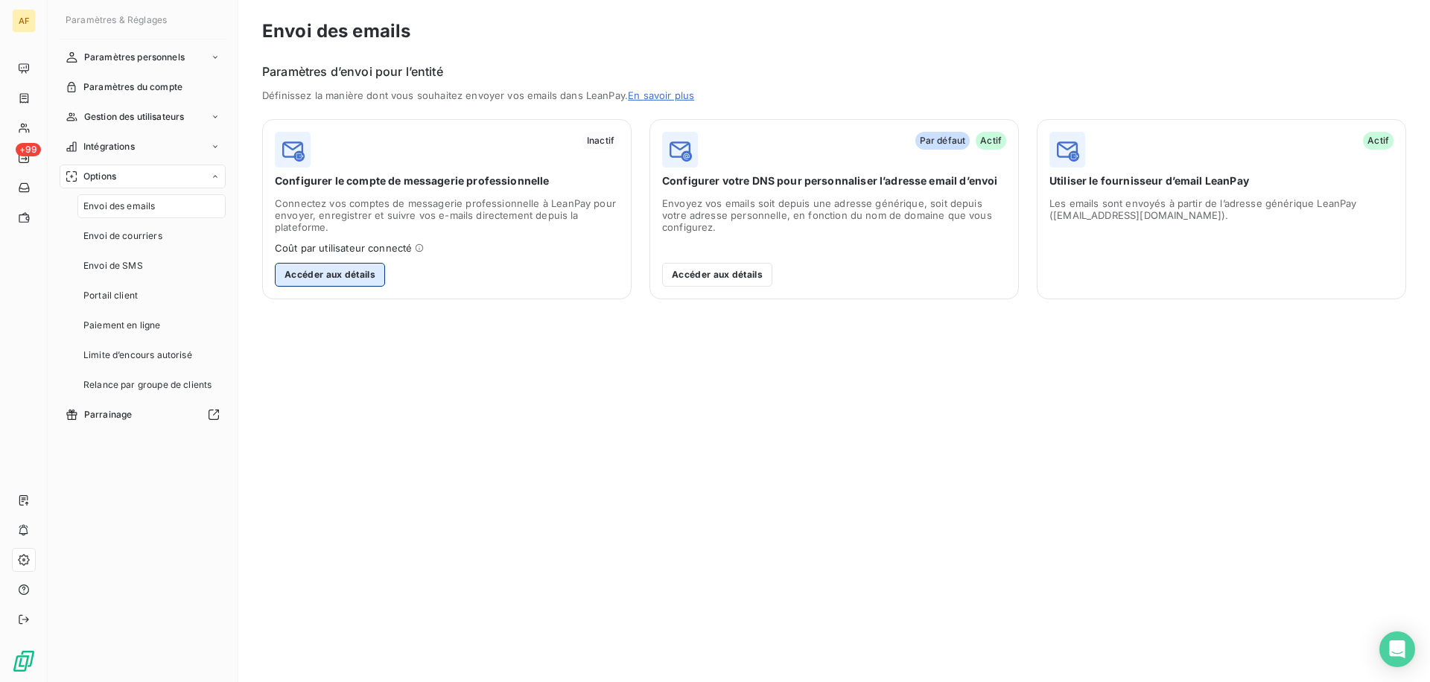
click at [346, 280] on button "Accéder aux détails" at bounding box center [330, 275] width 110 height 24
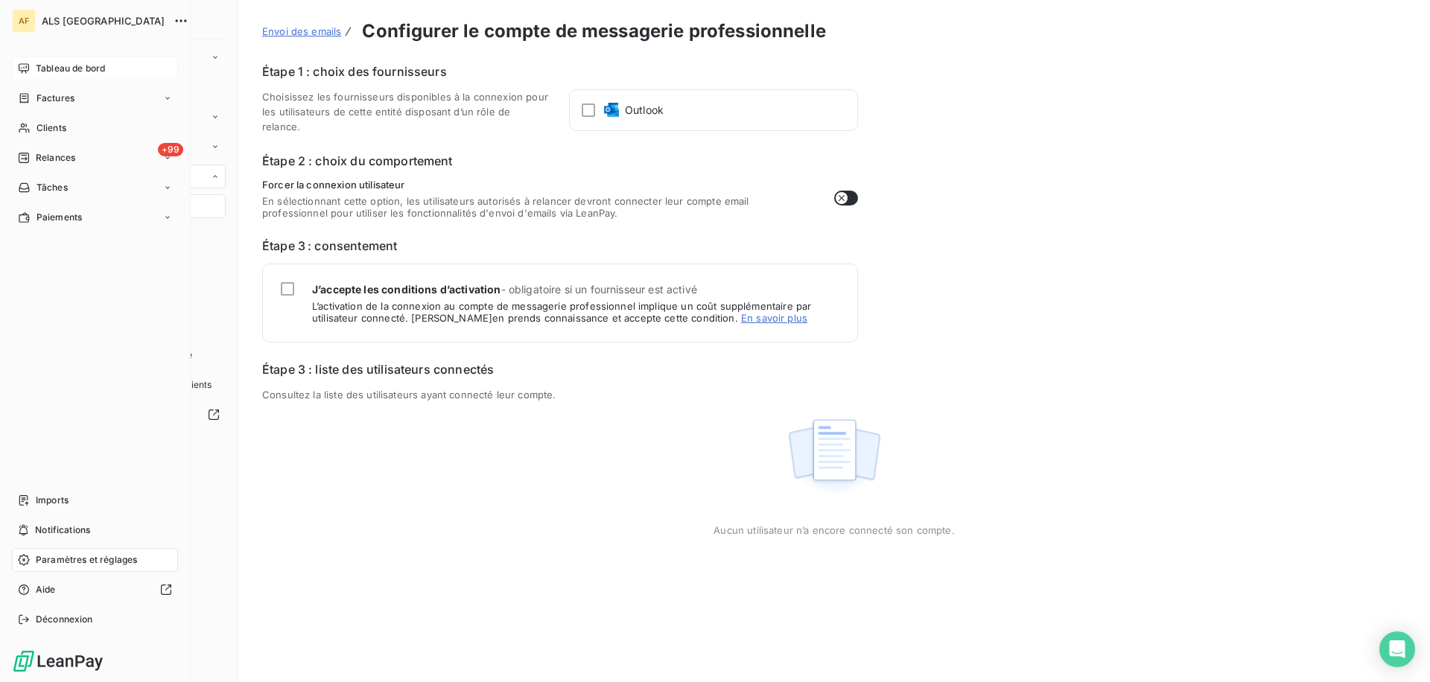
click at [26, 60] on div "Tableau de bord" at bounding box center [95, 69] width 166 height 24
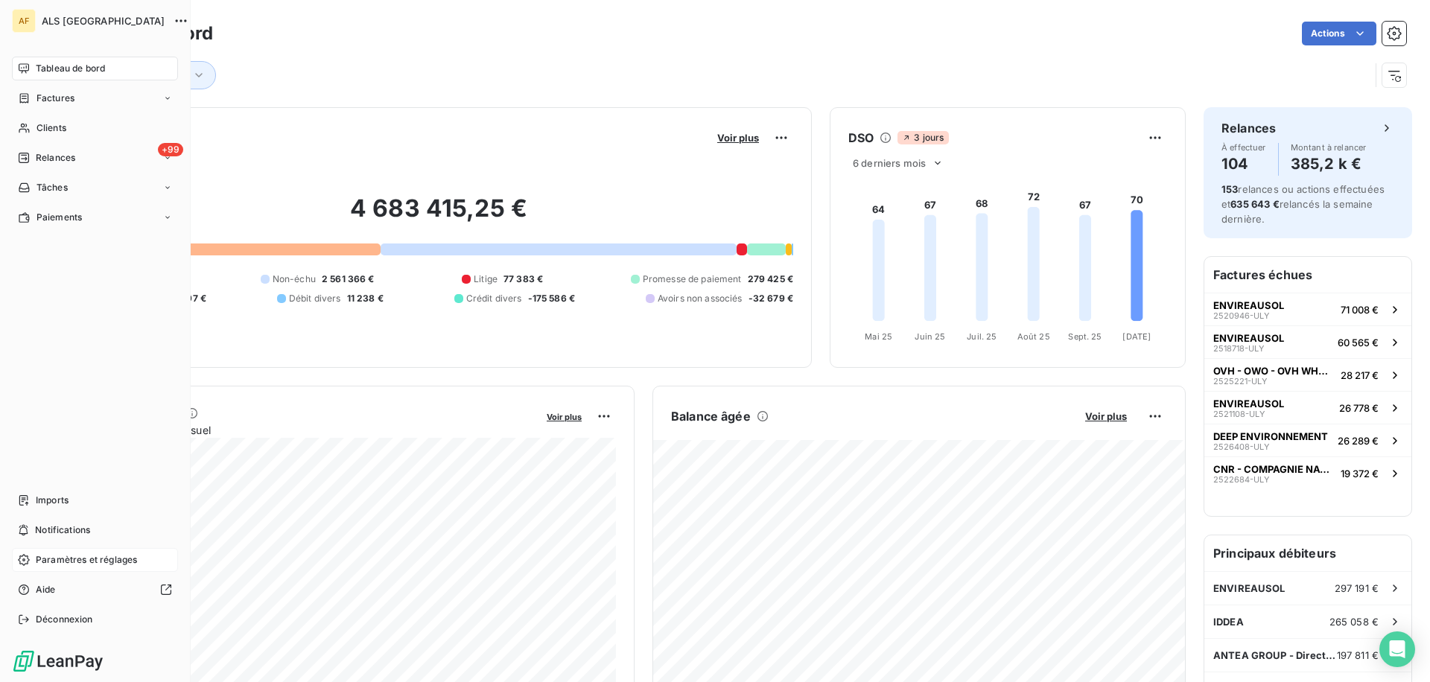
click at [94, 564] on span "Paramètres et réglages" at bounding box center [86, 560] width 101 height 13
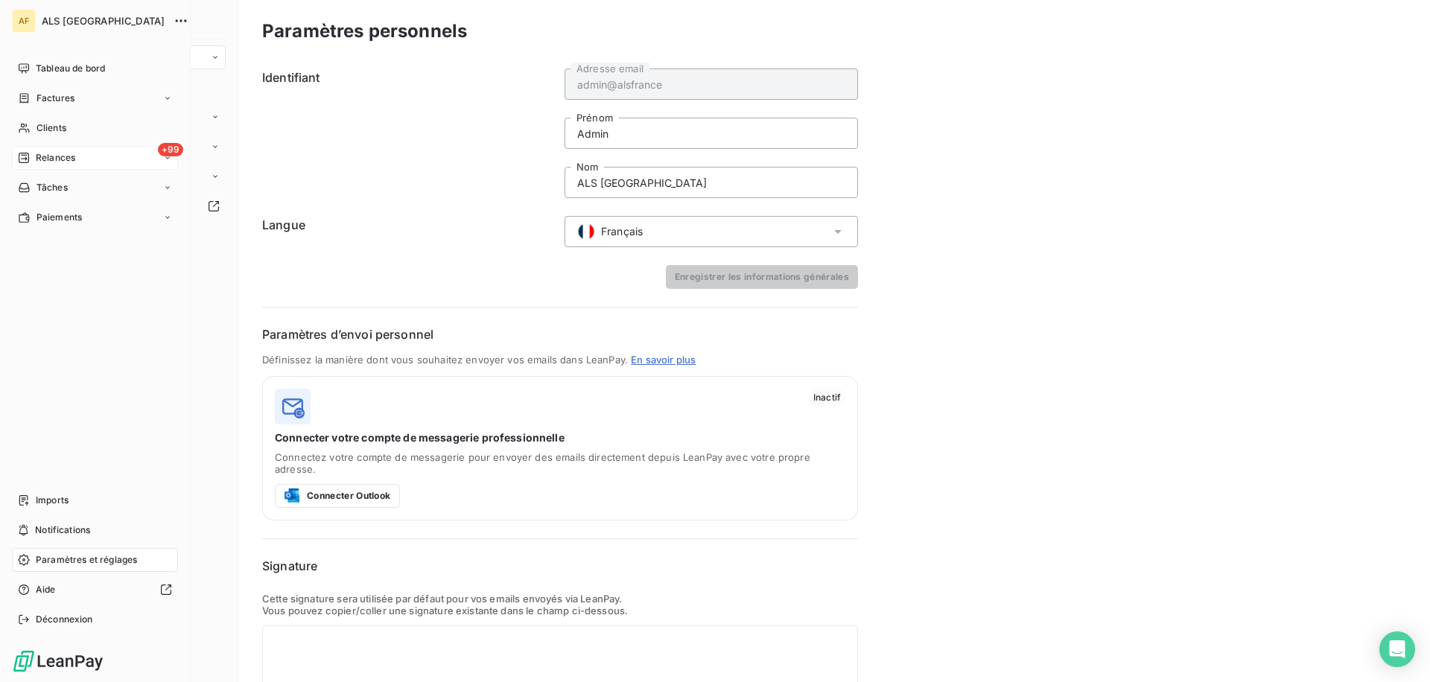
click at [95, 152] on div "+99 Relances" at bounding box center [95, 158] width 166 height 24
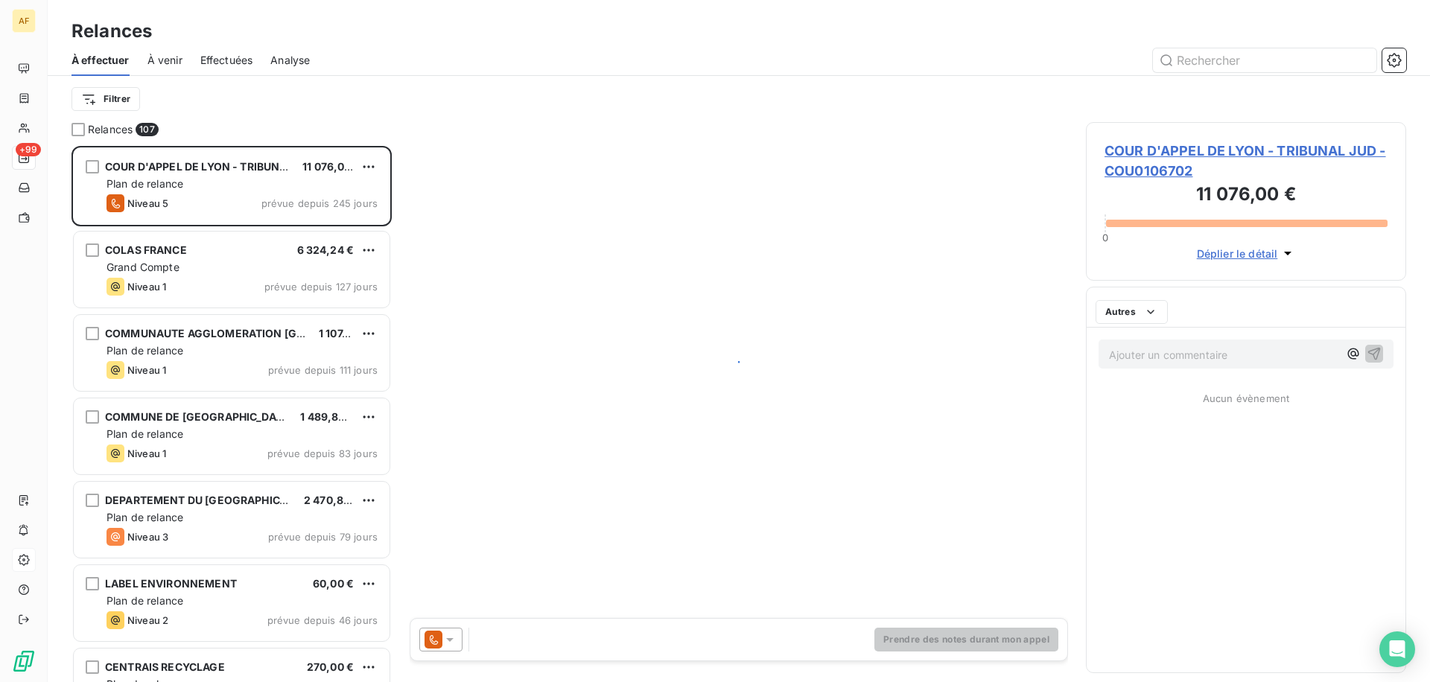
scroll to position [536, 320]
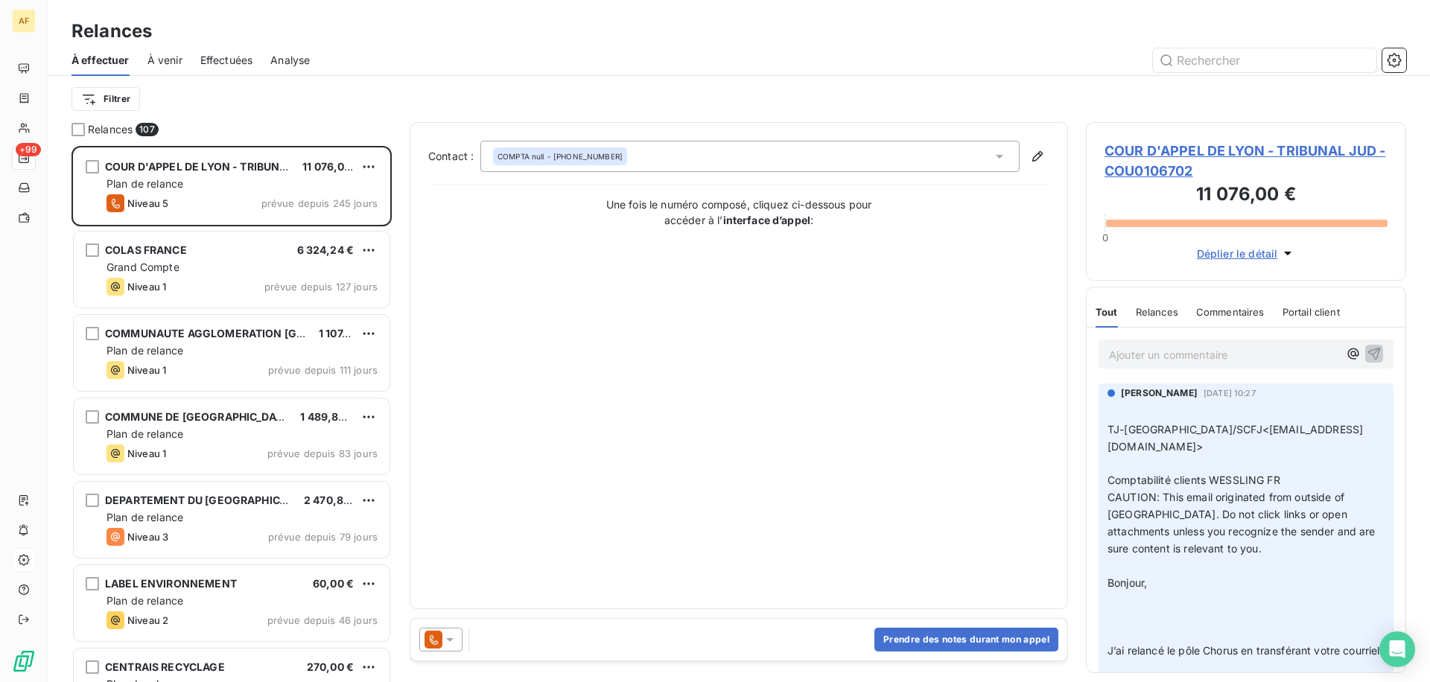
click at [226, 62] on span "Effectuées" at bounding box center [226, 60] width 53 height 15
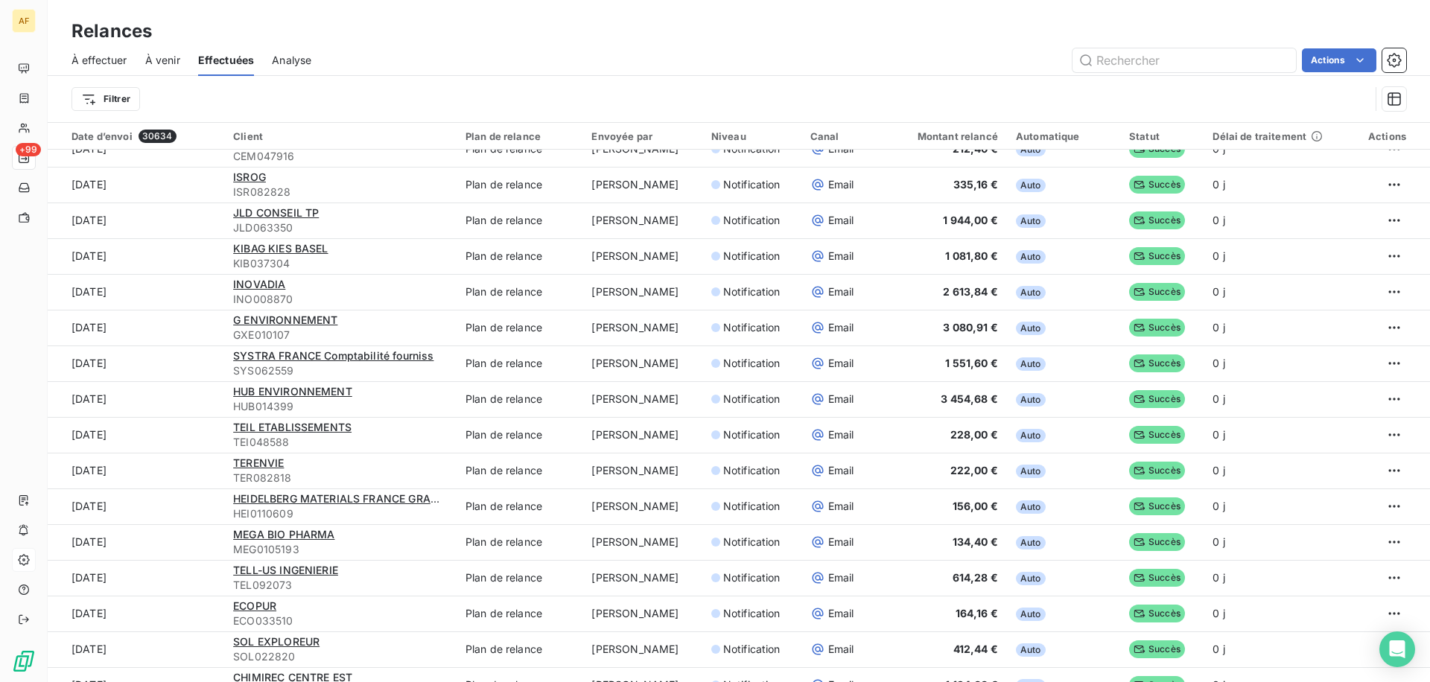
scroll to position [1013, 0]
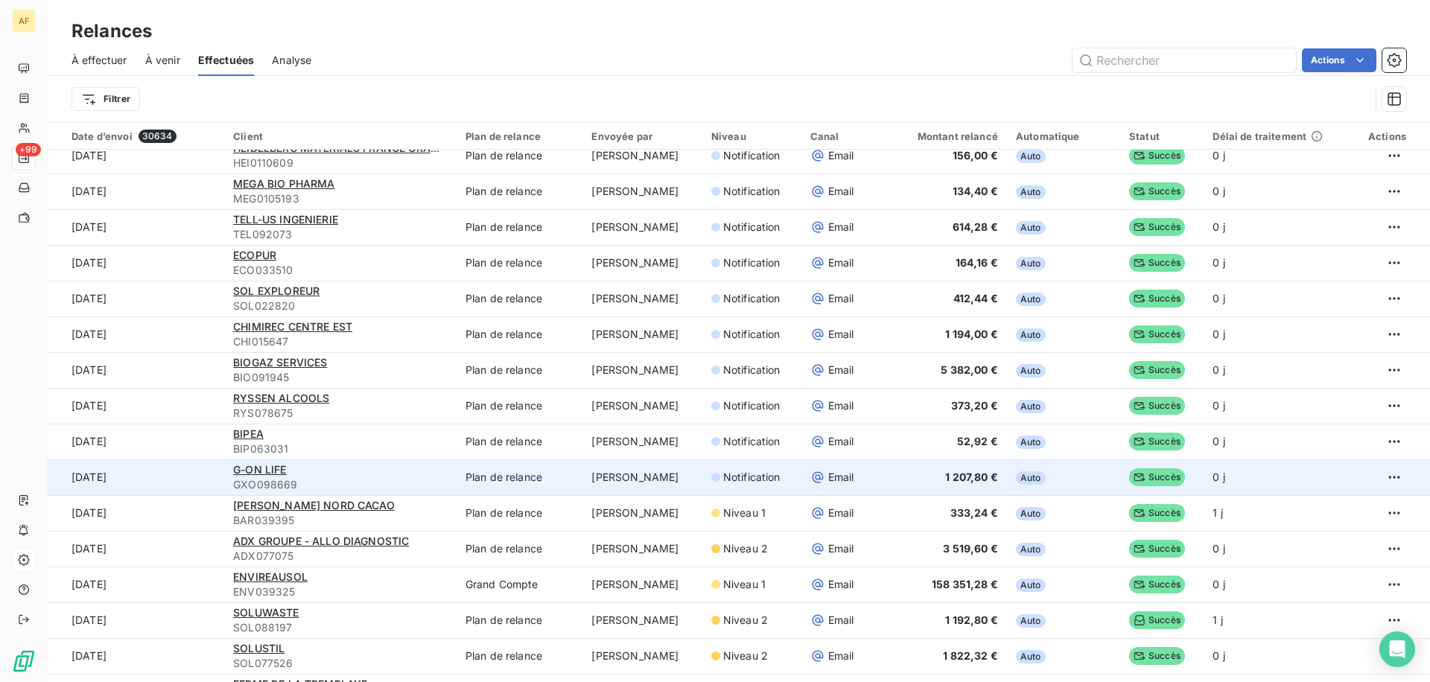
click at [643, 472] on td "[PERSON_NAME]" at bounding box center [642, 478] width 119 height 36
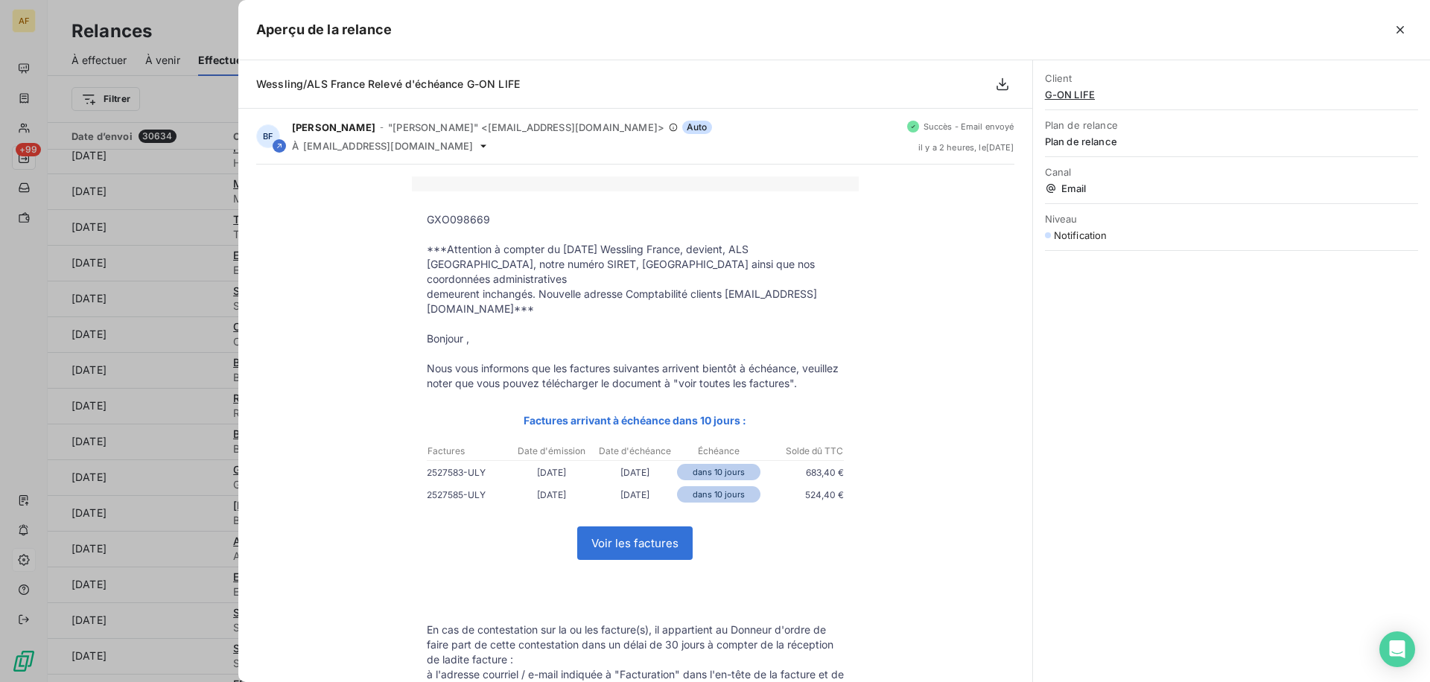
click at [159, 256] on div at bounding box center [715, 341] width 1430 height 682
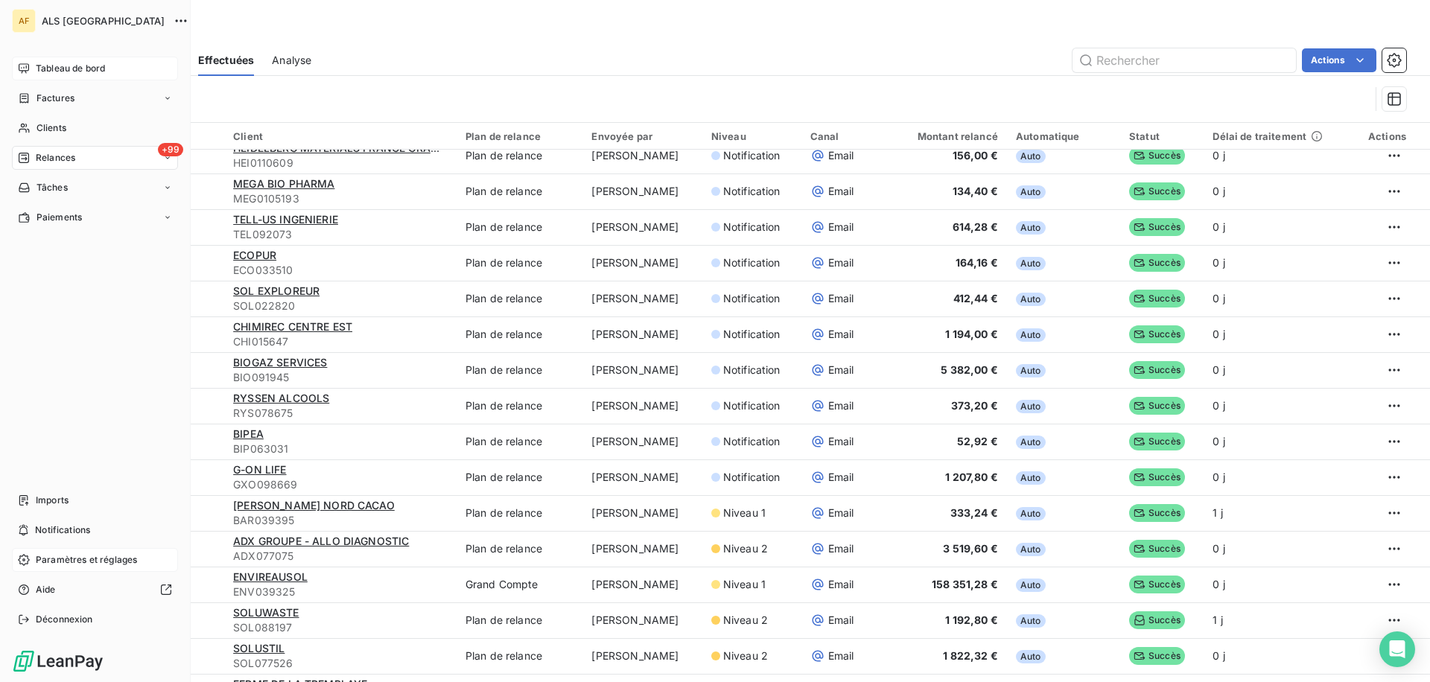
click at [59, 60] on div "Tableau de bord" at bounding box center [95, 69] width 166 height 24
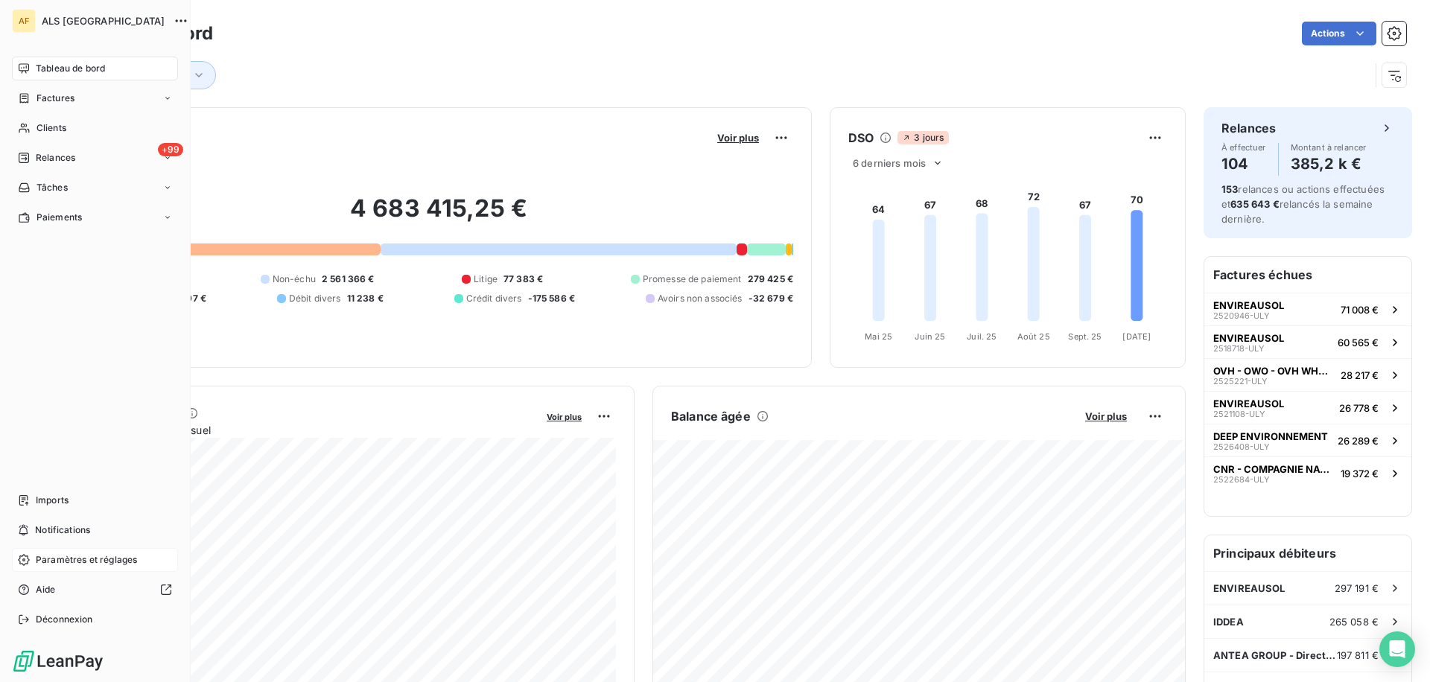
click at [60, 552] on div "Paramètres et réglages" at bounding box center [95, 560] width 166 height 24
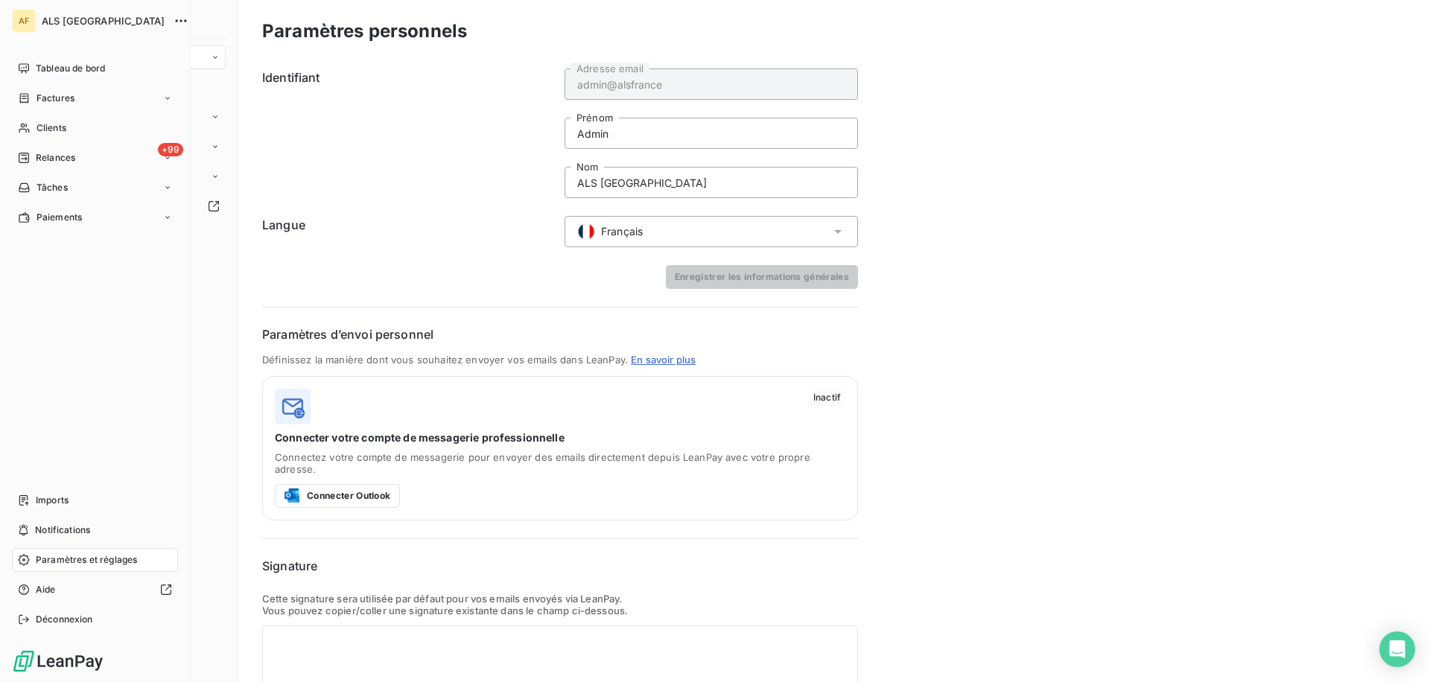
click at [66, 554] on span "Paramètres et réglages" at bounding box center [86, 560] width 101 height 13
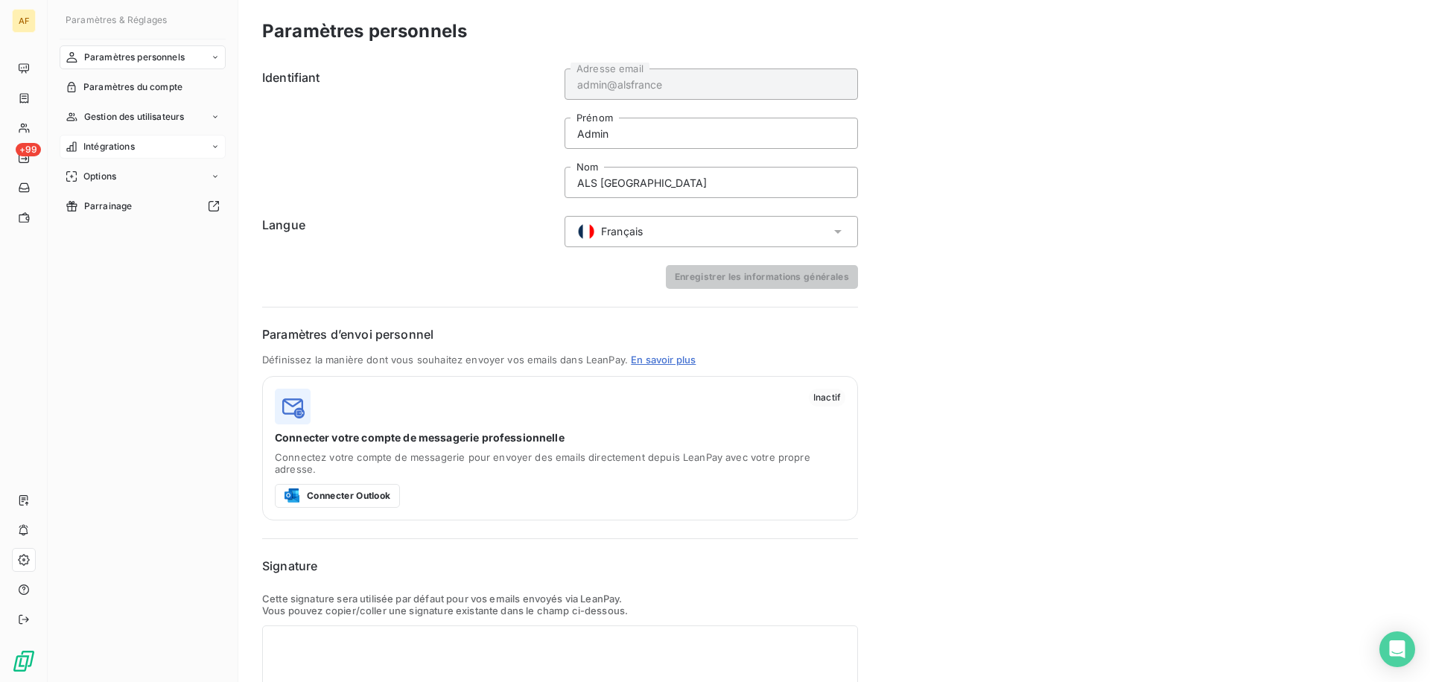
click at [111, 142] on span "Intégrations" at bounding box center [108, 146] width 51 height 13
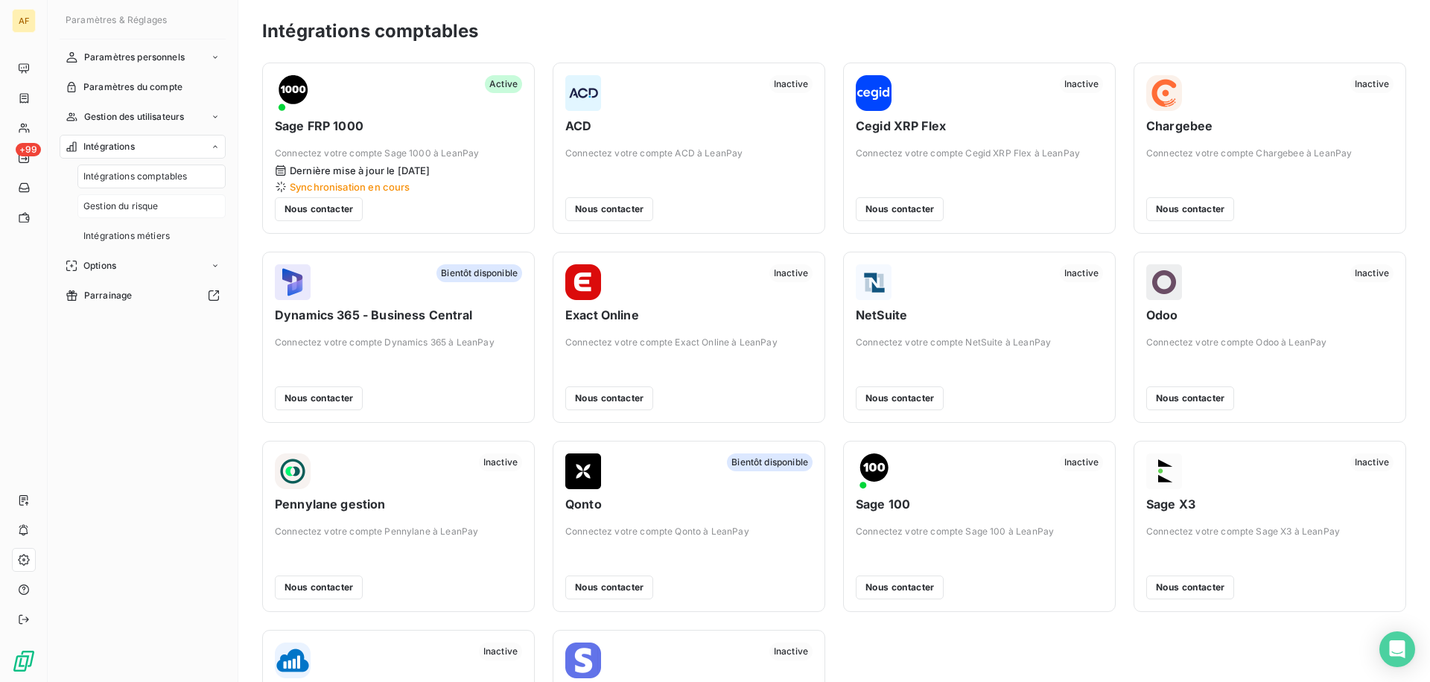
click at [150, 194] on div "Gestion du risque" at bounding box center [151, 206] width 148 height 24
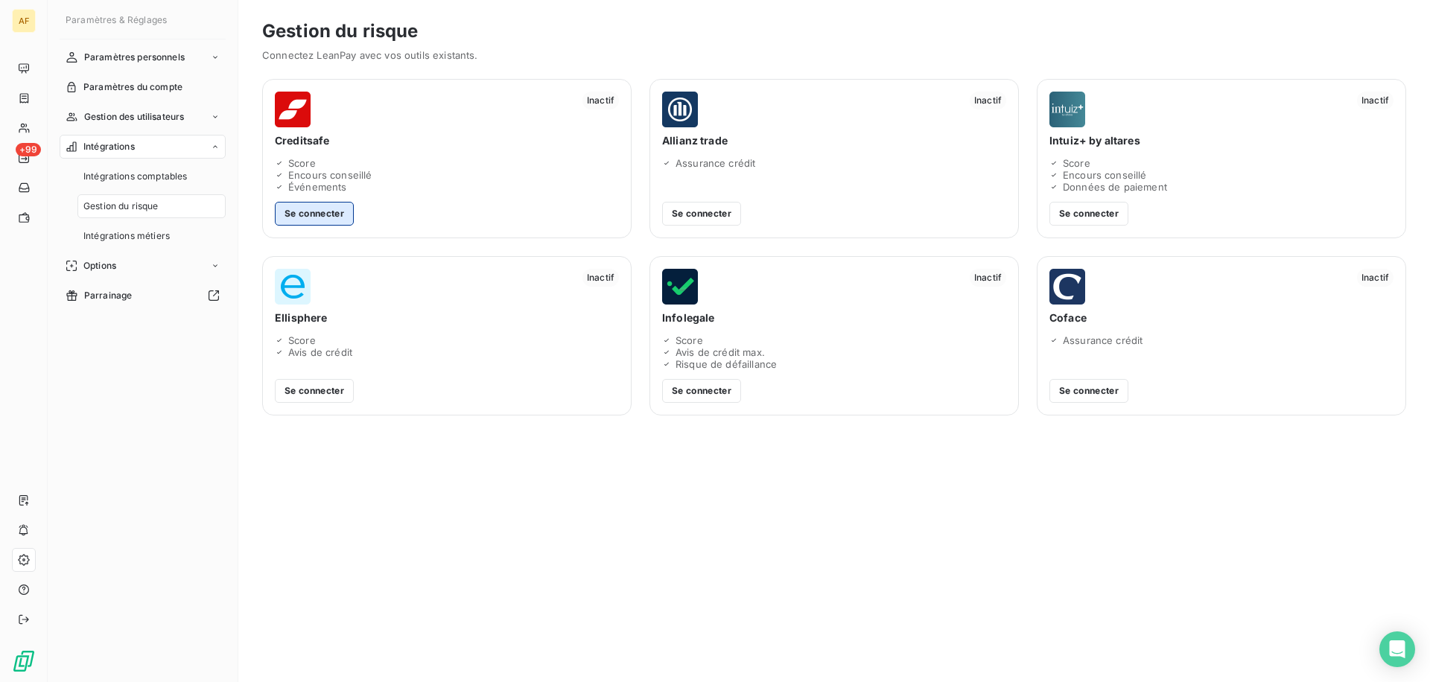
click at [326, 217] on button "Se connecter" at bounding box center [314, 214] width 79 height 24
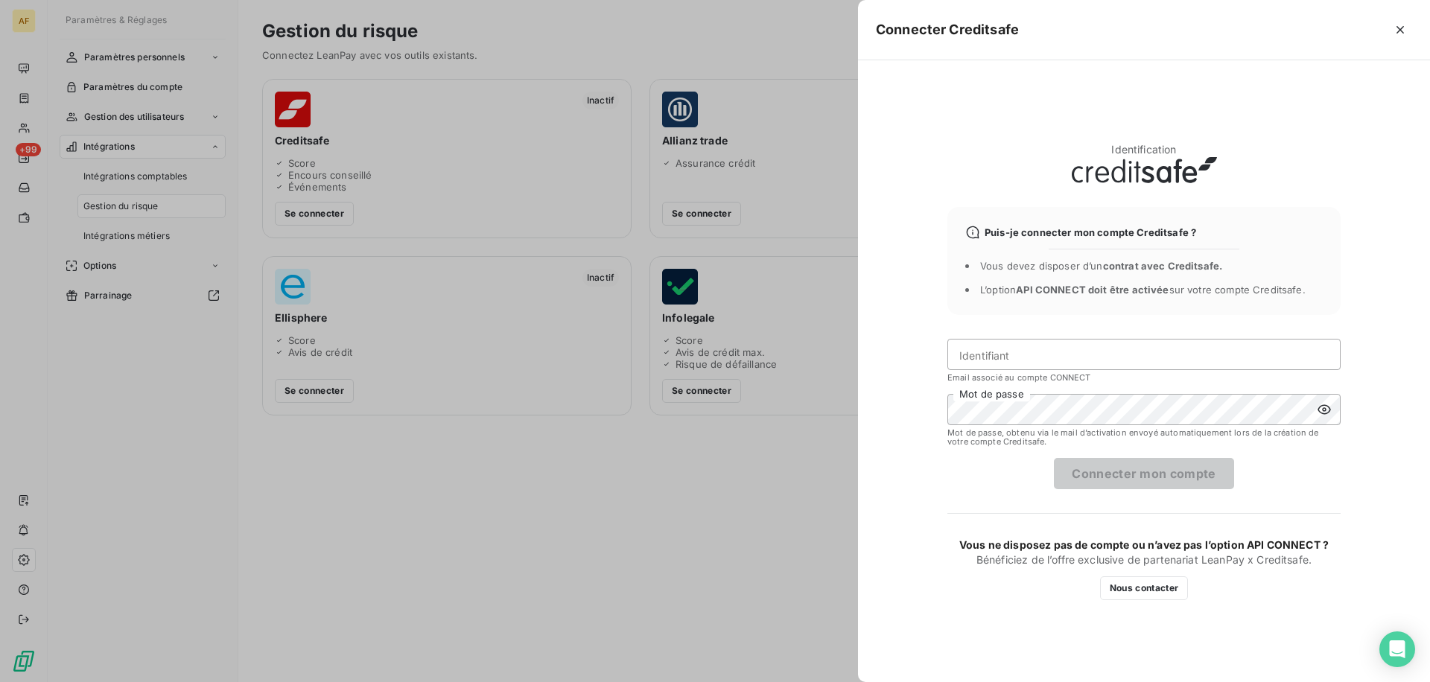
click at [649, 283] on div at bounding box center [715, 341] width 1430 height 682
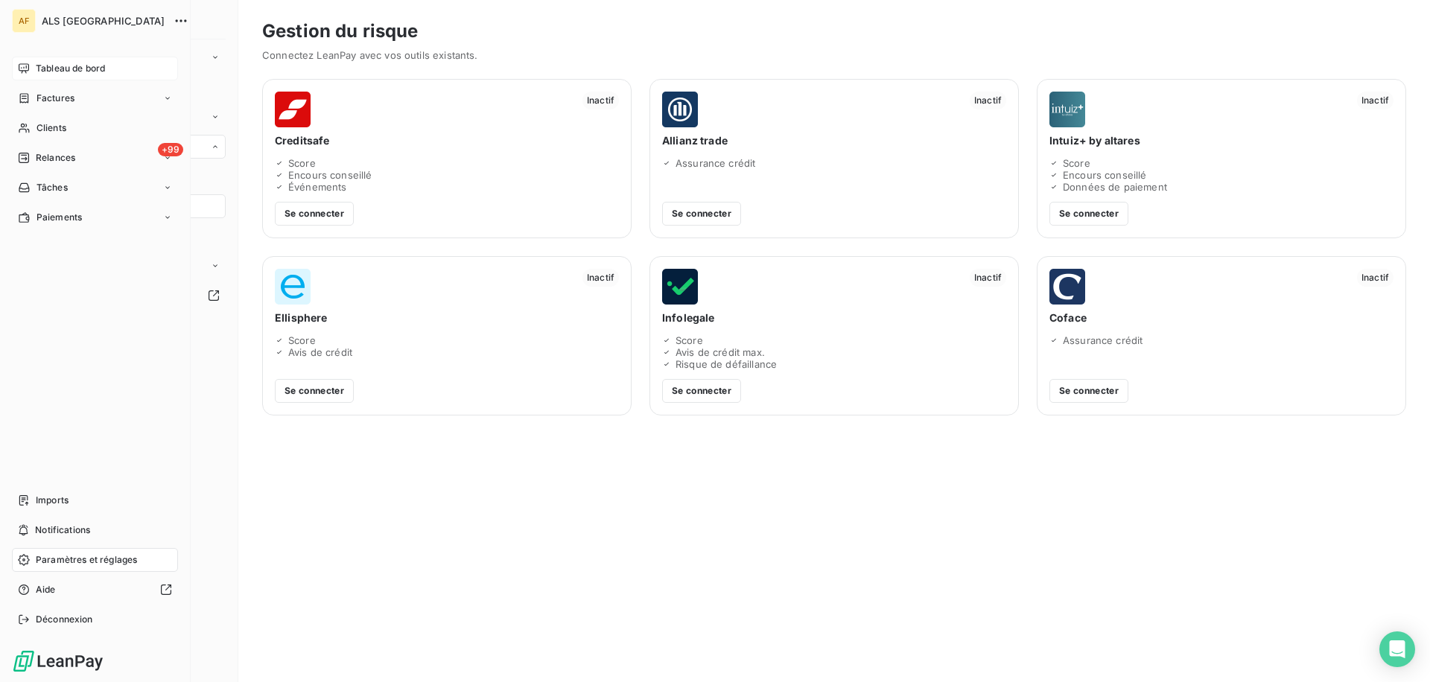
click at [28, 74] on div "Tableau de bord" at bounding box center [95, 69] width 166 height 24
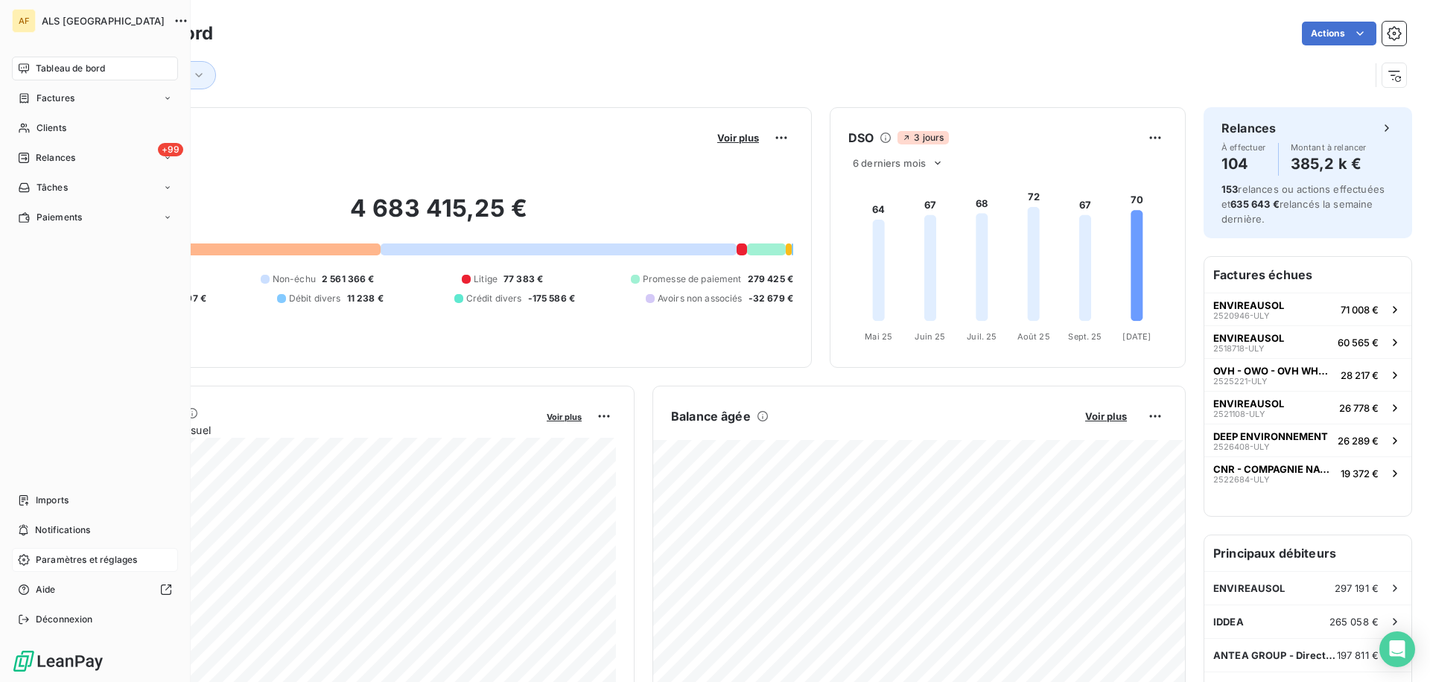
click at [54, 564] on span "Paramètres et réglages" at bounding box center [86, 560] width 101 height 13
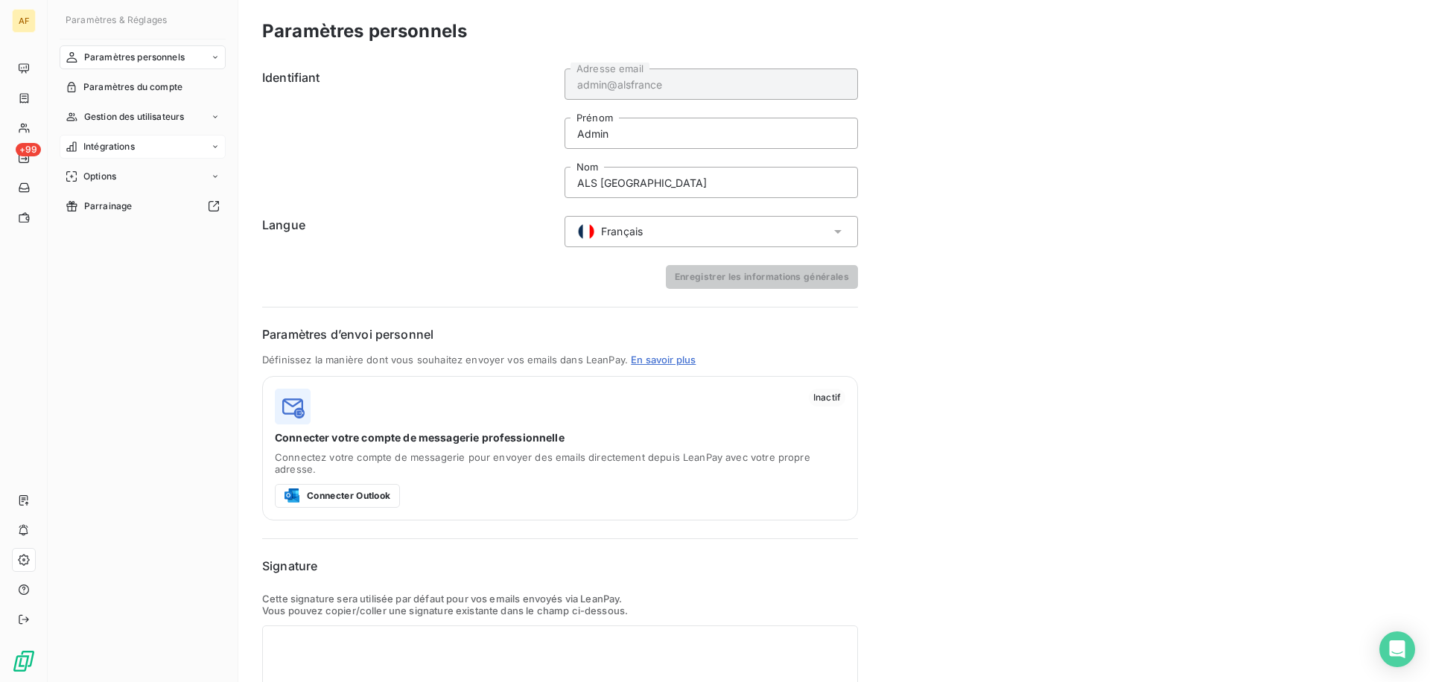
click at [127, 150] on span "Intégrations" at bounding box center [108, 146] width 51 height 13
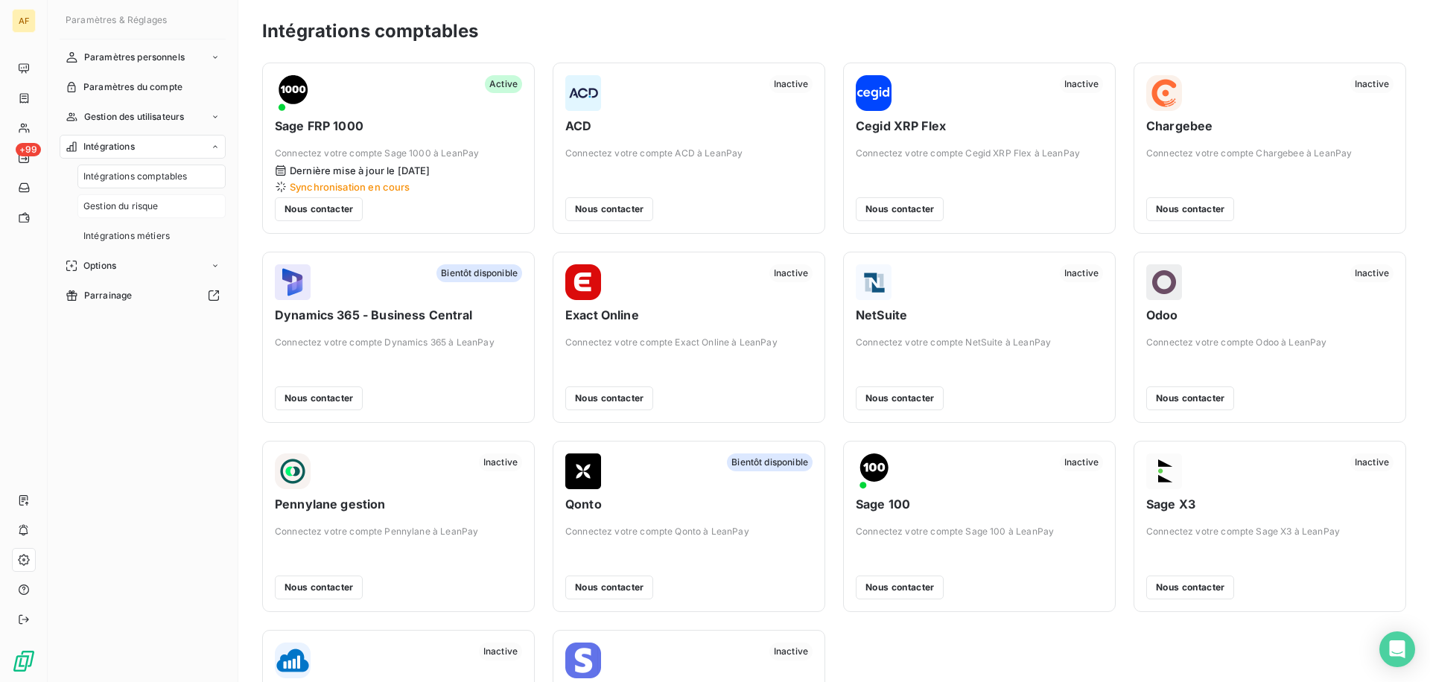
click at [127, 207] on span "Gestion du risque" at bounding box center [120, 206] width 75 height 13
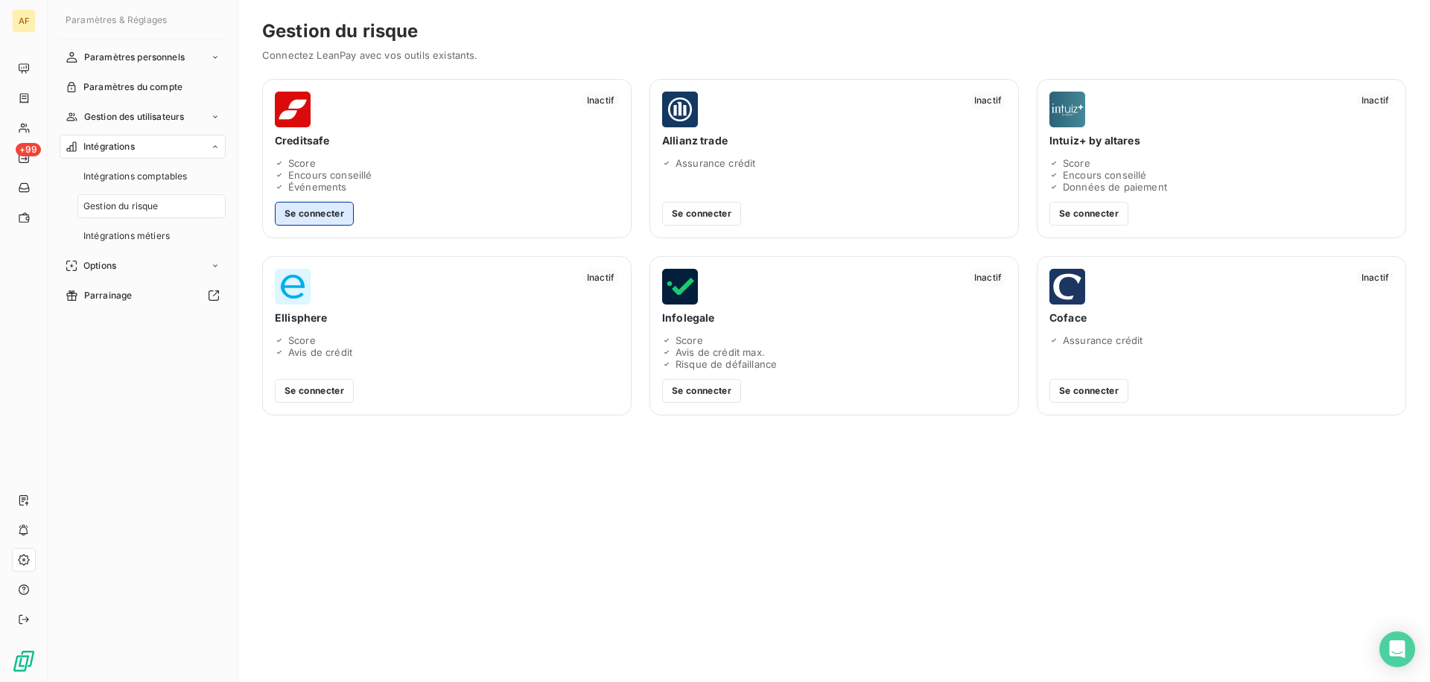
click at [323, 218] on button "Se connecter" at bounding box center [314, 214] width 79 height 24
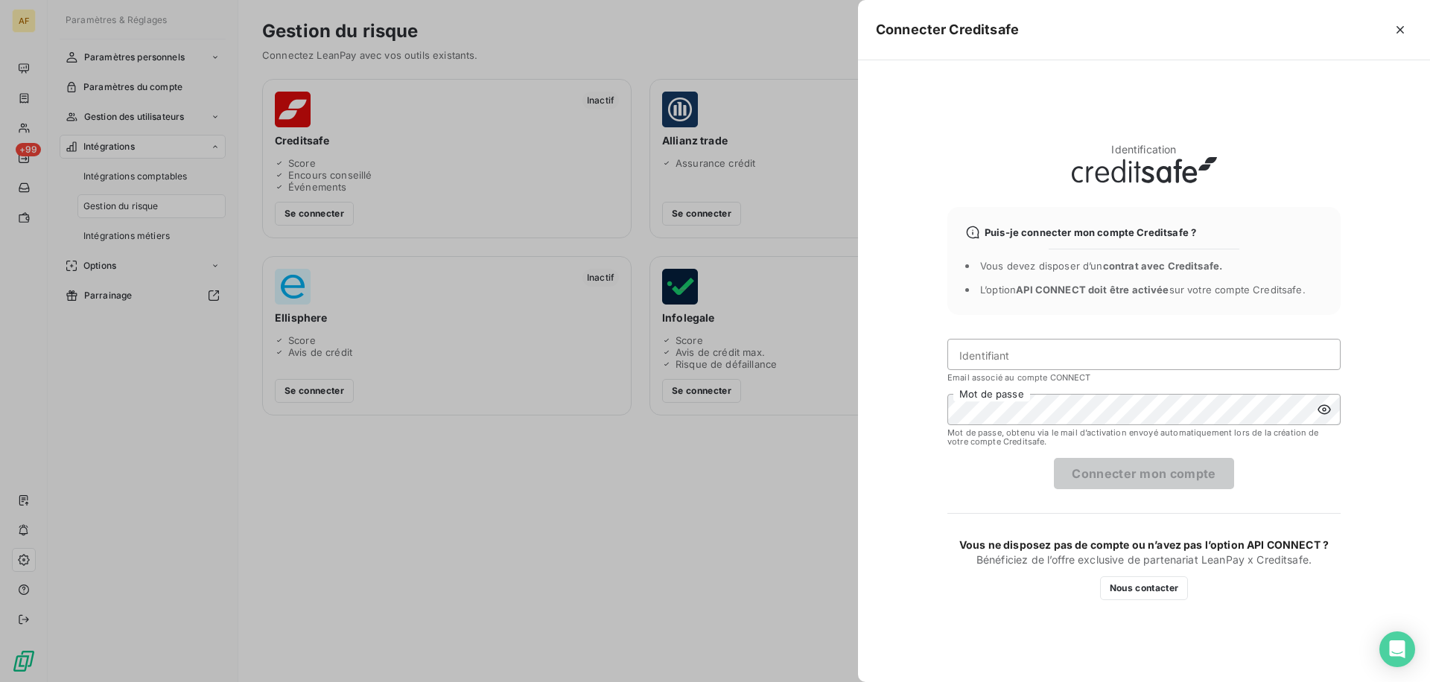
click at [124, 243] on div at bounding box center [715, 341] width 1430 height 682
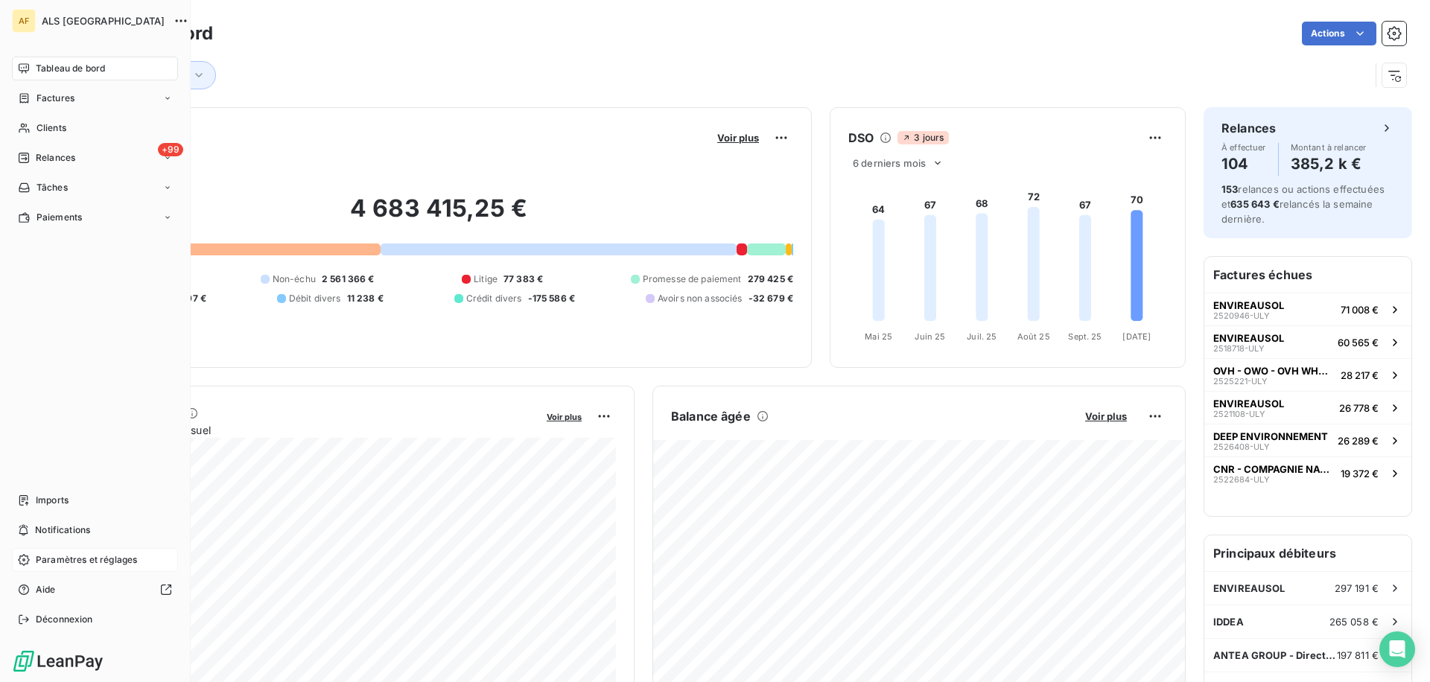
click at [83, 564] on span "Paramètres et réglages" at bounding box center [86, 560] width 101 height 13
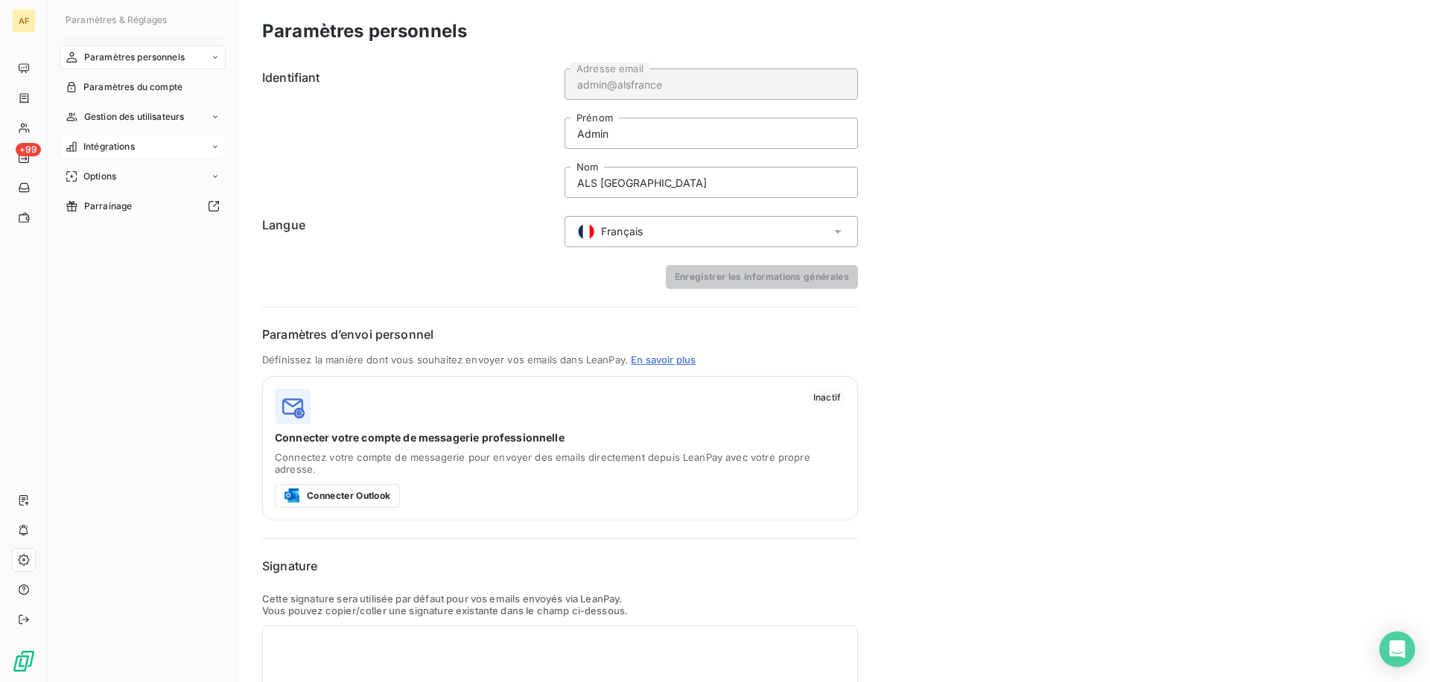
click at [110, 148] on span "Intégrations" at bounding box center [108, 146] width 51 height 13
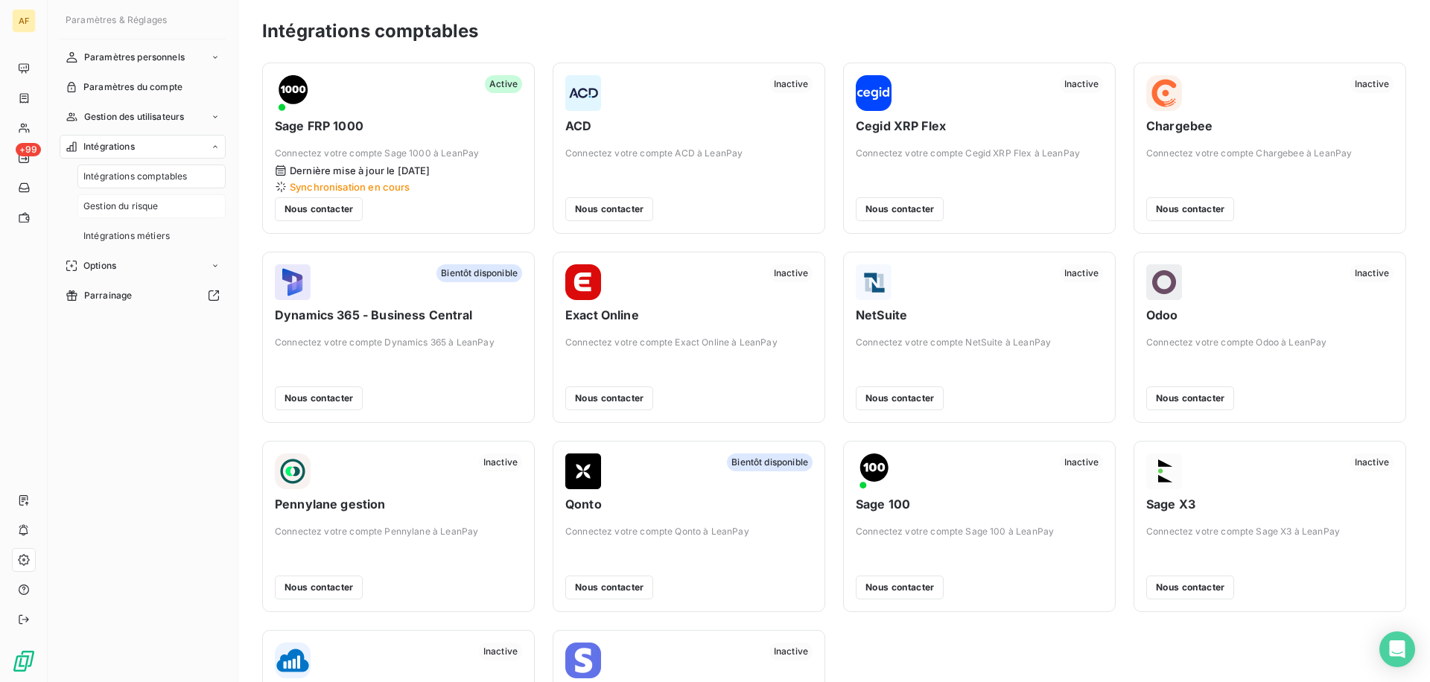
click at [126, 207] on span "Gestion du risque" at bounding box center [120, 206] width 75 height 13
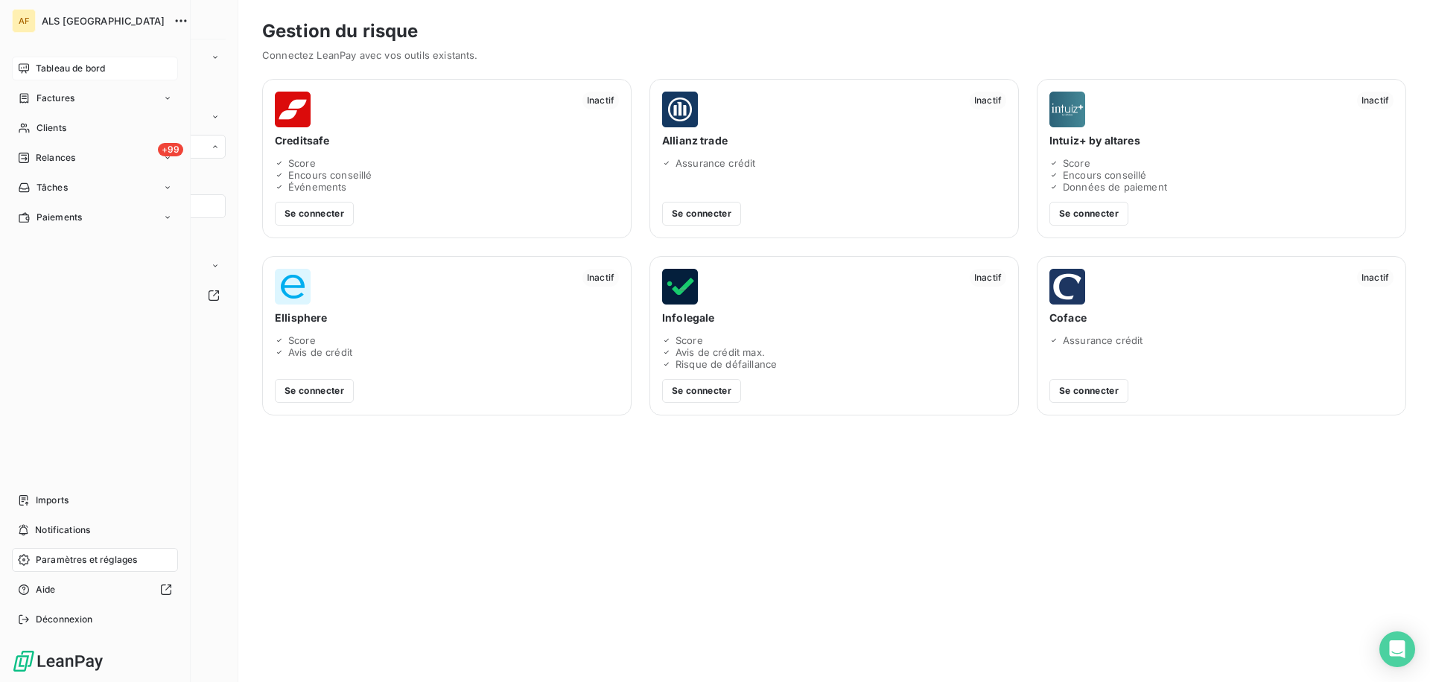
click at [37, 76] on div "Tableau de bord" at bounding box center [95, 69] width 166 height 24
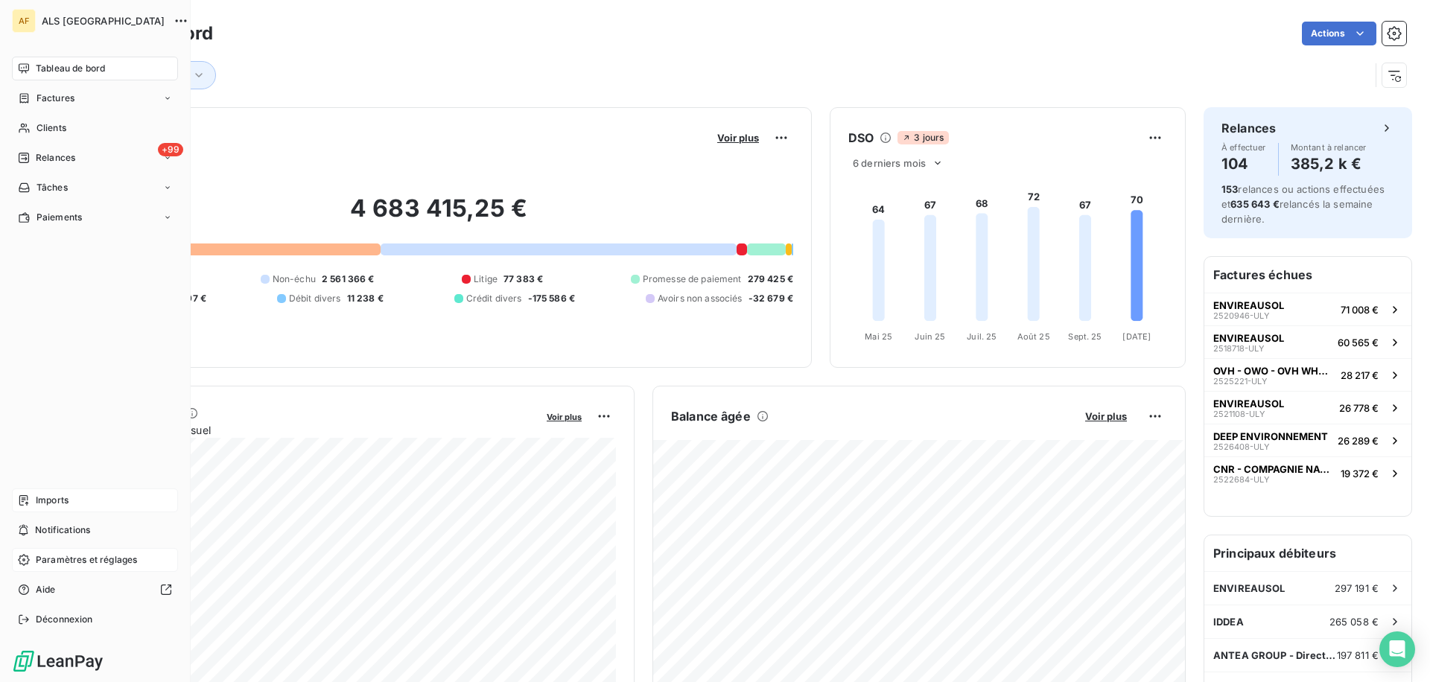
click at [64, 489] on div "Imports" at bounding box center [95, 501] width 166 height 24
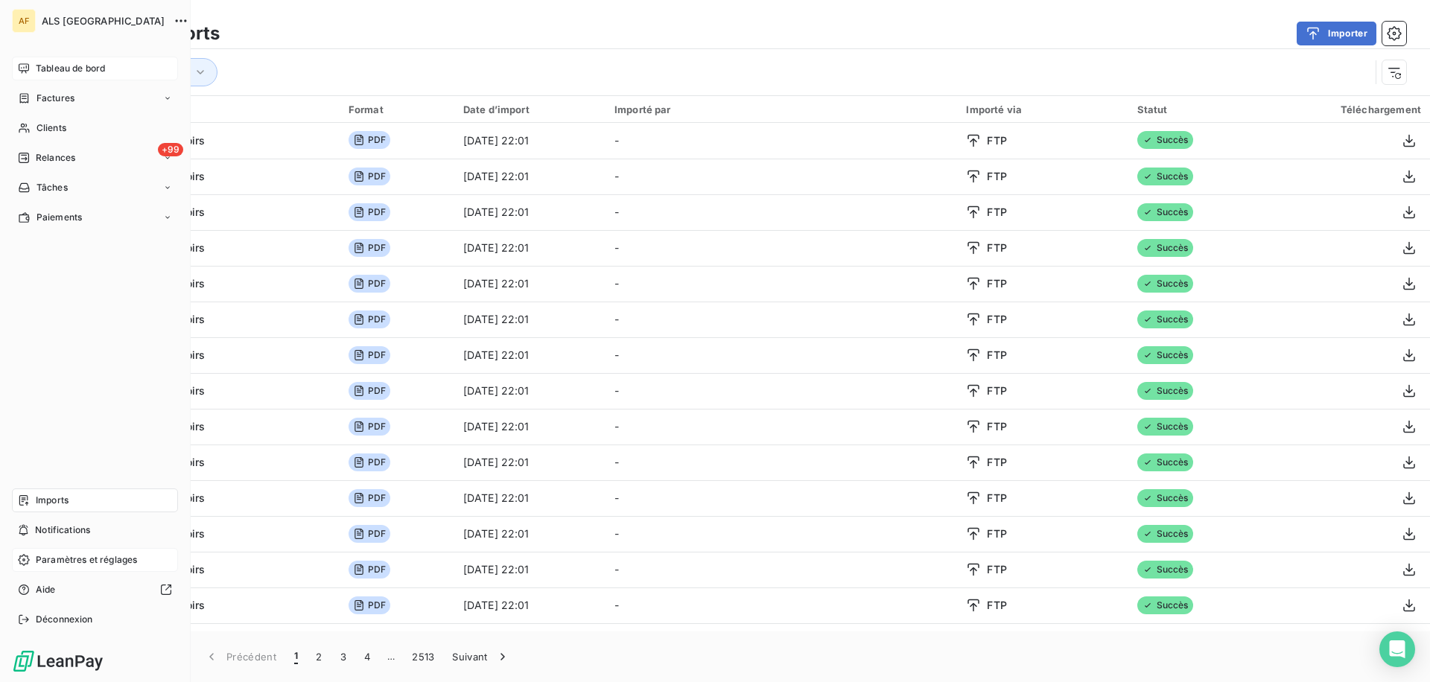
click at [42, 65] on span "Tableau de bord" at bounding box center [70, 68] width 69 height 13
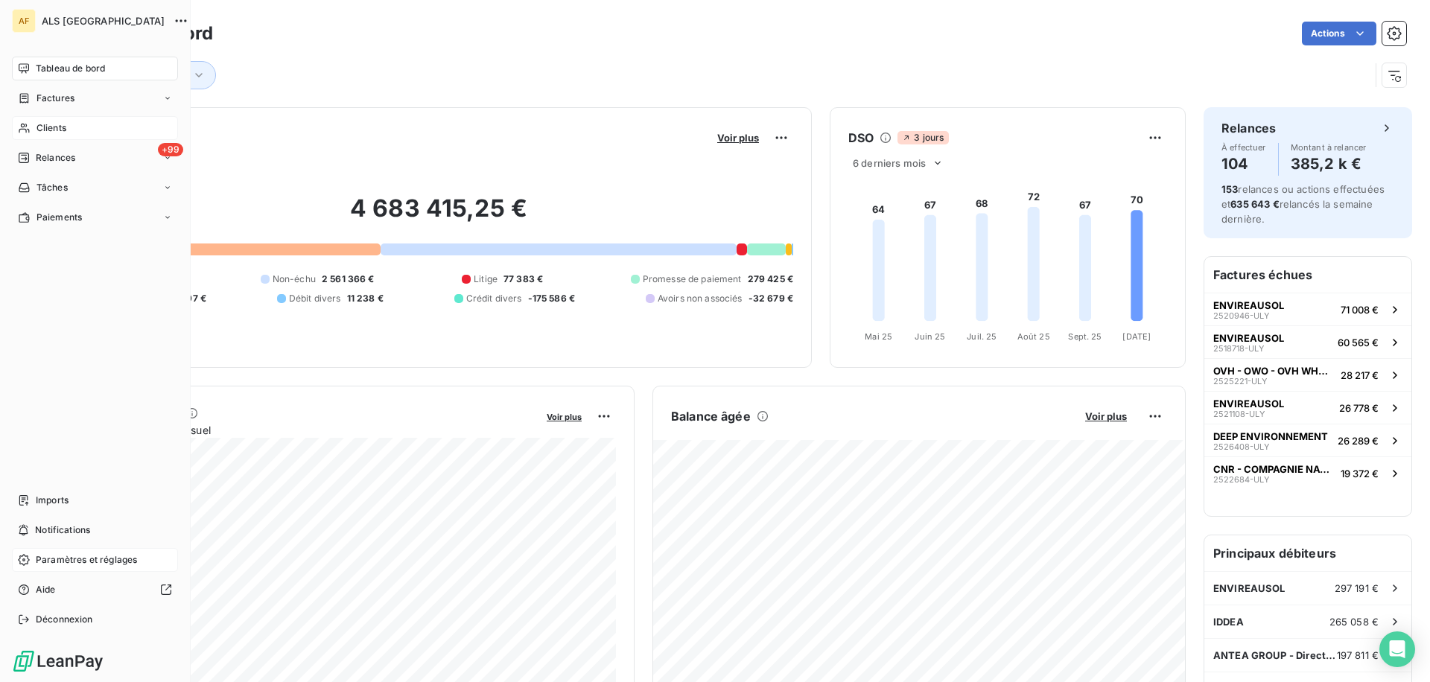
click at [34, 129] on div "Clients" at bounding box center [95, 128] width 166 height 24
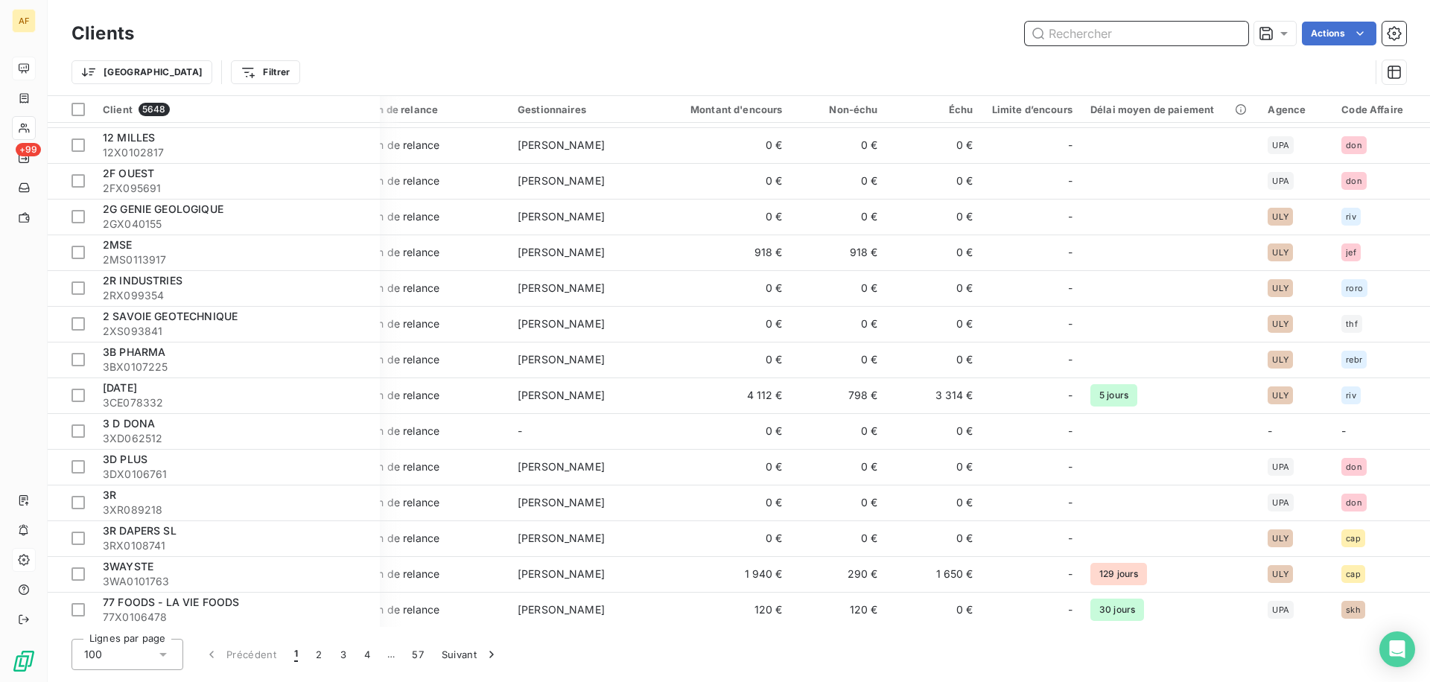
scroll to position [0, 27]
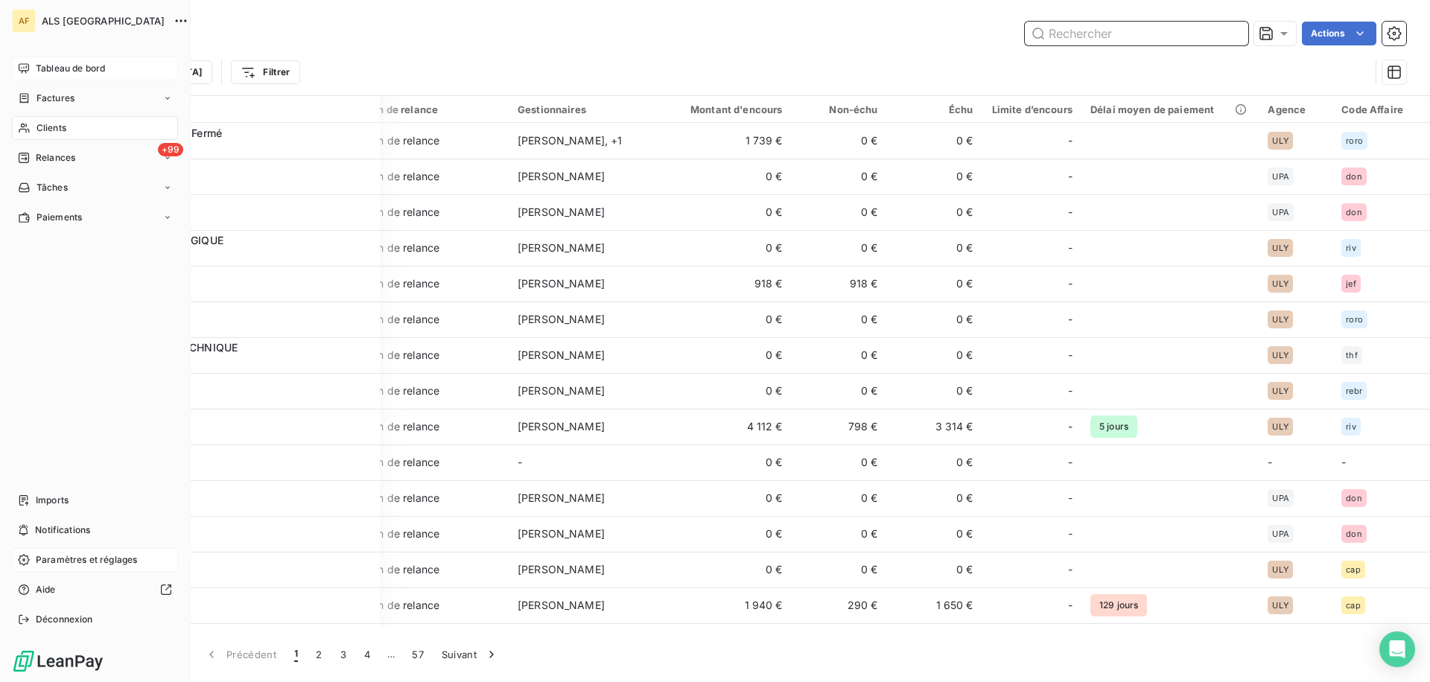
click at [37, 77] on div "Tableau de bord" at bounding box center [95, 69] width 166 height 24
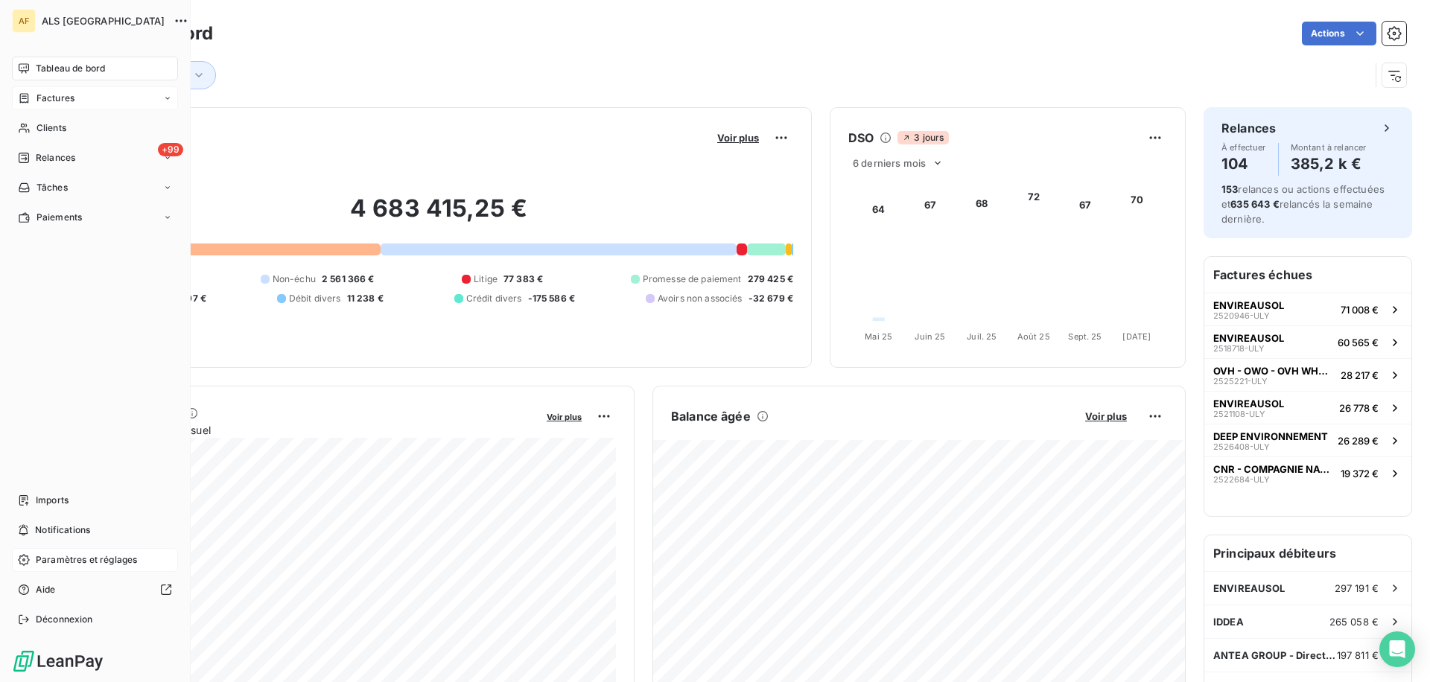
click at [40, 101] on span "Factures" at bounding box center [56, 98] width 38 height 13
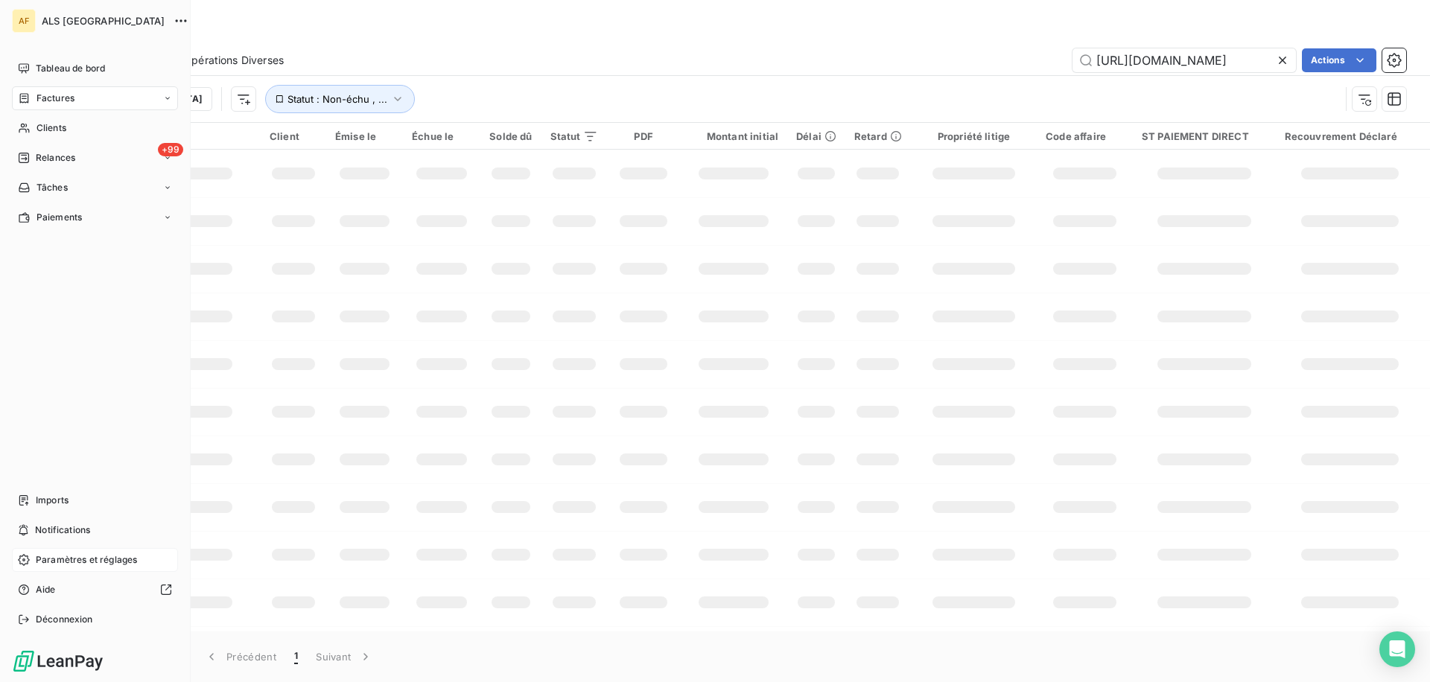
scroll to position [0, 302]
click at [68, 101] on span "Factures" at bounding box center [56, 98] width 38 height 13
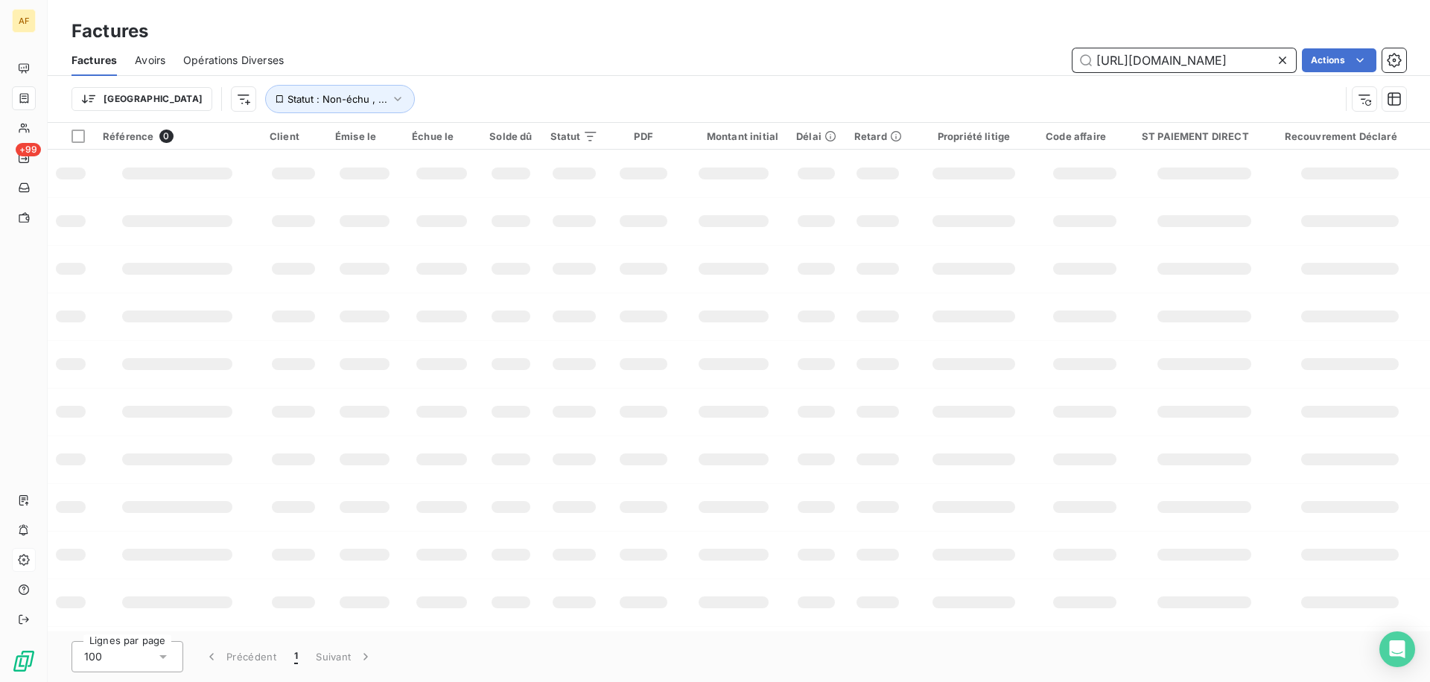
click at [1211, 69] on input "[URL][DOMAIN_NAME]" at bounding box center [1184, 60] width 223 height 24
type input "-"
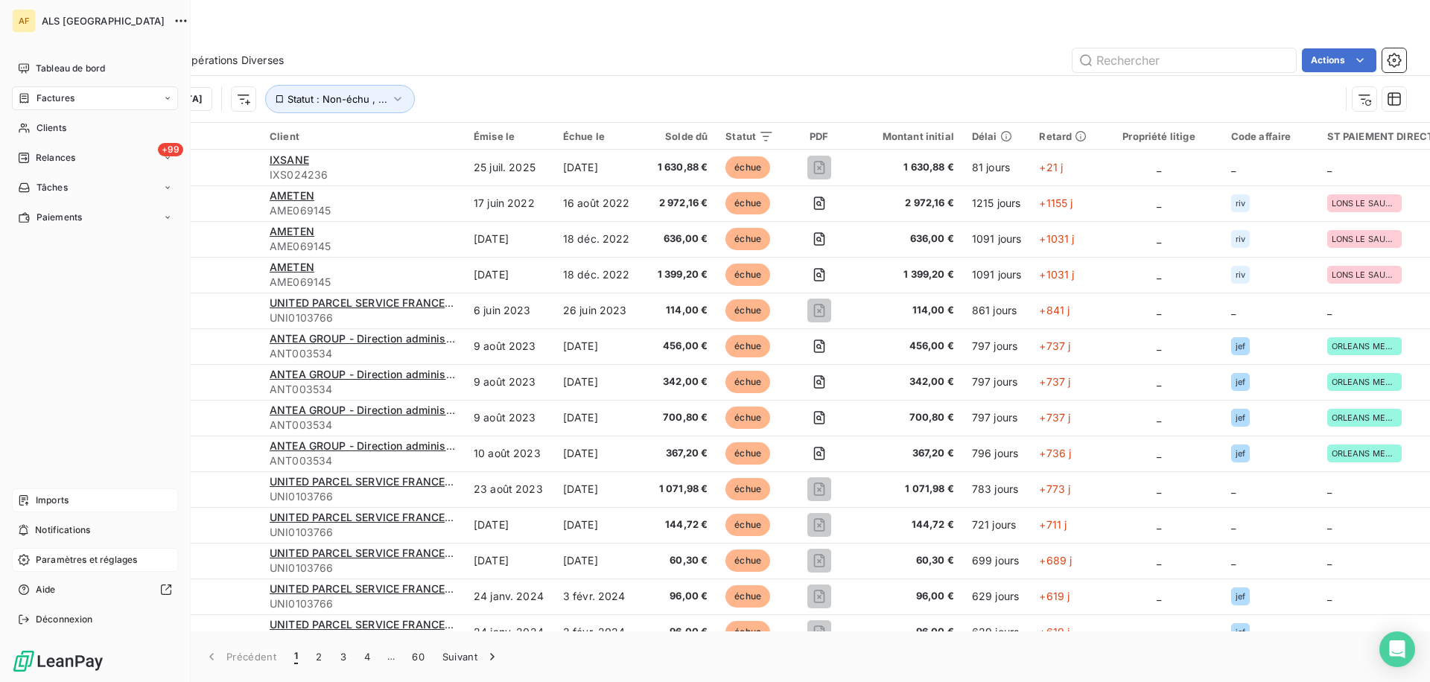
click at [36, 508] on div "Imports" at bounding box center [95, 501] width 166 height 24
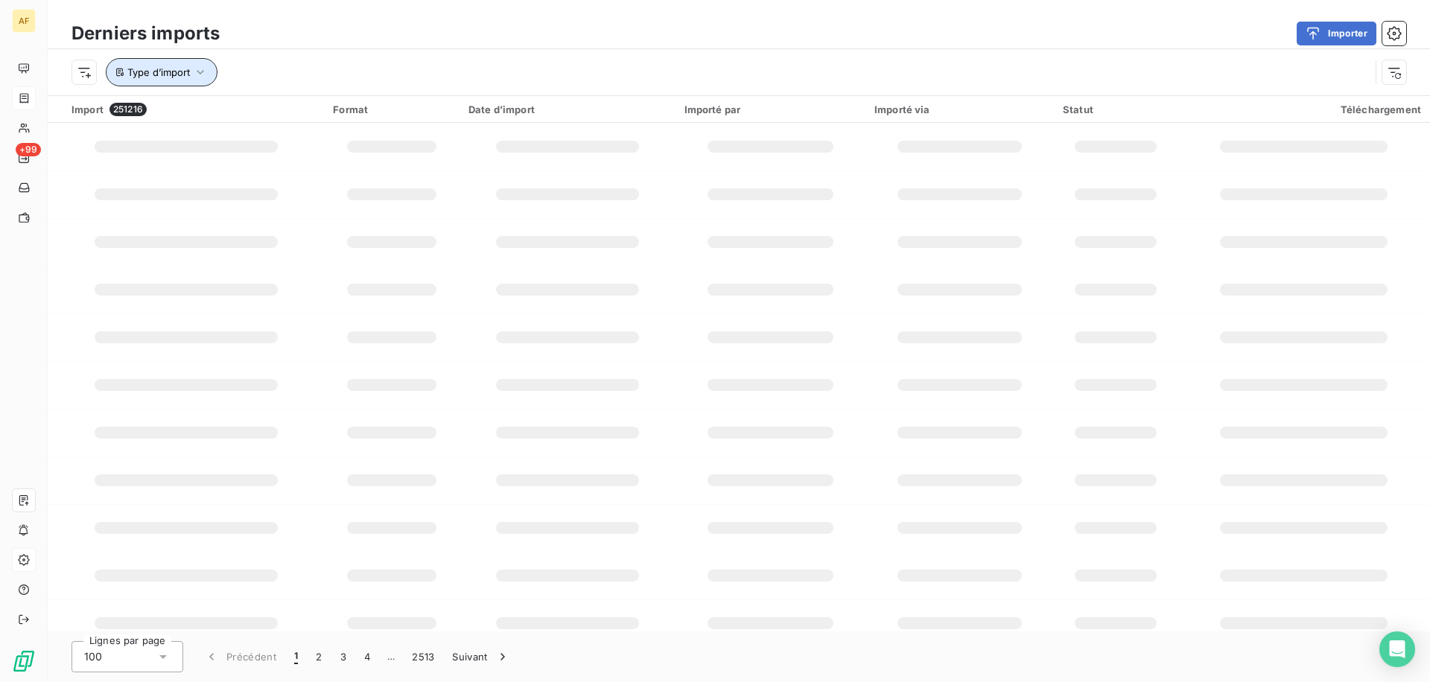
click at [187, 74] on span "Type d’import" at bounding box center [158, 72] width 63 height 12
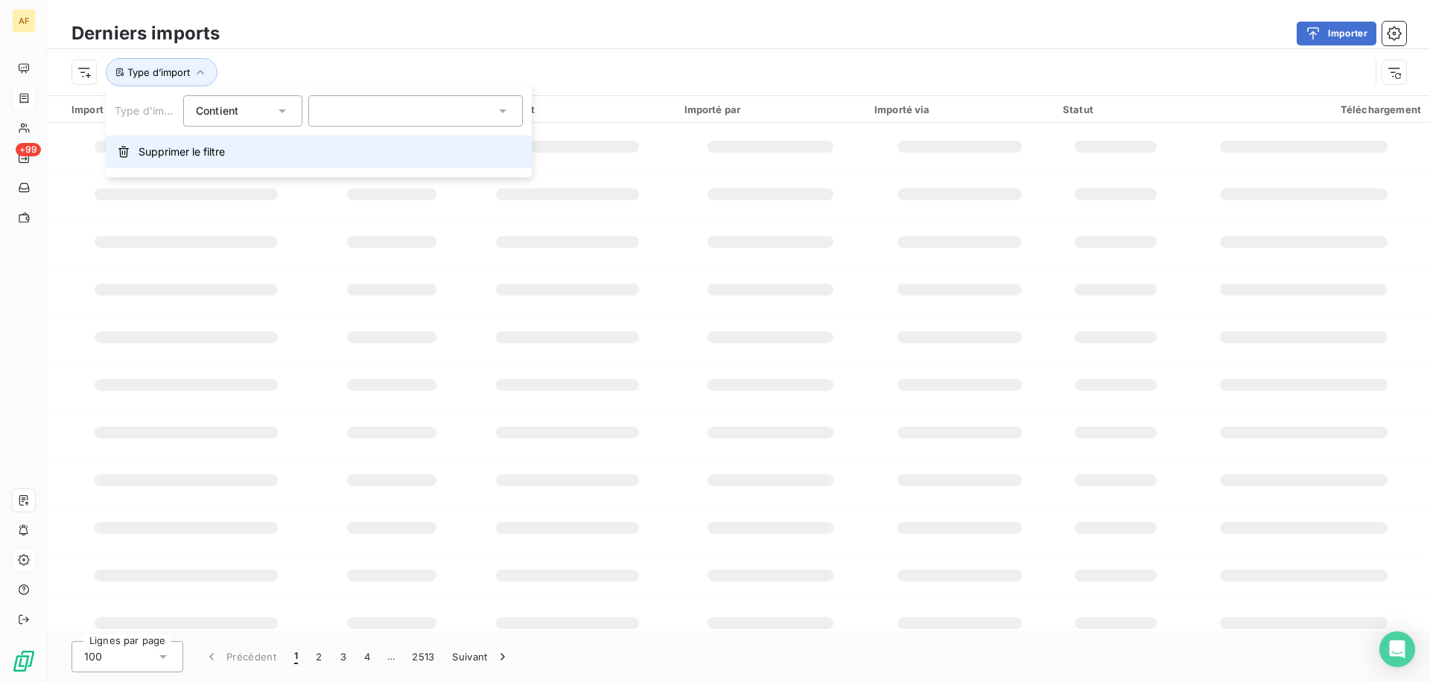
click at [194, 152] on span "Supprimer le filtre" at bounding box center [182, 152] width 86 height 15
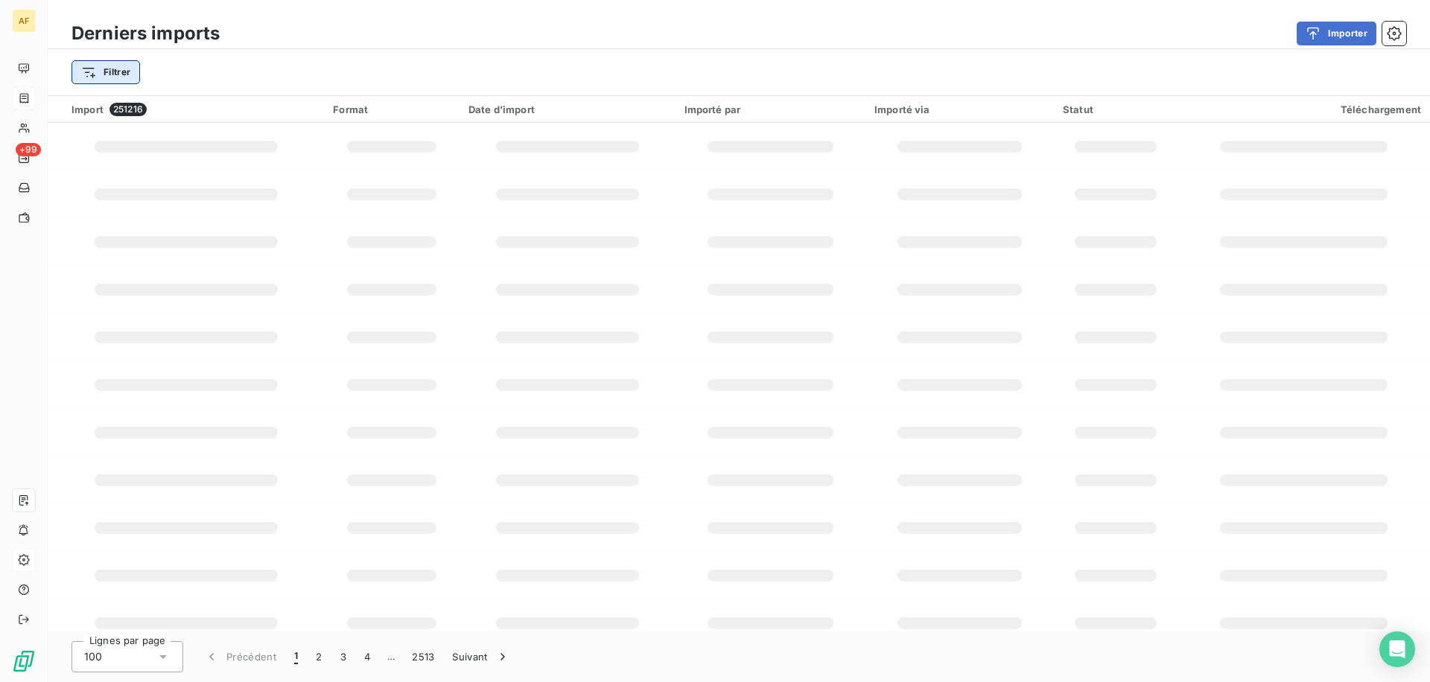
click at [137, 82] on html "AF +99 Derniers imports Importer Filtrer Import 251216 Format Date d’import Imp…" at bounding box center [715, 341] width 1430 height 682
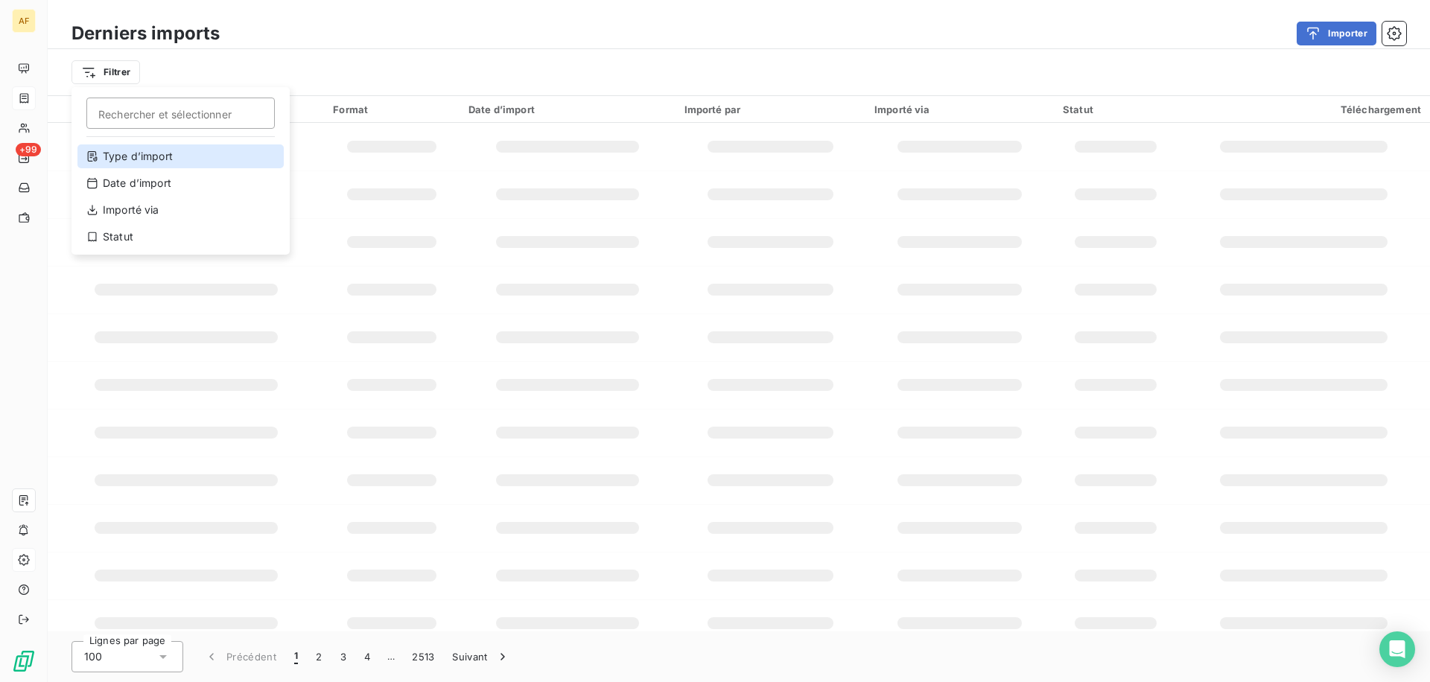
click at [174, 160] on div "Type d’import" at bounding box center [180, 157] width 206 height 24
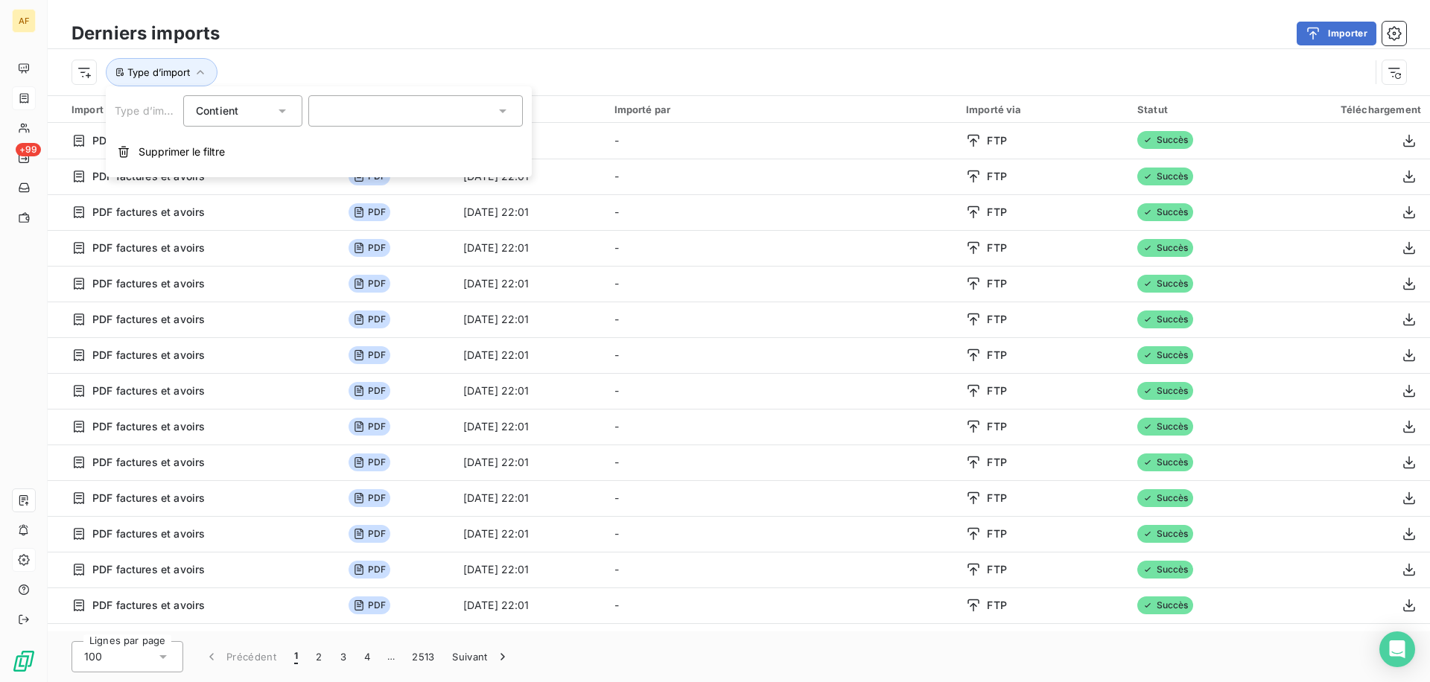
click at [396, 108] on div at bounding box center [415, 110] width 215 height 31
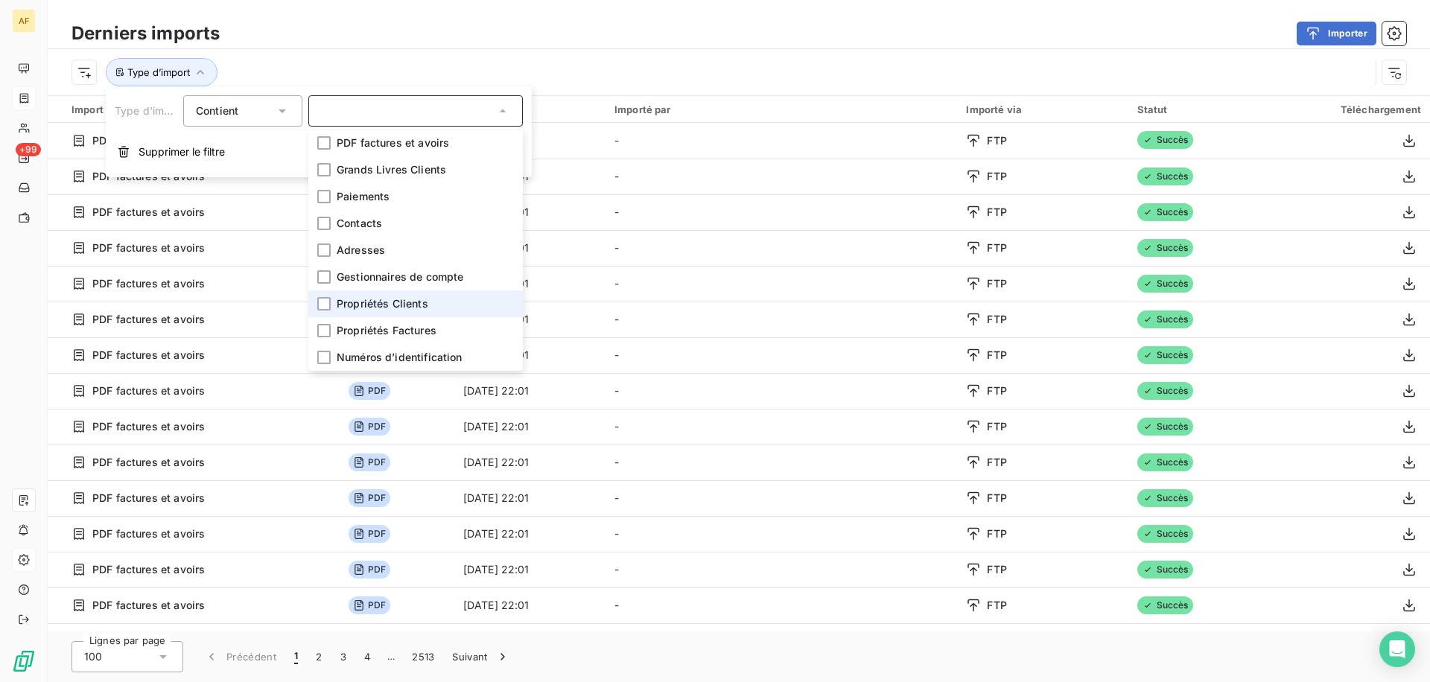
click at [400, 309] on span "Propriétés Clients" at bounding box center [383, 304] width 92 height 15
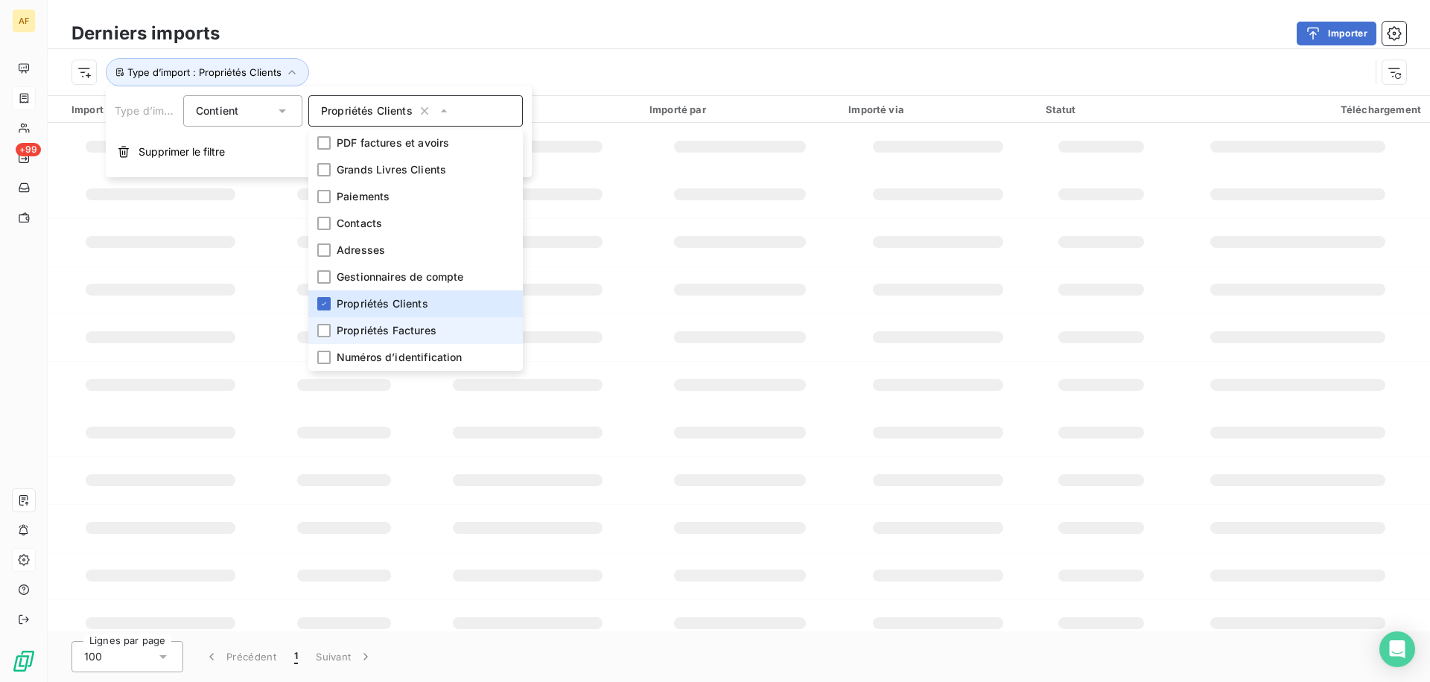
click at [381, 329] on span "Propriétés Factures" at bounding box center [387, 330] width 100 height 15
click at [412, 74] on div "Type d’import : Propriétés Clients , ..." at bounding box center [721, 72] width 1298 height 28
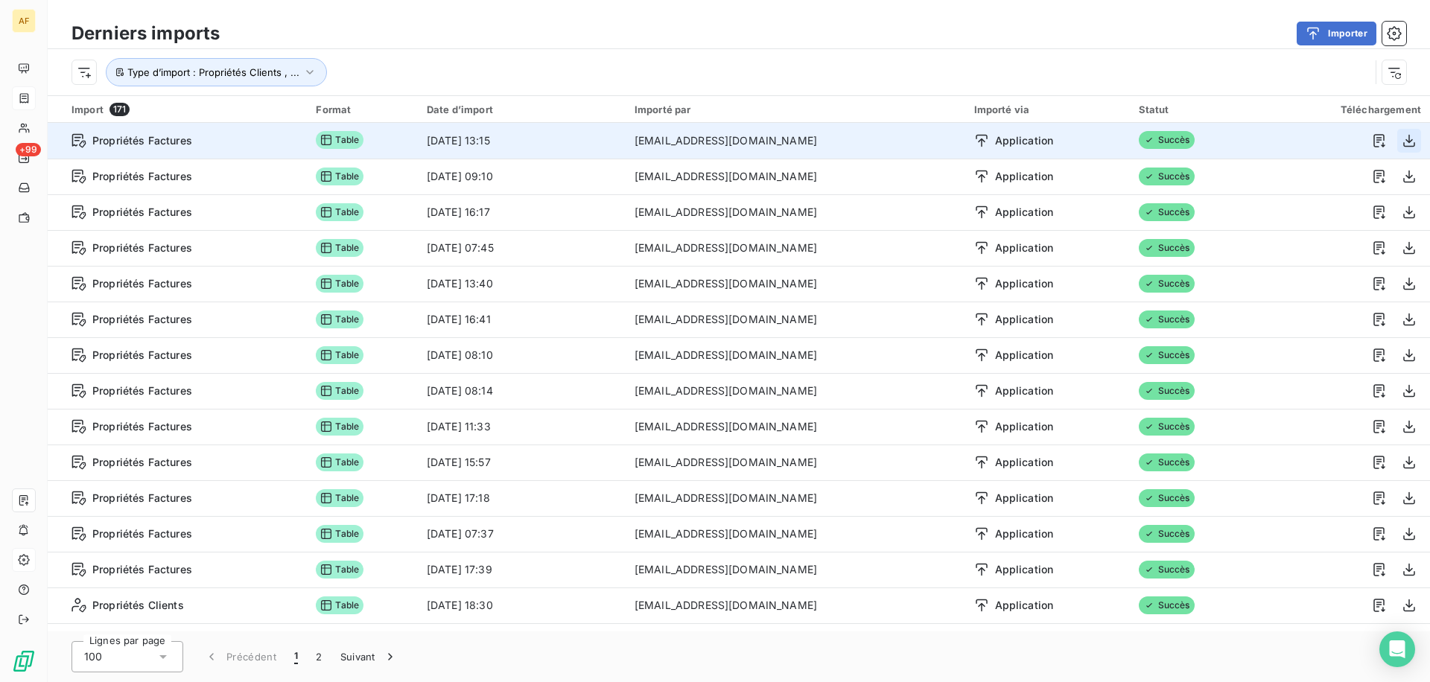
click at [1402, 138] on icon "button" at bounding box center [1409, 140] width 15 height 15
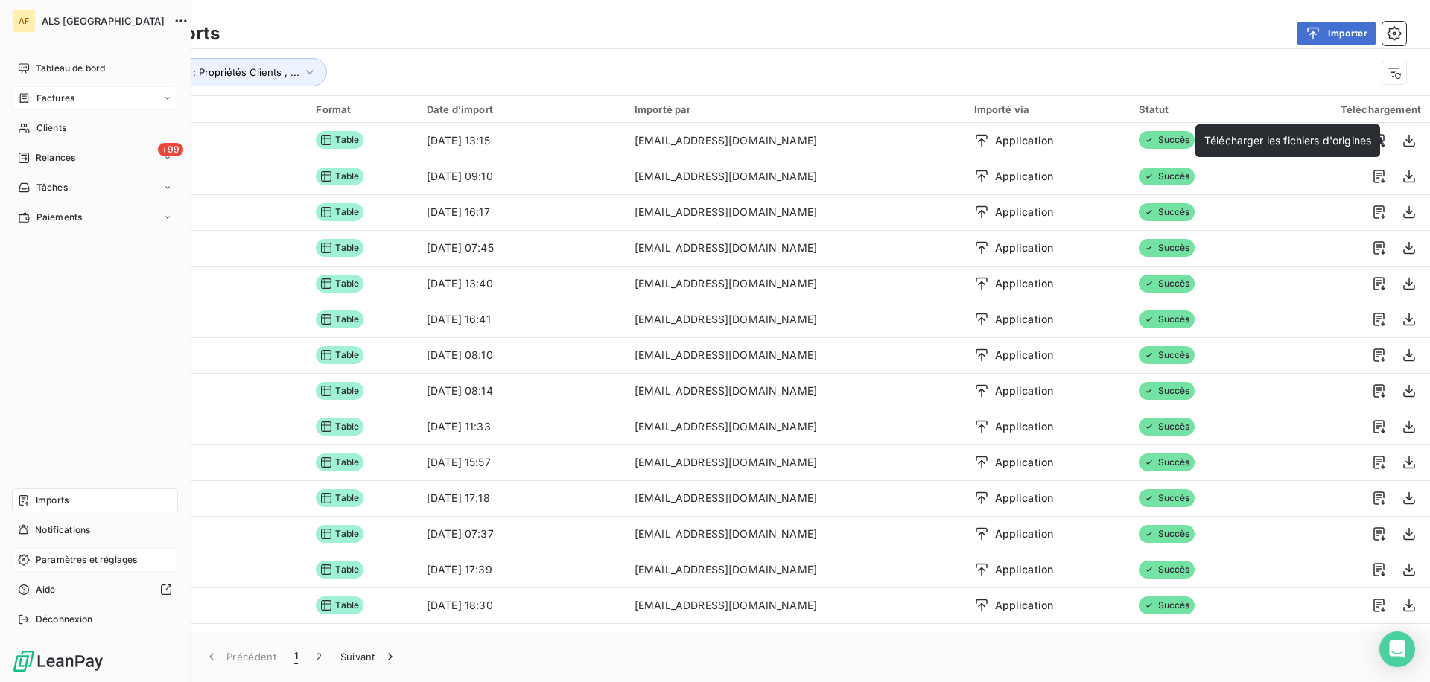
click at [29, 93] on icon at bounding box center [24, 98] width 13 height 12
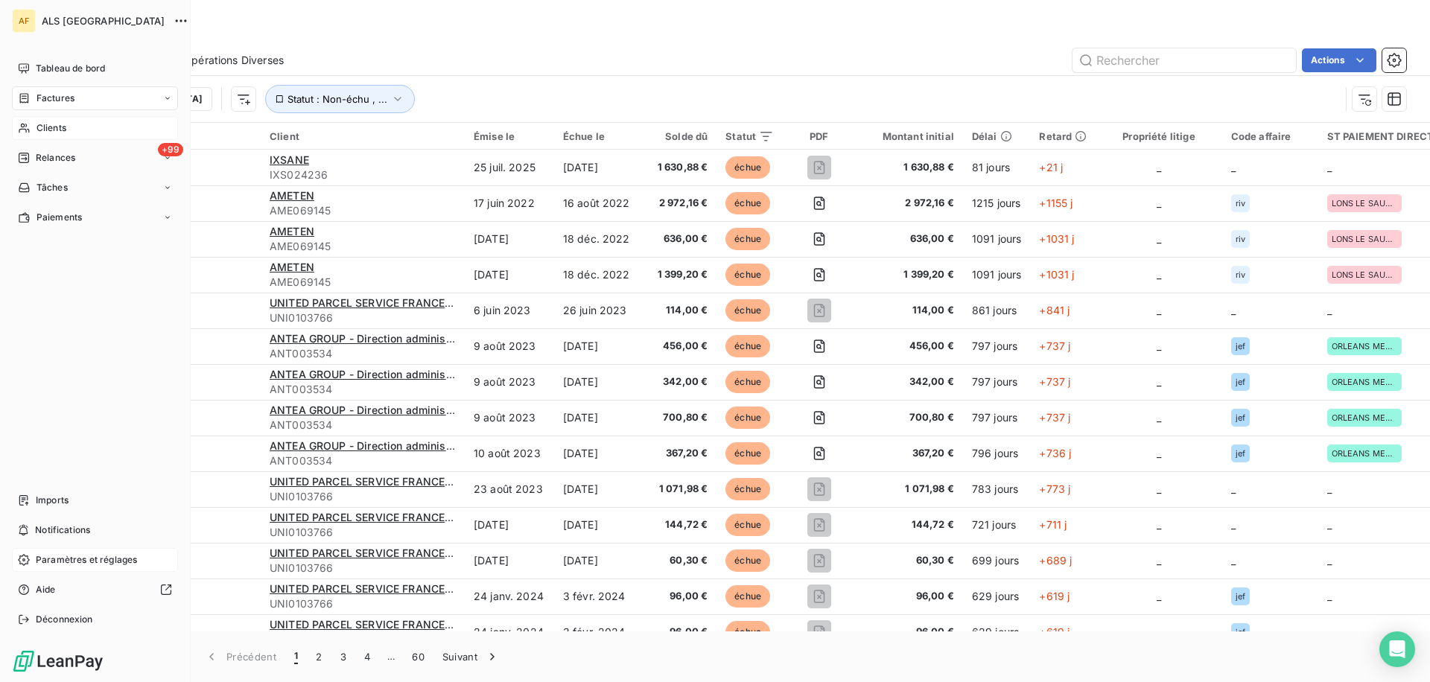
click at [68, 117] on div "Clients" at bounding box center [95, 128] width 166 height 24
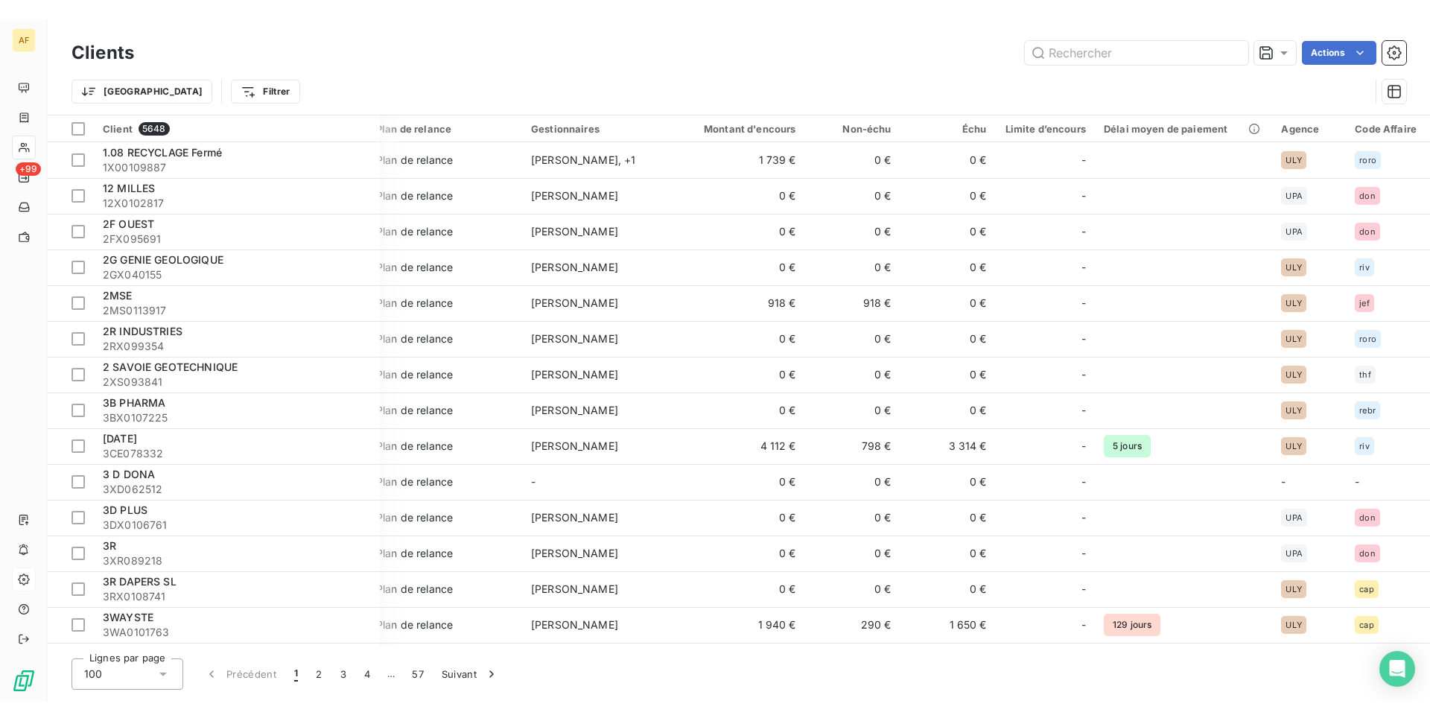
scroll to position [0, 27]
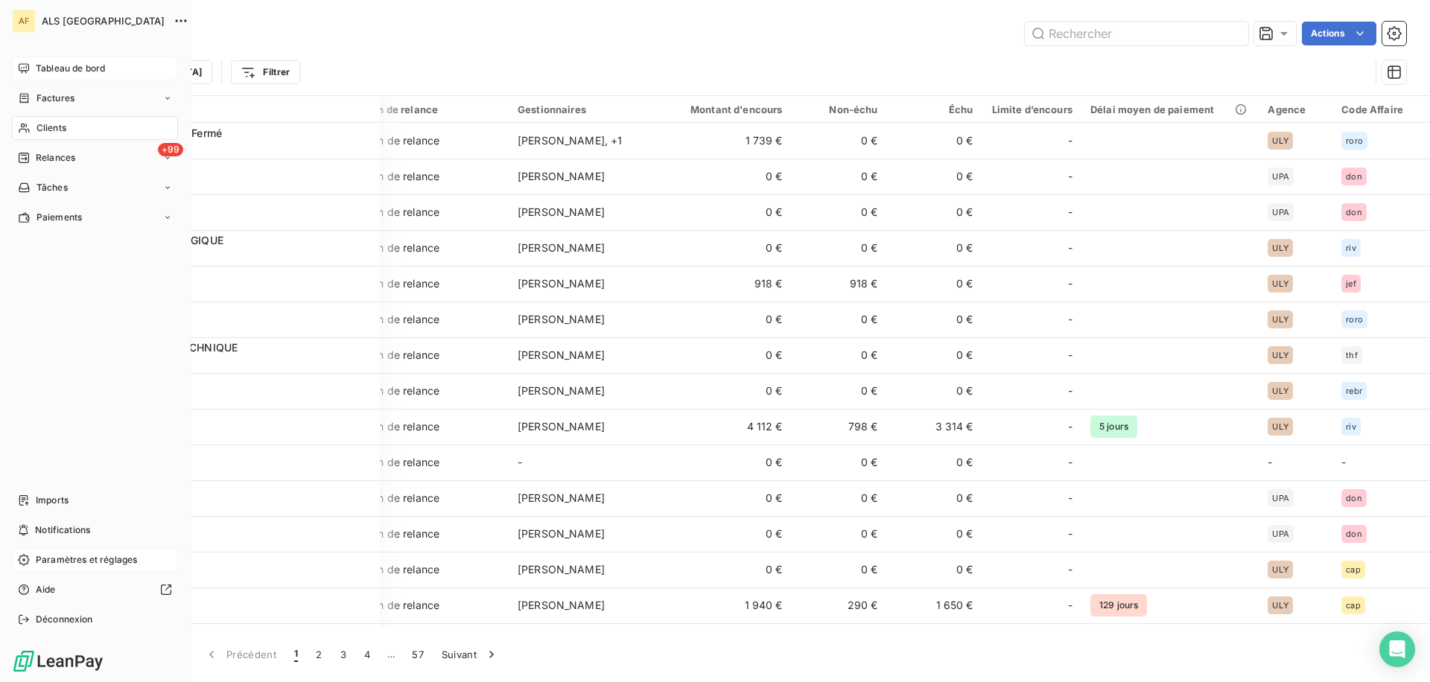
click at [43, 59] on div "Tableau de bord" at bounding box center [95, 69] width 166 height 24
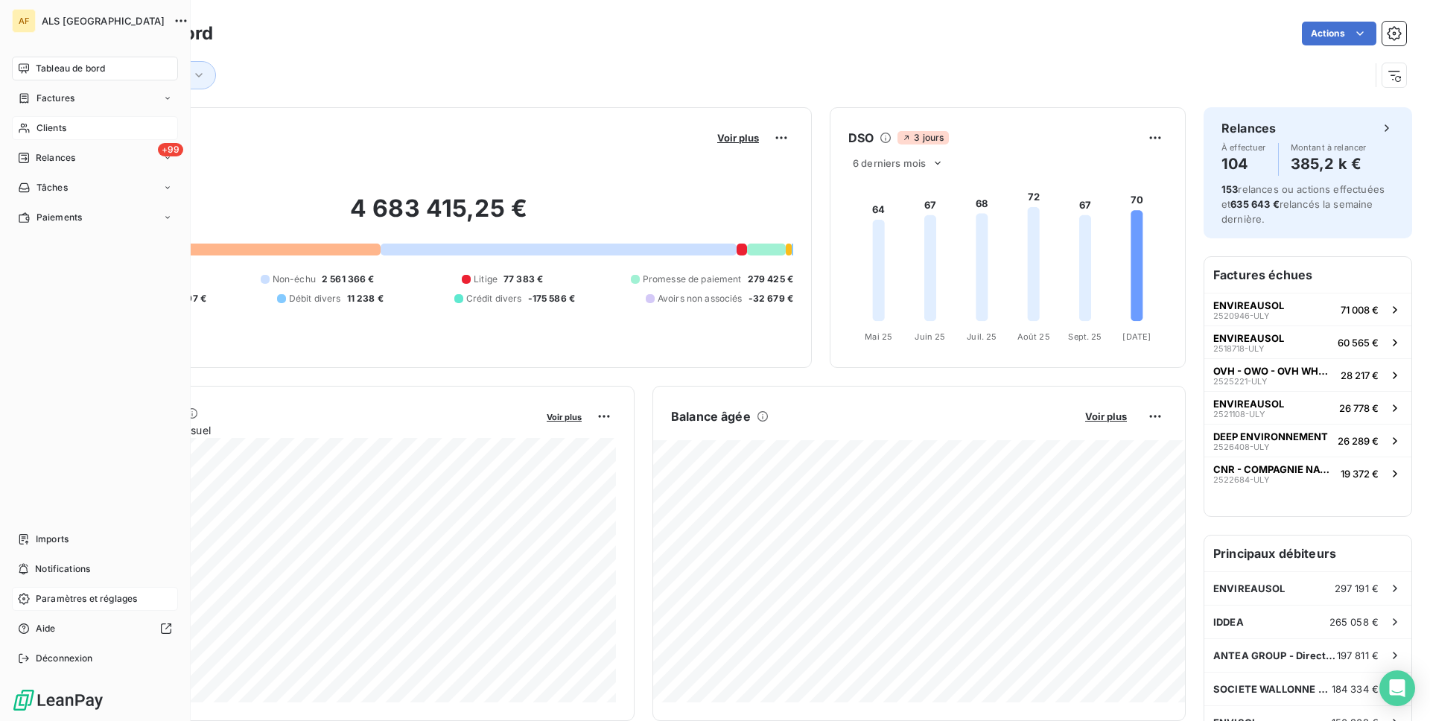
click at [65, 138] on div "Clients" at bounding box center [95, 128] width 166 height 24
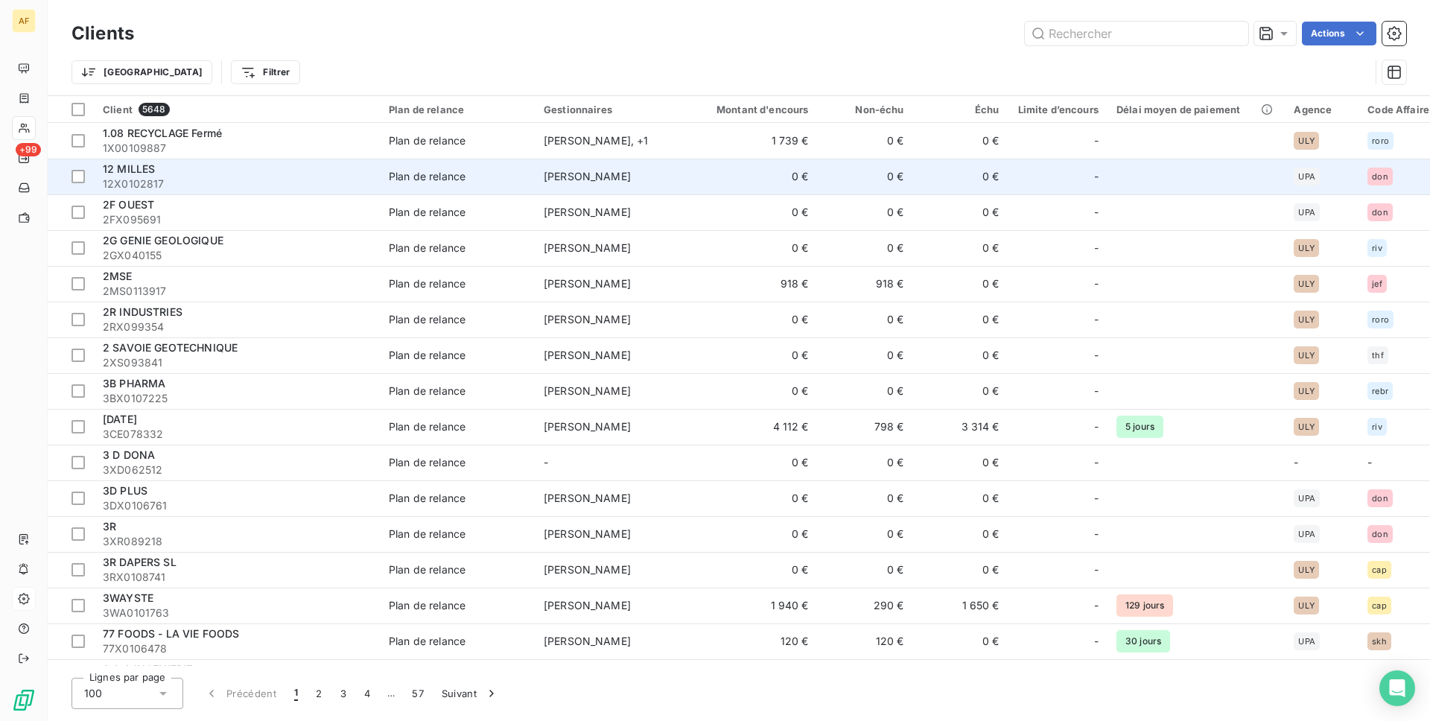
click at [209, 180] on span "12X0102817" at bounding box center [237, 184] width 268 height 15
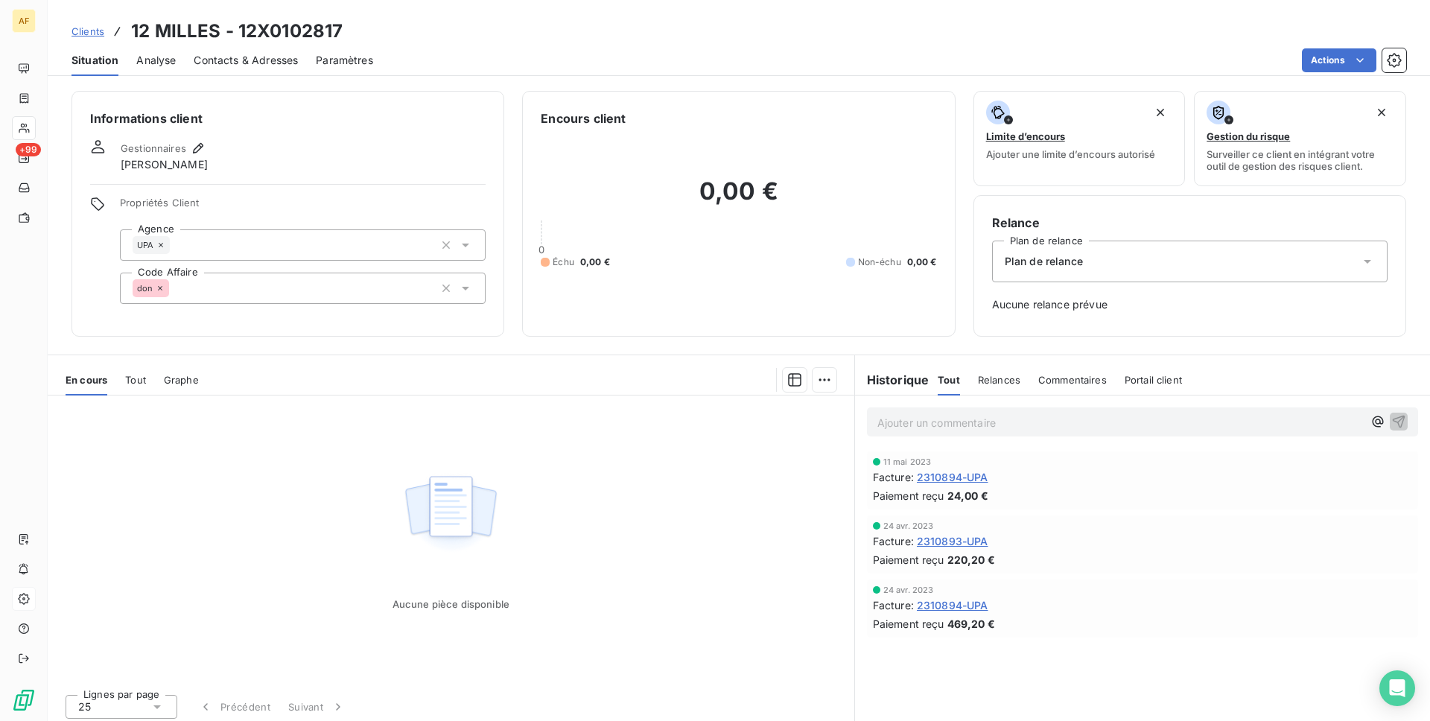
click at [265, 36] on h3 "12 MILLES - 12X0102817" at bounding box center [237, 31] width 212 height 27
copy h3 "12X0102817"
click at [136, 383] on span "Tout" at bounding box center [135, 380] width 21 height 12
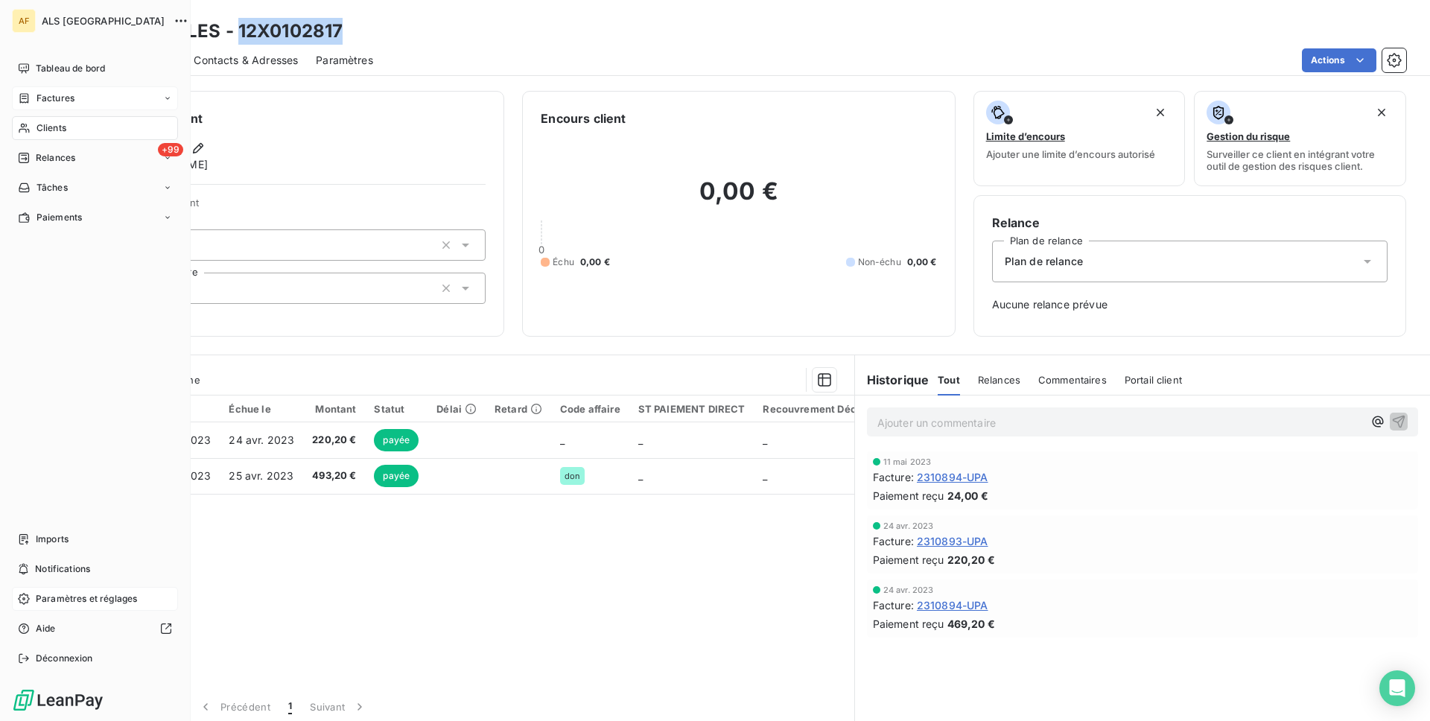
click at [51, 99] on span "Factures" at bounding box center [56, 98] width 38 height 13
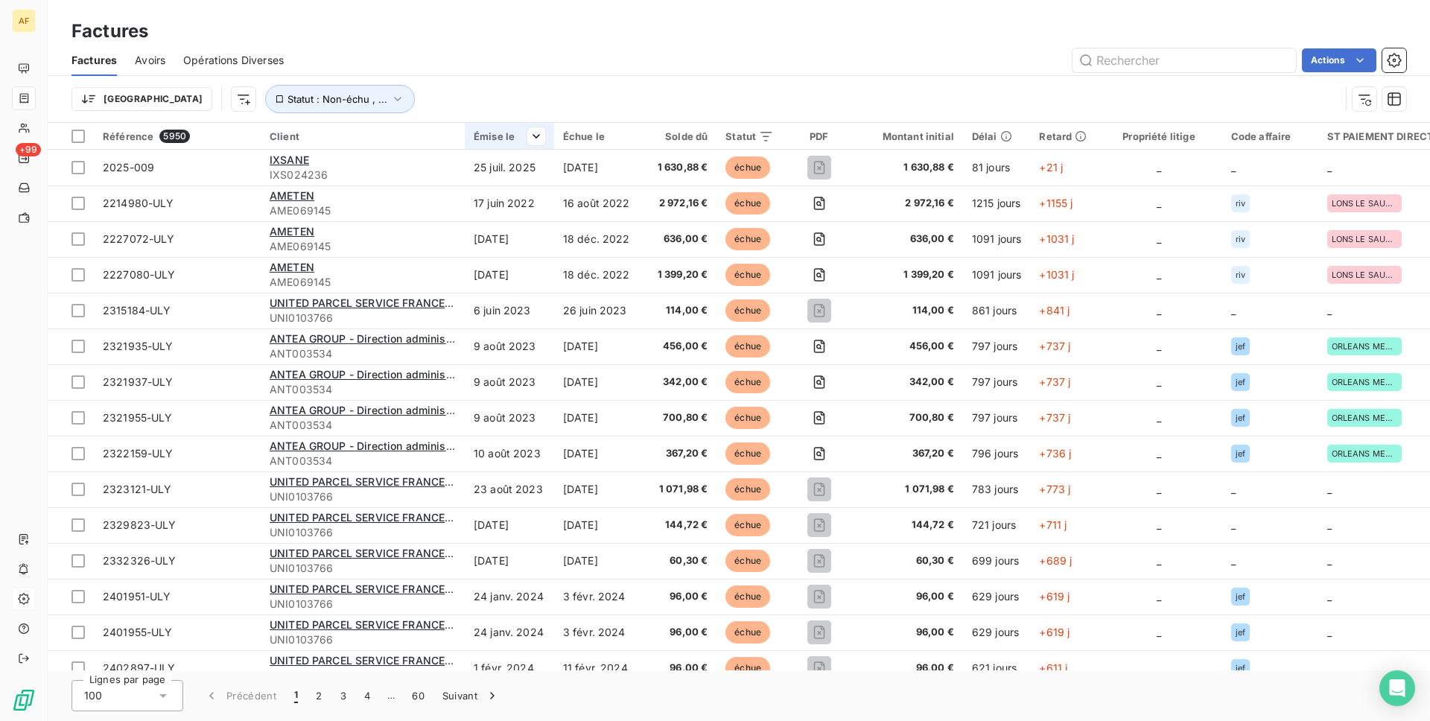
click at [527, 146] on th "Émise le" at bounding box center [509, 136] width 89 height 27
click at [542, 145] on html "AF +99 Factures Factures Avoirs Opérations Diverses Actions Trier Statut : Non-…" at bounding box center [715, 360] width 1430 height 721
click at [524, 197] on span "Trier par ordre décroissant" at bounding box center [464, 200] width 133 height 15
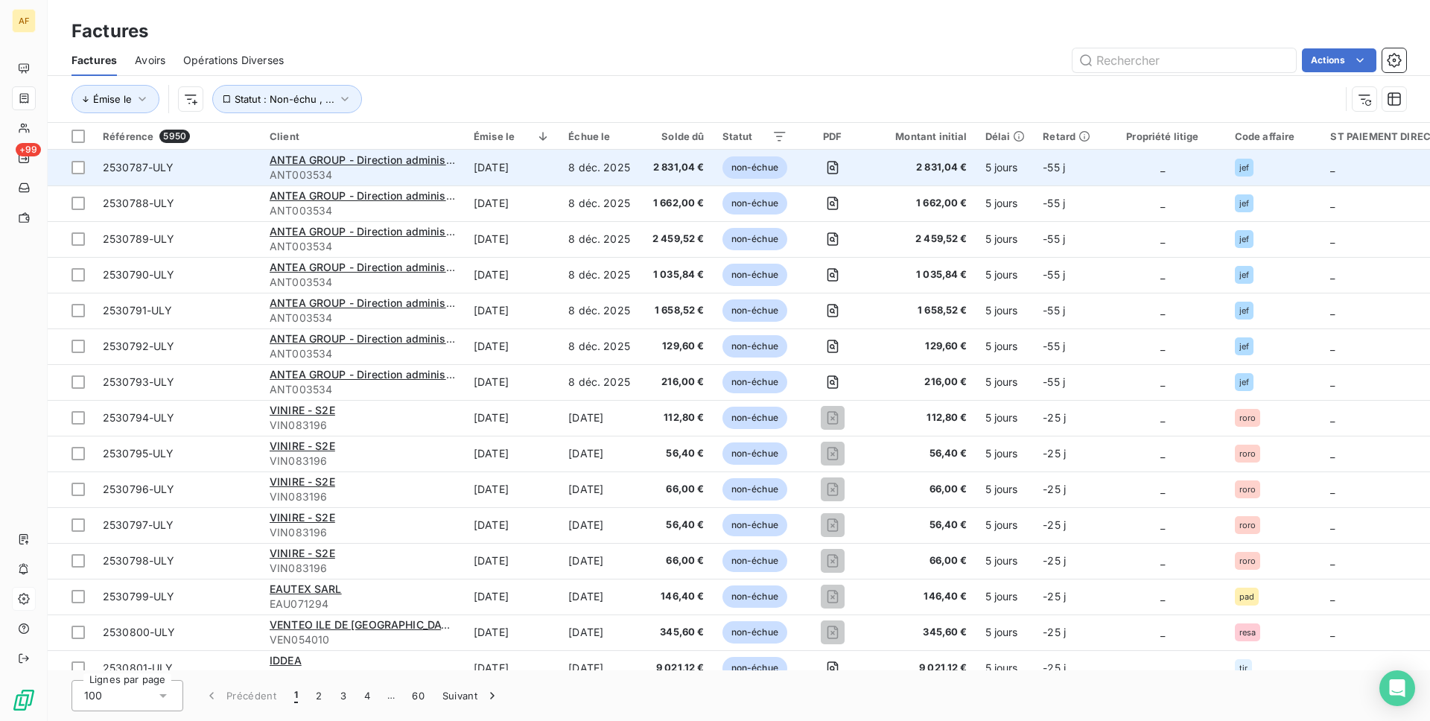
click at [250, 181] on td "2530787-ULY" at bounding box center [177, 168] width 167 height 36
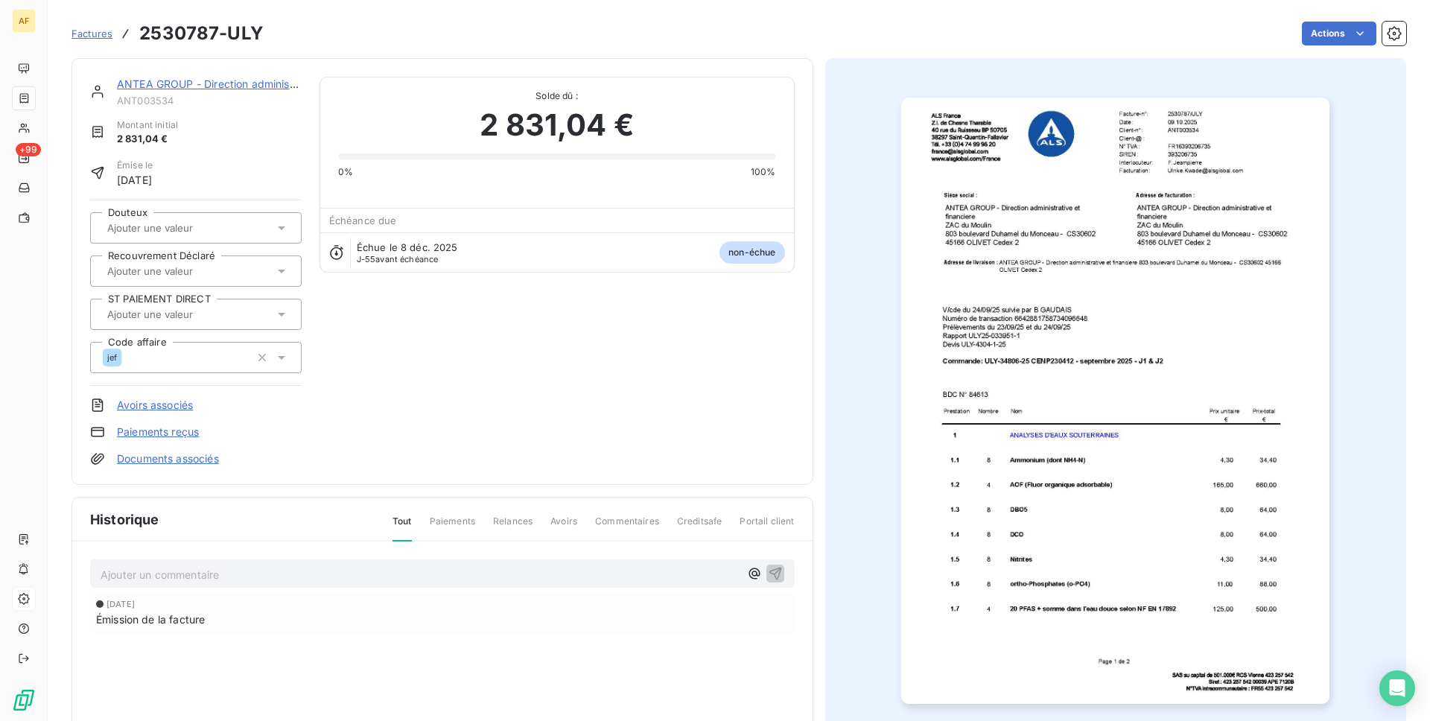
click at [189, 38] on h3 "2530787-ULY" at bounding box center [201, 33] width 124 height 27
copy section "2530787-ULY Actions"
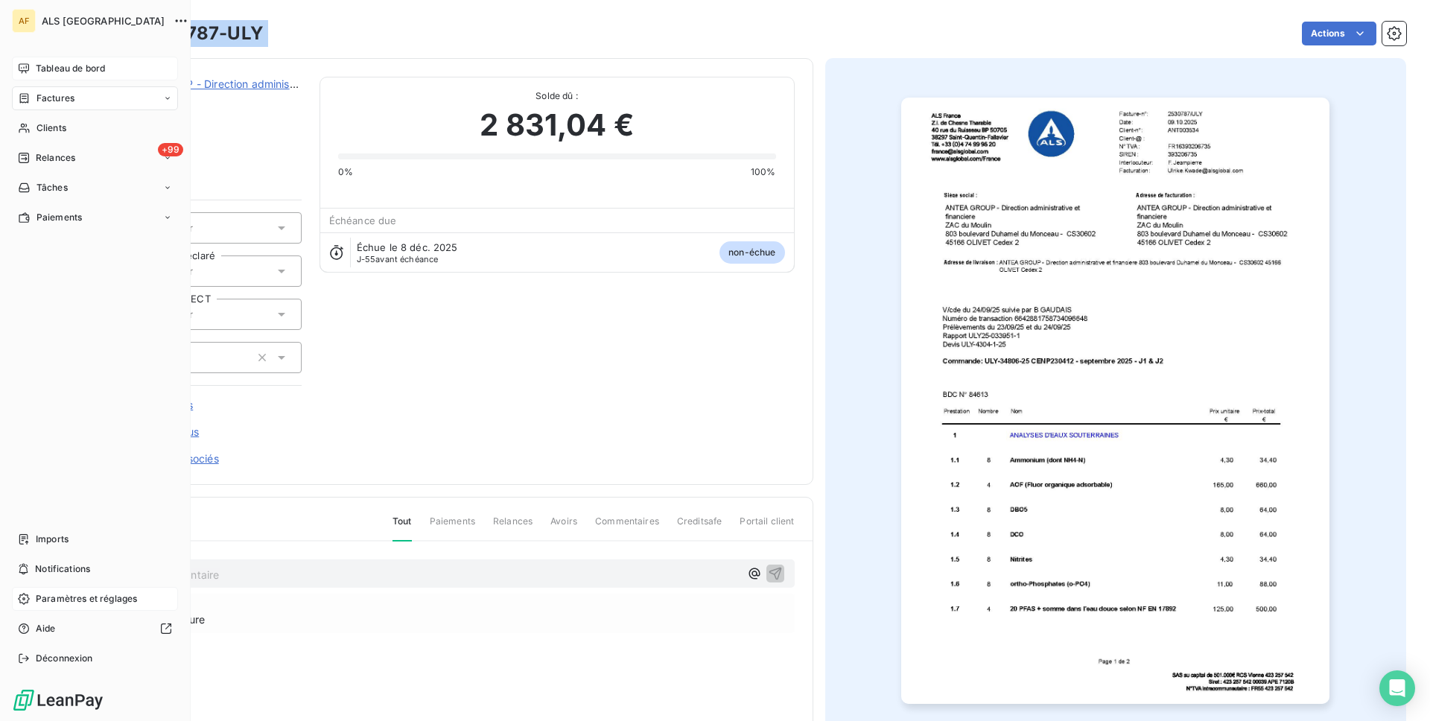
click at [39, 63] on span "Tableau de bord" at bounding box center [70, 68] width 69 height 13
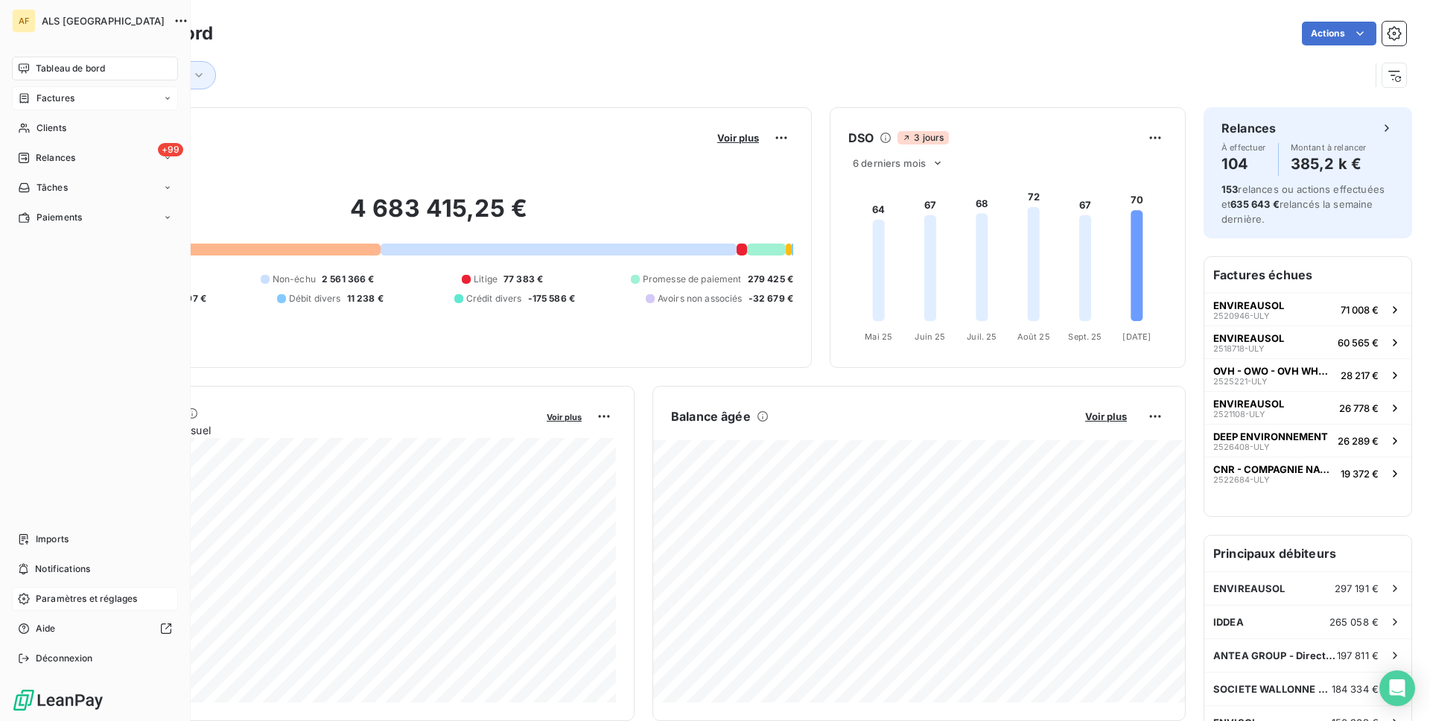
click at [57, 64] on span "Tableau de bord" at bounding box center [70, 68] width 69 height 13
click at [104, 659] on div "Déconnexion" at bounding box center [95, 659] width 166 height 24
